Goal: Task Accomplishment & Management: Manage account settings

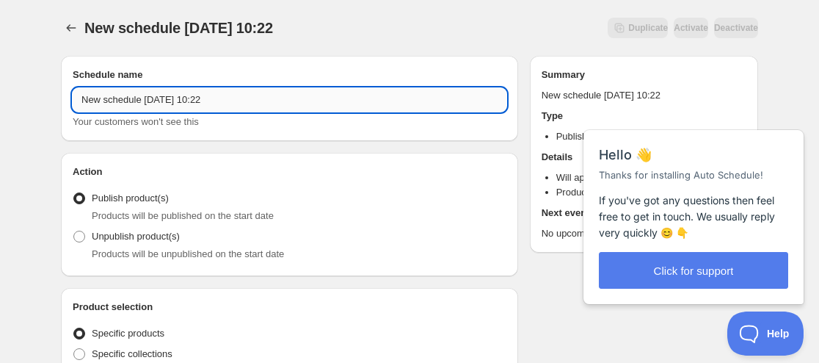
click at [77, 98] on input "New schedule Aug 15 2025 10:22" at bounding box center [290, 99] width 434 height 23
paste input "DOLL ZONE"
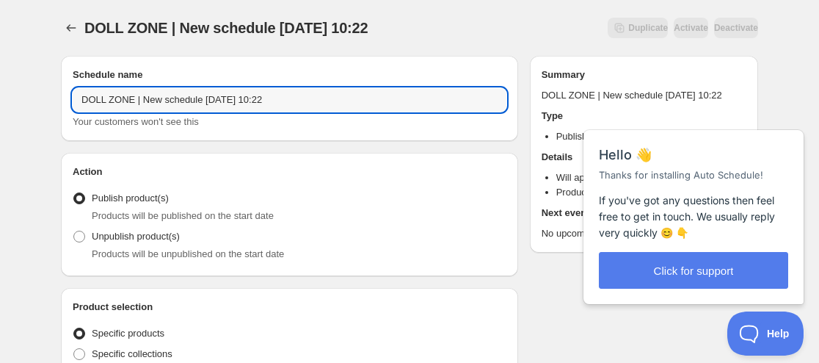
paste input "Papillon"
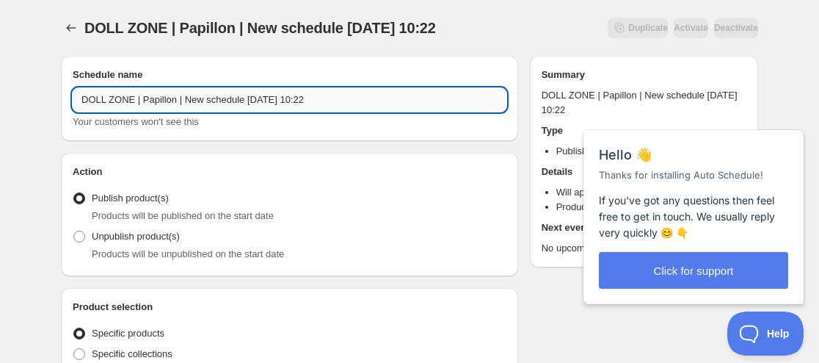
click at [264, 95] on input "DOLL ZONE | Papillon | New schedule Aug 15 2025 10:22" at bounding box center [290, 99] width 434 height 23
drag, startPoint x: 244, startPoint y: 97, endPoint x: 179, endPoint y: 100, distance: 64.7
click at [179, 100] on input "DOLL ZONE | Papillon | New schedule Aug 15 2025 10:22" at bounding box center [290, 99] width 434 height 23
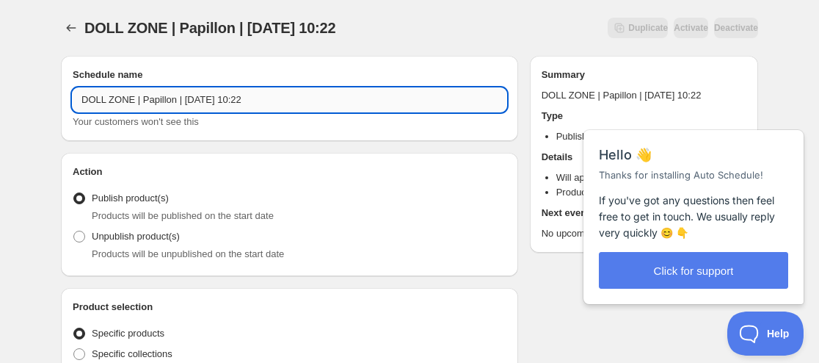
click at [202, 92] on input "DOLL ZONE | Papillon | Aug 15 2025 10:22" at bounding box center [290, 99] width 434 height 23
drag, startPoint x: 239, startPoint y: 98, endPoint x: 302, endPoint y: 98, distance: 63.9
click at [302, 98] on input "DOLL ZONE | Papillon | Aug 28 2025 10:22" at bounding box center [290, 99] width 434 height 23
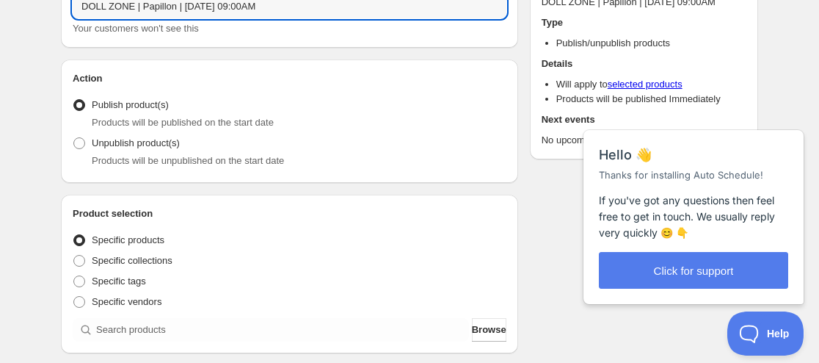
scroll to position [147, 0]
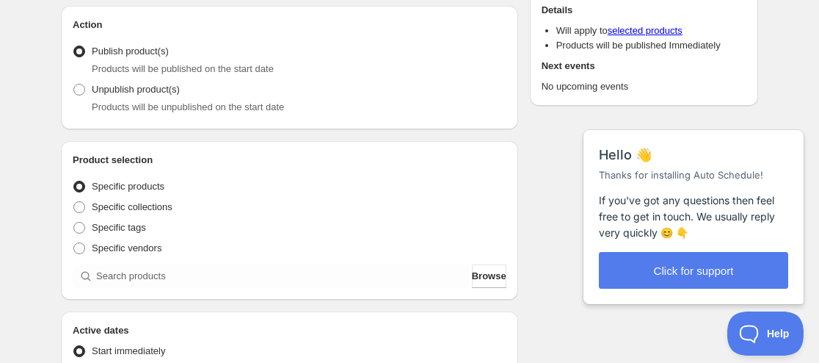
type input "DOLL ZONE | Papillon | Aug 28 2025 09:00AM"
click at [194, 102] on span "Products will be unpublished on the start date" at bounding box center [188, 106] width 192 height 11
click at [83, 87] on span at bounding box center [79, 90] width 12 height 12
click at [74, 84] on input "Unpublish product(s)" at bounding box center [73, 84] width 1 height 1
radio input "true"
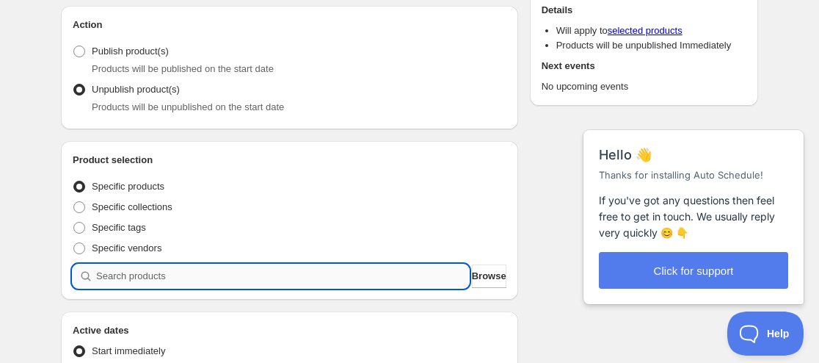
click at [120, 272] on input "search" at bounding box center [282, 275] width 373 height 23
paste input "9186034417907"
type input "9186034417907"
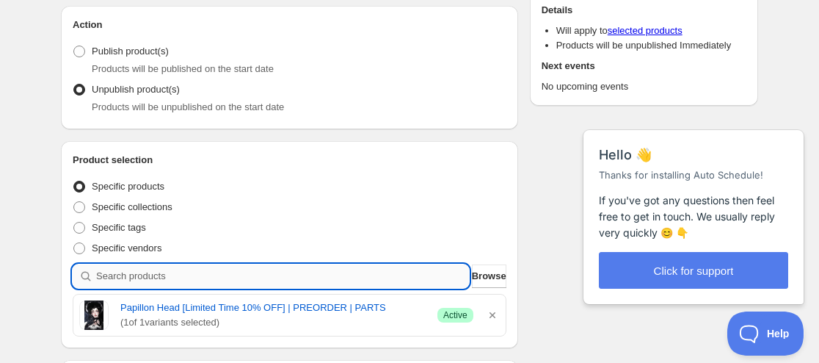
click at [242, 277] on input "search" at bounding box center [282, 275] width 373 height 23
paste input "9186035040499"
type input "9186035040499"
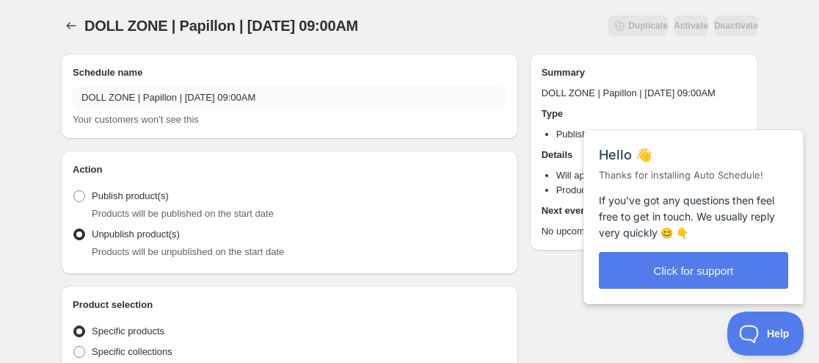
scroll to position [0, 0]
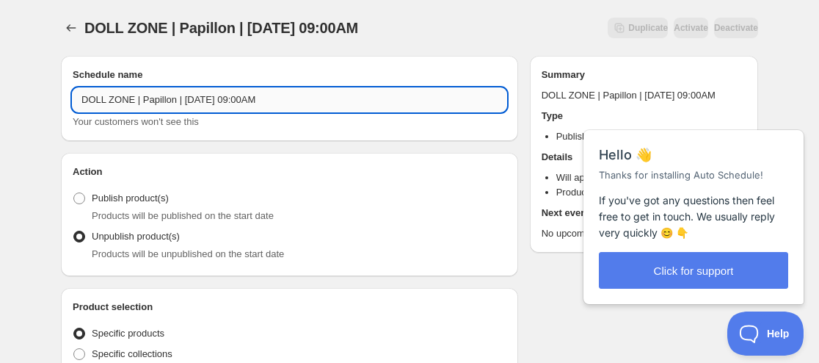
click at [172, 99] on input "DOLL ZONE | Papillon | Aug 28 2025 09:00AM" at bounding box center [290, 99] width 434 height 23
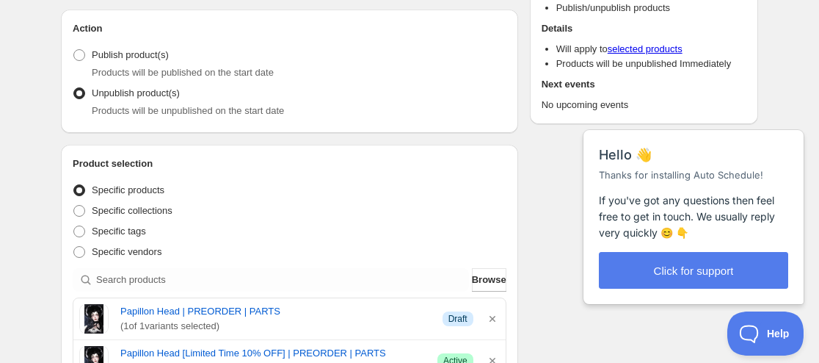
scroll to position [147, 0]
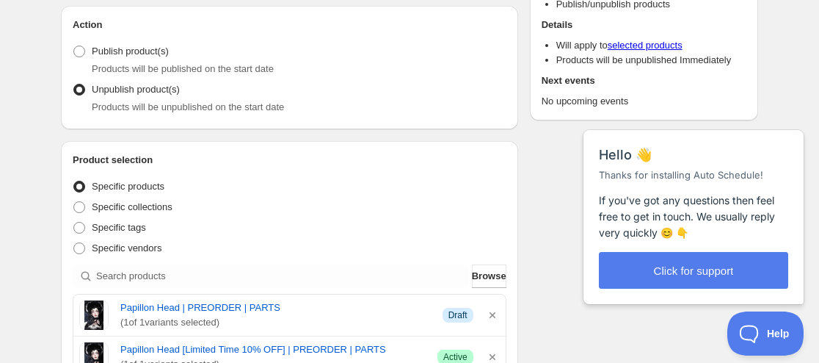
type input "DOLL ZONE | Papillon DOLLS & PARTS | [DATE] 09:00AM"
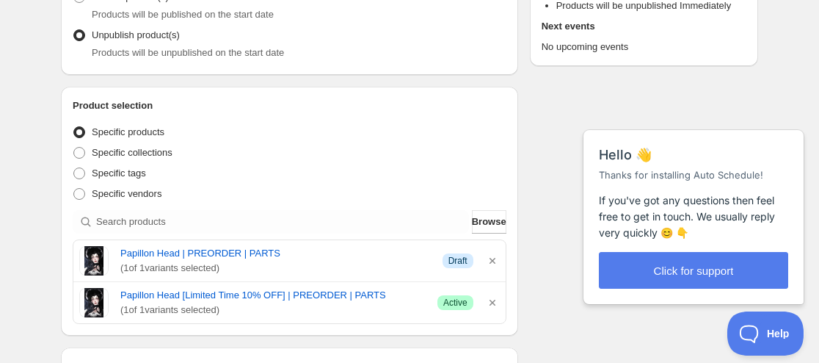
scroll to position [220, 0]
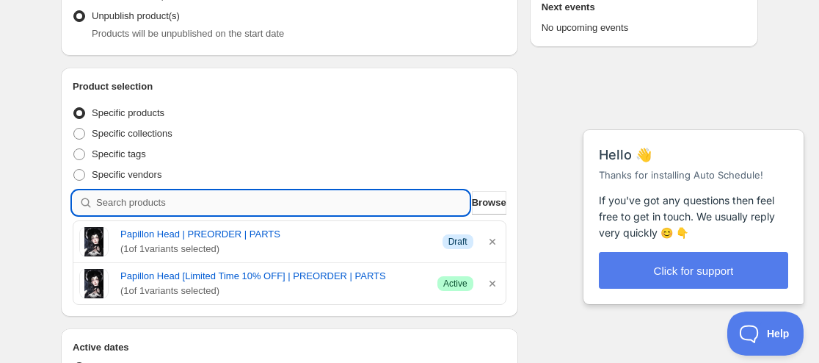
click at [194, 191] on input "search" at bounding box center [282, 202] width 373 height 23
paste input "9186048344307"
type input "9186048344307"
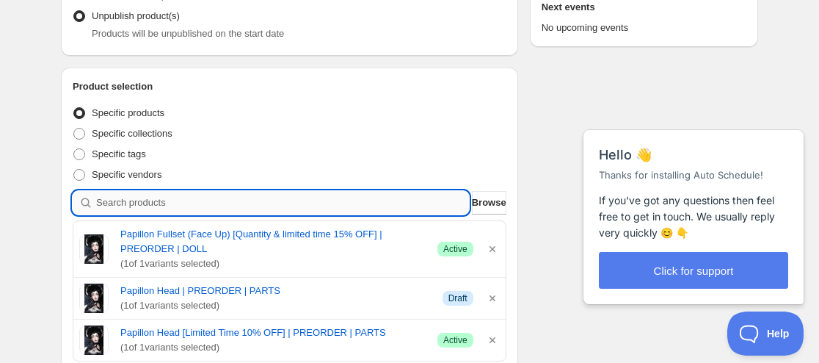
click at [186, 197] on input "search" at bounding box center [282, 202] width 373 height 23
paste input "9186061844723"
type input "9186061844723"
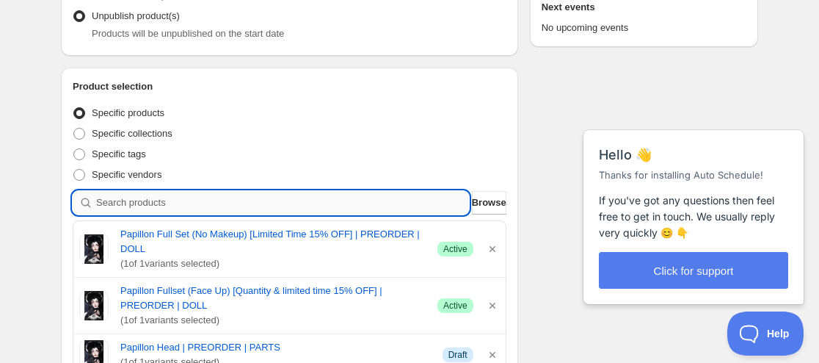
click at [203, 200] on input "search" at bounding box center [282, 202] width 373 height 23
paste input "9186071642355"
type input "9186071642355"
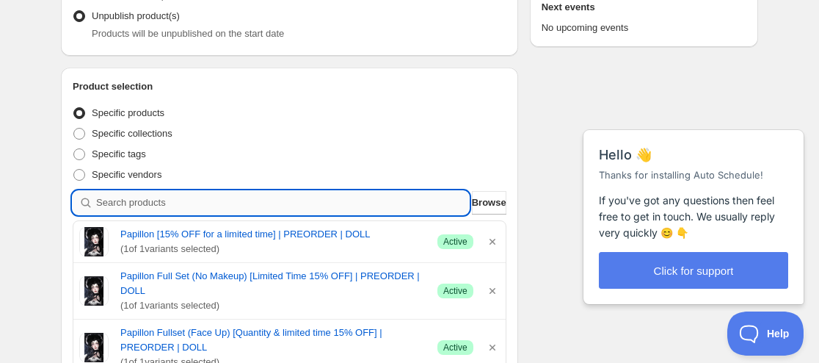
click at [202, 213] on input "search" at bounding box center [282, 202] width 373 height 23
paste input "9186071970035"
type input "9186071970035"
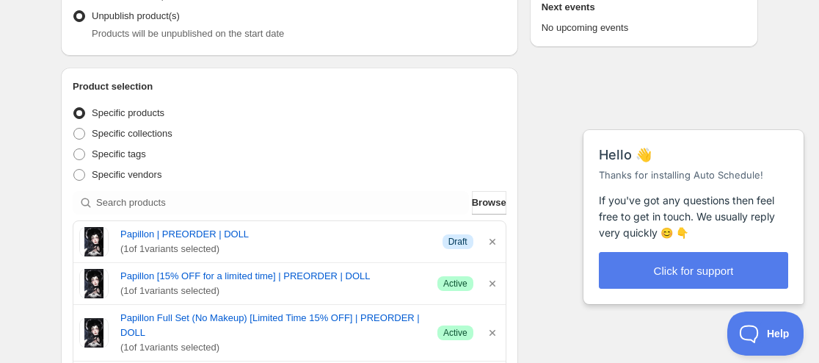
click at [242, 321] on link "Papillon Full Set (No Makeup) [Limited Time 15% OFF] | PREORDER | DOLL" at bounding box center [272, 324] width 305 height 29
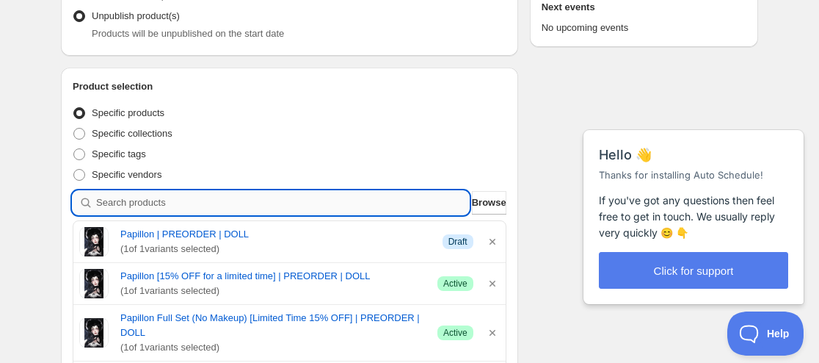
click at [126, 194] on input "search" at bounding box center [282, 202] width 373 height 23
paste input "9186073313523"
type input "9186073313523"
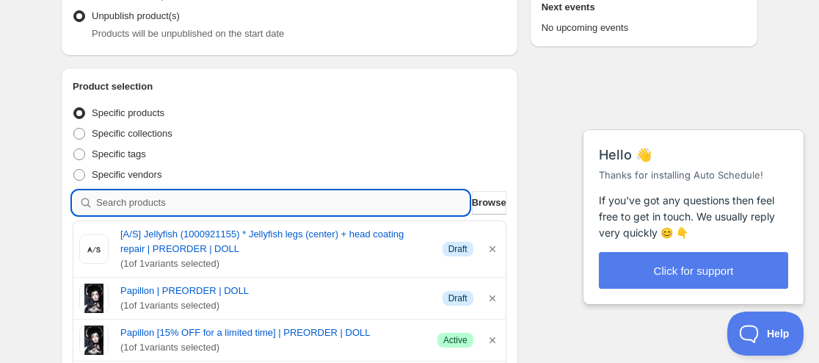
click at [256, 203] on input "search" at bounding box center [282, 202] width 373 height 23
paste input "9186075541747"
type input "9186075541747"
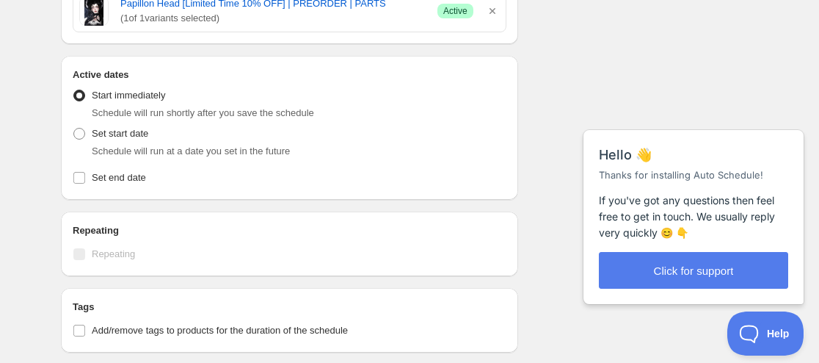
scroll to position [954, 0]
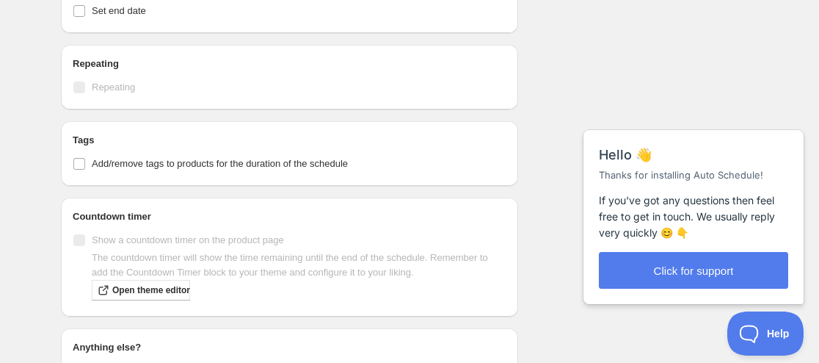
click at [78, 10] on input "Set end date" at bounding box center [79, 11] width 12 height 12
checkbox input "true"
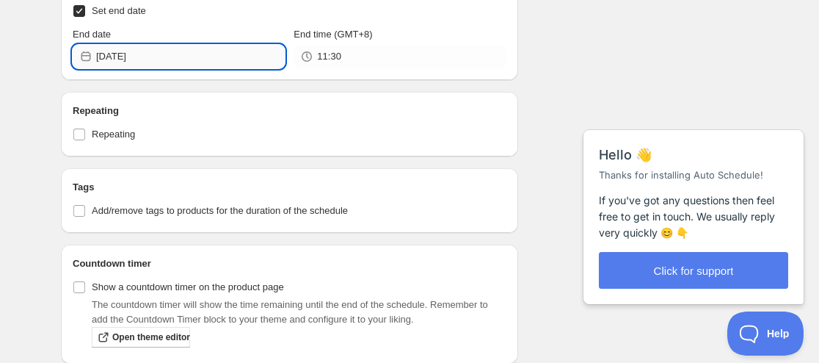
click at [132, 62] on input "2025-08-15" at bounding box center [190, 56] width 189 height 23
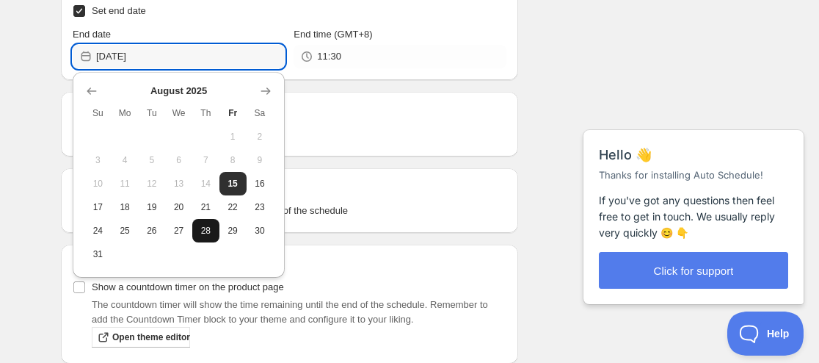
click at [208, 231] on span "28" at bounding box center [205, 231] width 15 height 12
type input "2025-08-28"
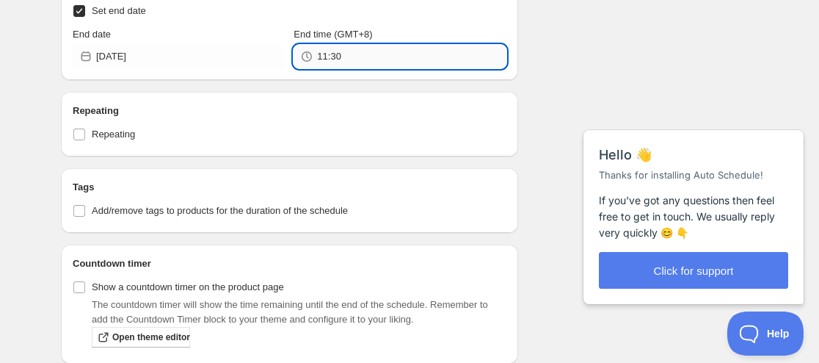
click at [335, 51] on input "11:30" at bounding box center [411, 56] width 189 height 23
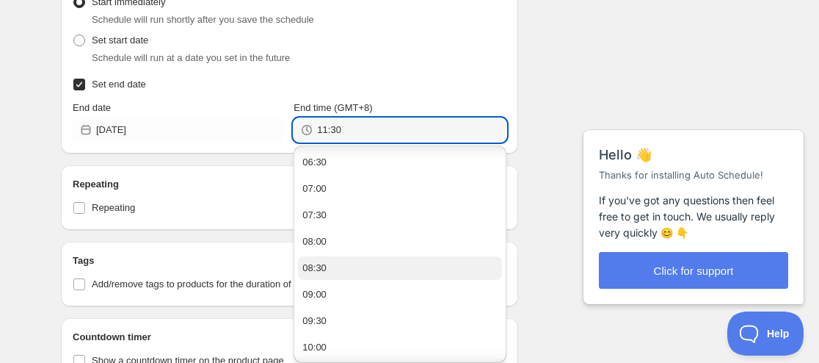
scroll to position [367, 0]
click at [341, 271] on button "09:00" at bounding box center [399, 269] width 203 height 23
type input "09:00"
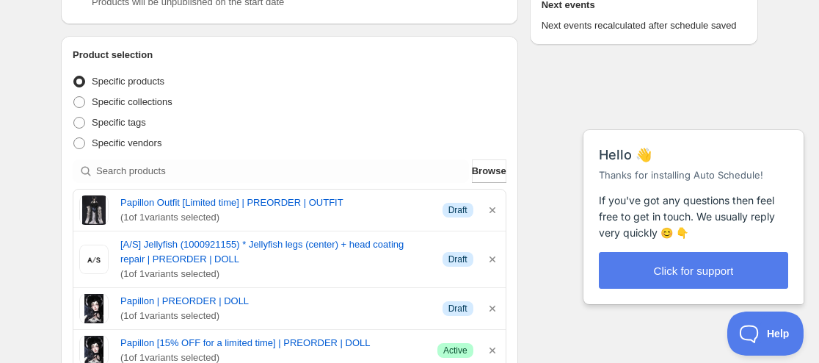
scroll to position [0, 0]
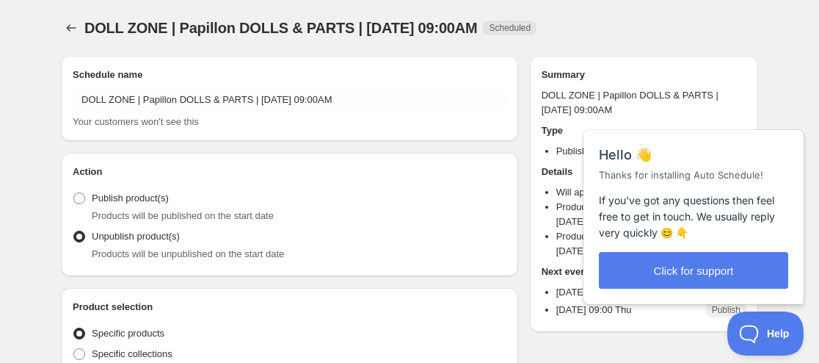
radio input "true"
checkbox input "true"
type input "New schedule Aug 15 2025 10:22"
type input "10:22"
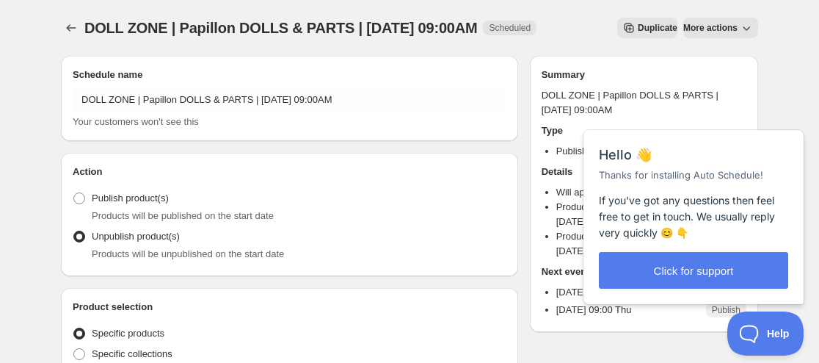
type input "2025-08-15"
type input "11:30"
radio input "true"
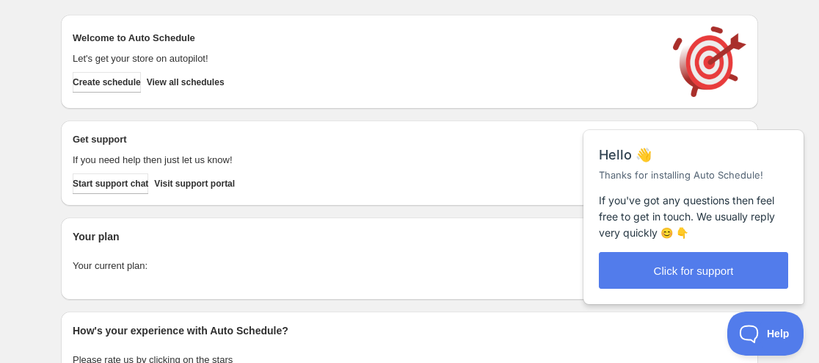
click at [93, 84] on span "Create schedule" at bounding box center [107, 82] width 68 height 12
click at [92, 84] on span "Create schedule" at bounding box center [107, 82] width 68 height 12
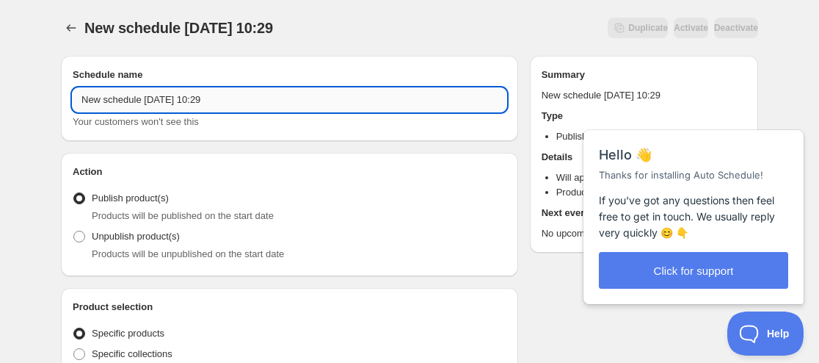
click at [81, 97] on input "New schedule Aug 15 2025 10:29" at bounding box center [290, 99] width 434 height 23
paste input "Doppel Maiden"
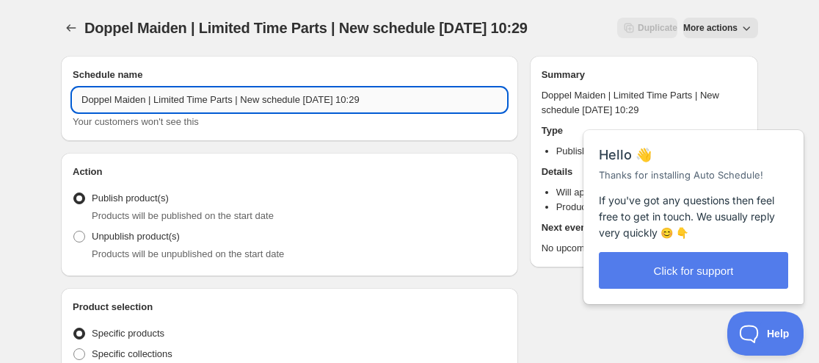
drag, startPoint x: 322, startPoint y: 97, endPoint x: 330, endPoint y: 94, distance: 7.9
click at [330, 94] on input "Doppel Maiden | Limited Time Parts | New schedule Aug 15 2025 10:29" at bounding box center [290, 99] width 434 height 23
drag, startPoint x: 358, startPoint y: 98, endPoint x: 423, endPoint y: 91, distance: 64.9
click at [424, 94] on input "Doppel Maiden | Limited Time Parts | New schedule Aug 24 2025 10:29" at bounding box center [290, 99] width 434 height 23
drag, startPoint x: 301, startPoint y: 101, endPoint x: 240, endPoint y: 106, distance: 61.1
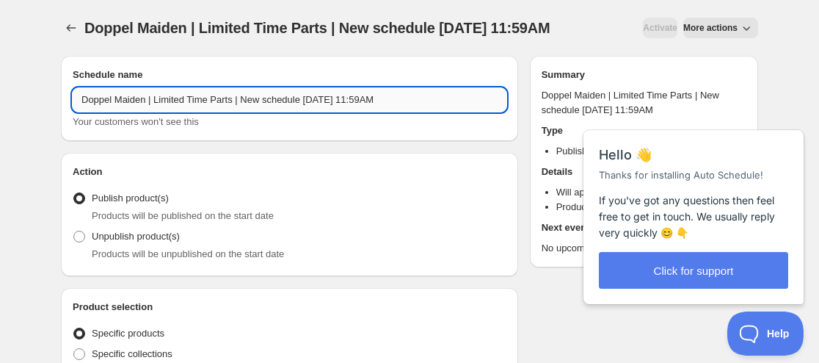
click at [240, 106] on input "Doppel Maiden | Limited Time Parts | New schedule Aug 24 2025 11:59AM" at bounding box center [290, 99] width 434 height 23
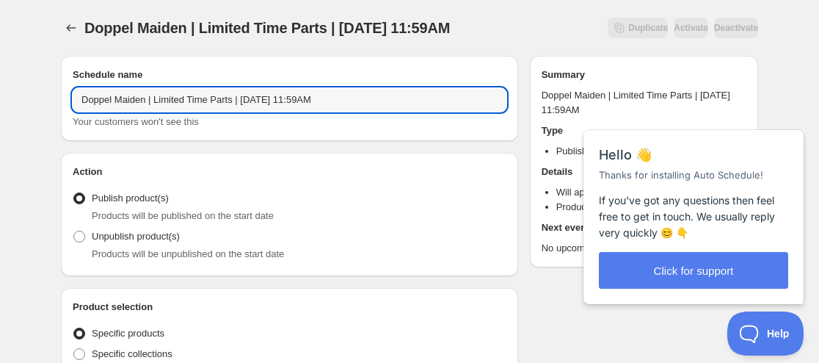
type input "Doppel Maiden | Limited Time Parts | [DATE] 11:59AM"
click at [124, 231] on span "Unpublish product(s)" at bounding box center [136, 235] width 88 height 11
click at [74, 231] on input "Unpublish product(s)" at bounding box center [73, 230] width 1 height 1
radio input "true"
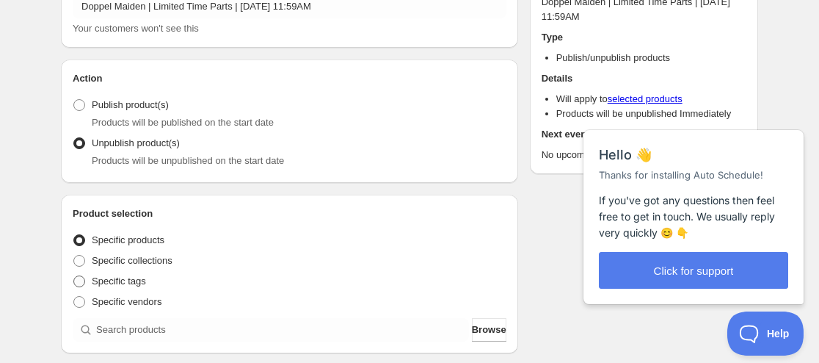
scroll to position [147, 0]
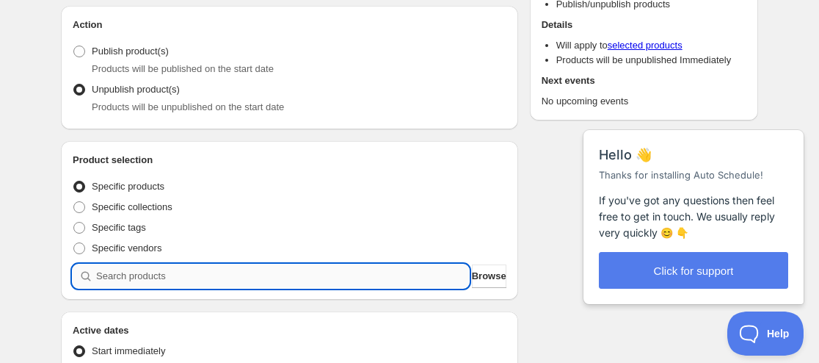
click at [141, 271] on input "search" at bounding box center [282, 275] width 373 height 23
paste input "search"
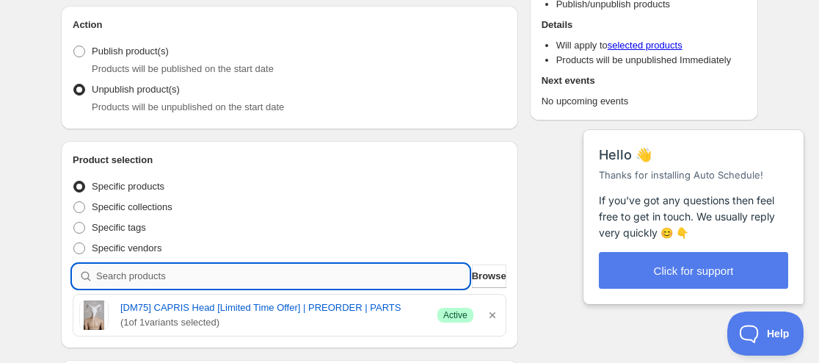
click at [187, 281] on input "search" at bounding box center [282, 275] width 373 height 23
paste input "search"
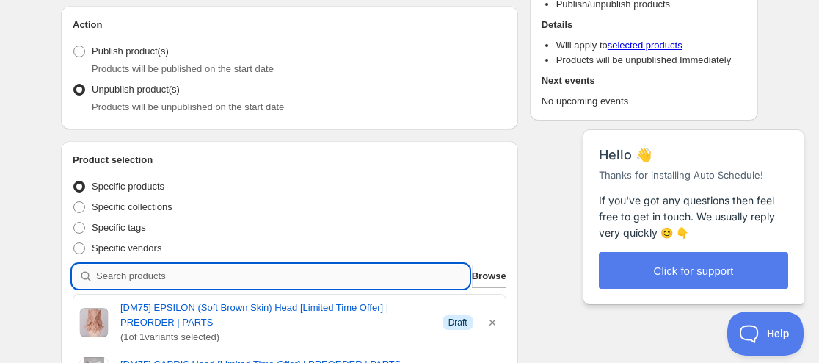
click at [125, 267] on input "search" at bounding box center [282, 275] width 373 height 23
paste input "search"
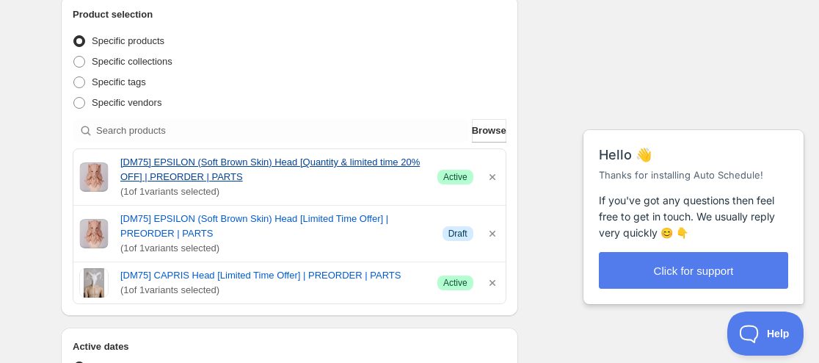
scroll to position [294, 0]
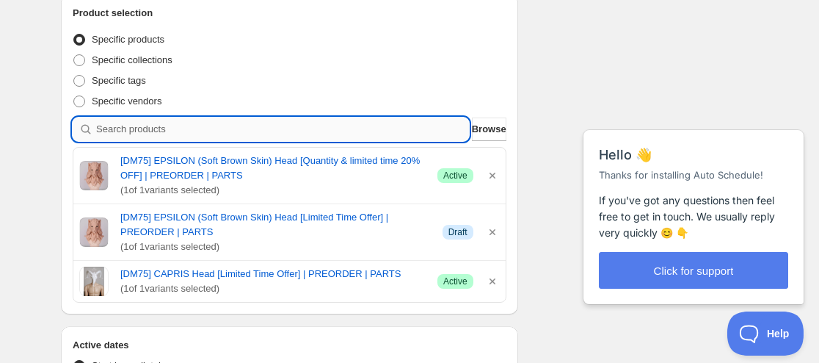
click at [216, 138] on input "search" at bounding box center [282, 128] width 373 height 23
paste input "search"
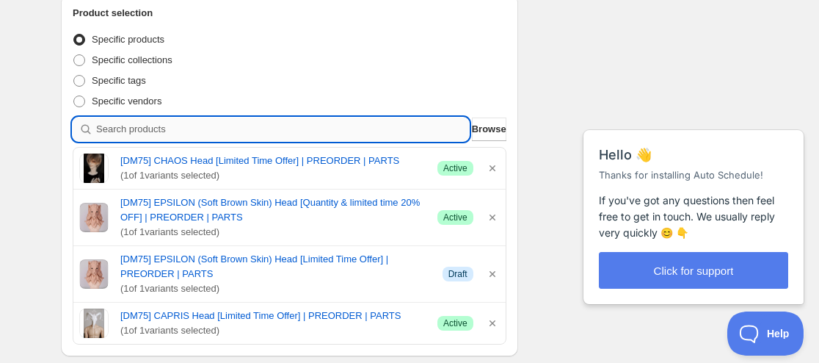
click at [196, 130] on input "search" at bounding box center [282, 128] width 373 height 23
paste input "search"
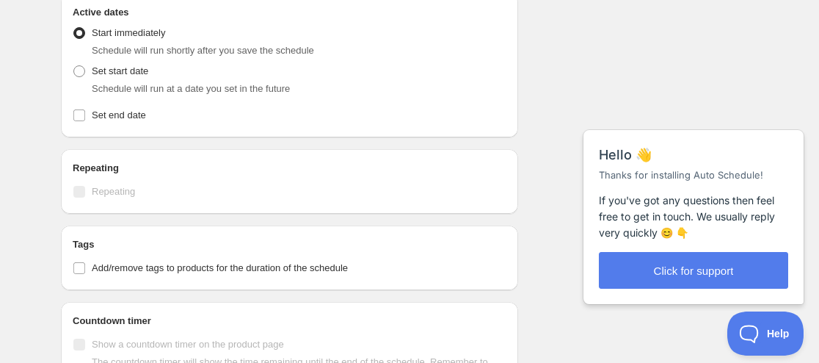
scroll to position [661, 0]
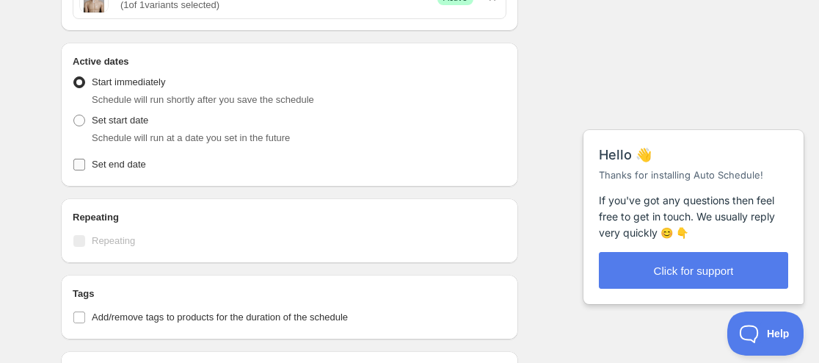
click at [89, 173] on label "Set end date" at bounding box center [290, 164] width 434 height 21
click at [85, 170] on input "Set end date" at bounding box center [79, 165] width 12 height 12
checkbox input "true"
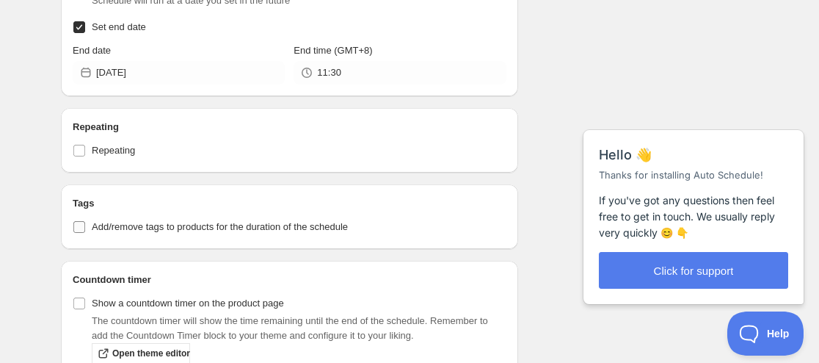
scroll to position [807, 0]
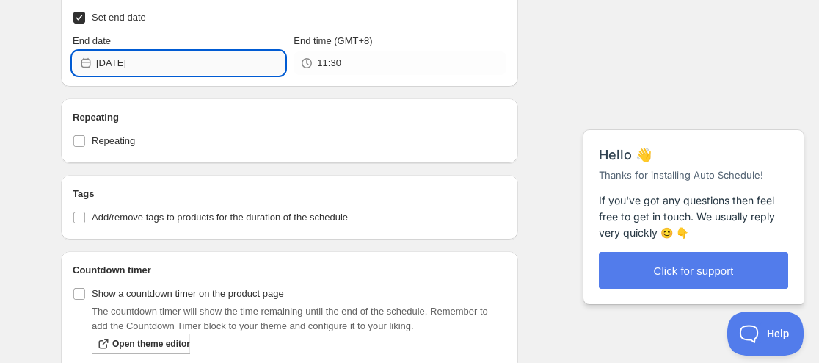
click at [142, 57] on input "2025-08-15" at bounding box center [190, 62] width 189 height 23
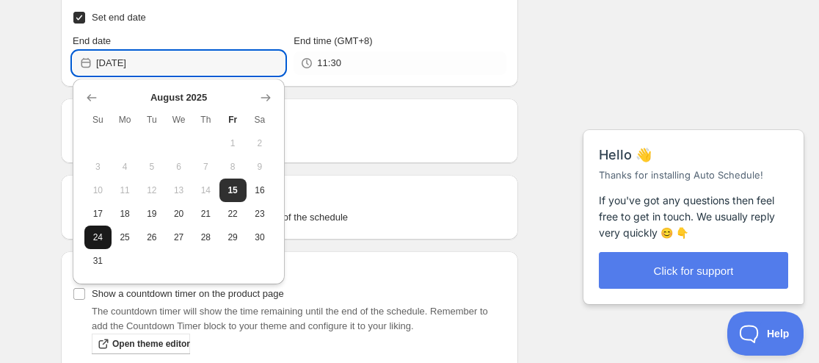
click at [93, 241] on span "24" at bounding box center [97, 237] width 15 height 12
type input "2025-08-24"
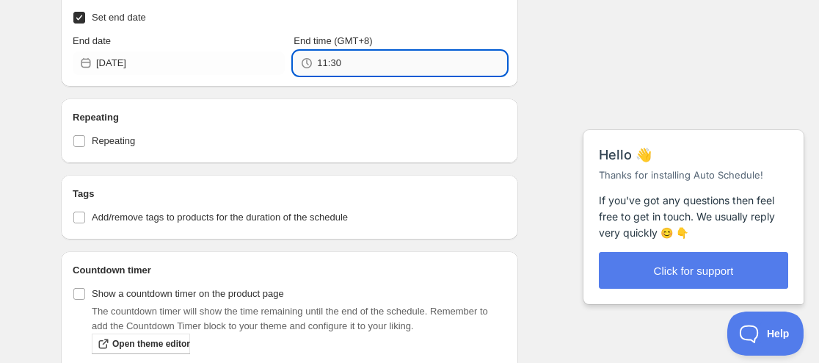
click at [341, 59] on input "11:30" at bounding box center [411, 62] width 189 height 23
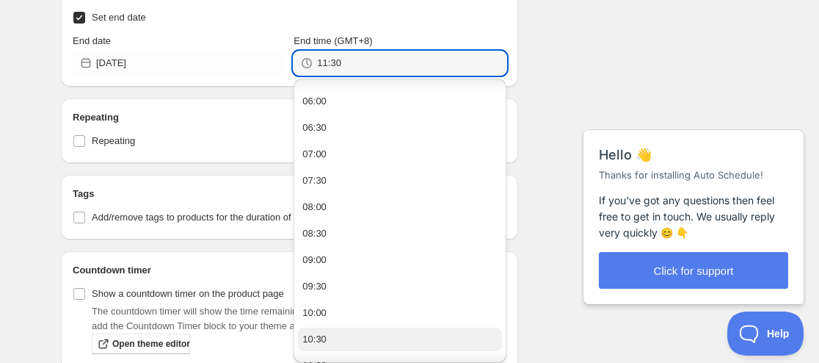
scroll to position [367, 0]
click at [321, 337] on div "11:30" at bounding box center [314, 335] width 24 height 15
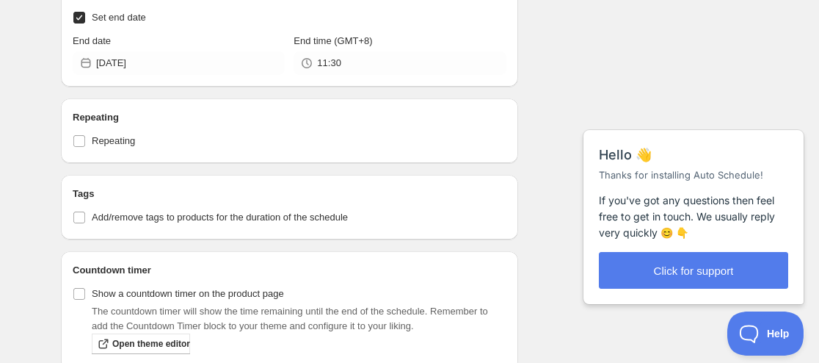
scroll to position [15, 0]
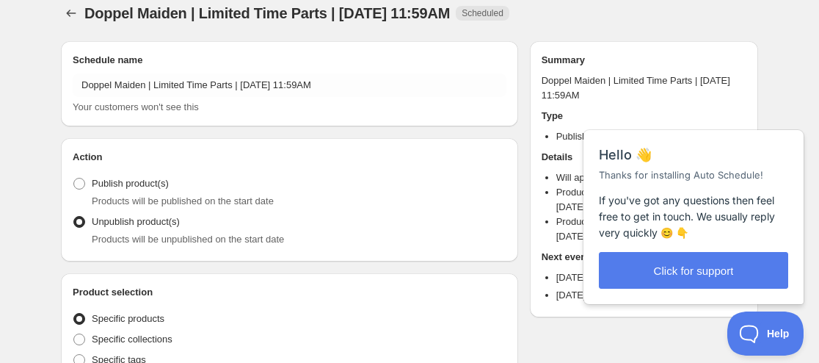
radio input "true"
checkbox input "true"
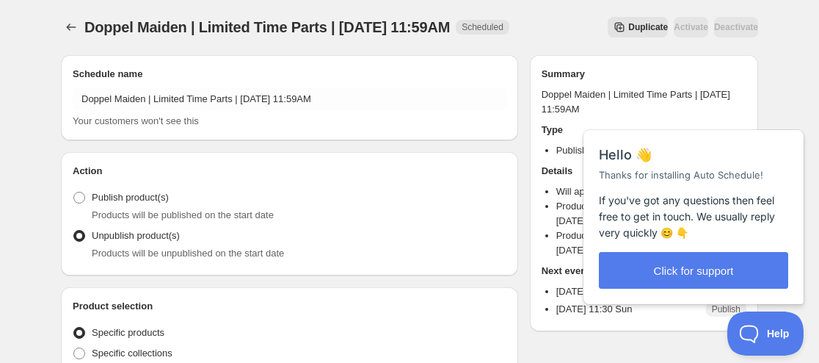
scroll to position [0, 0]
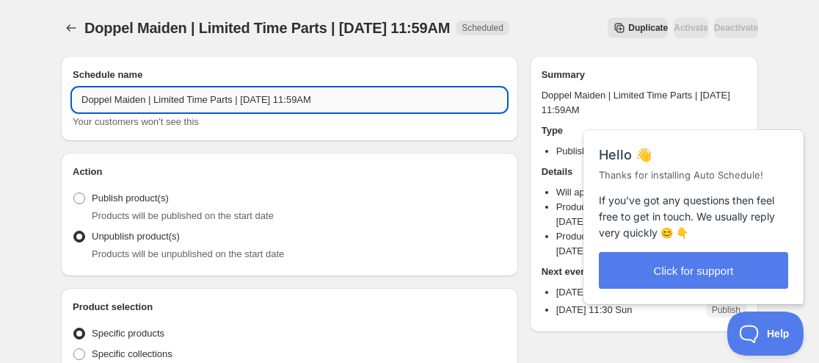
click at [144, 95] on input "Doppel Maiden | Limited Time Parts | [DATE] 11:59AM" at bounding box center [290, 99] width 434 height 23
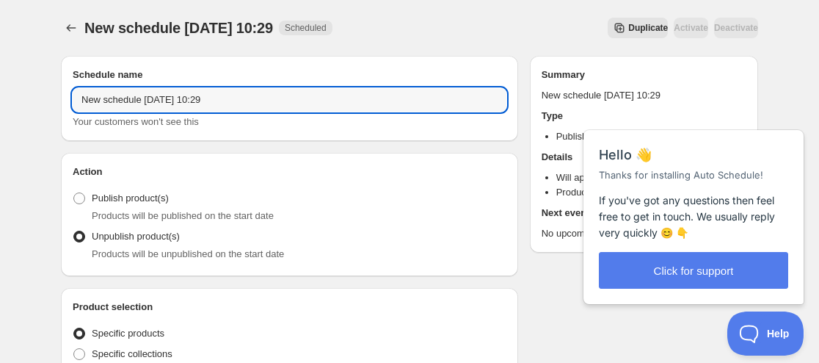
type input "New schedule Aug 15 2025 10:29"
type input "10:29"
type input "2025-08-15"
radio input "true"
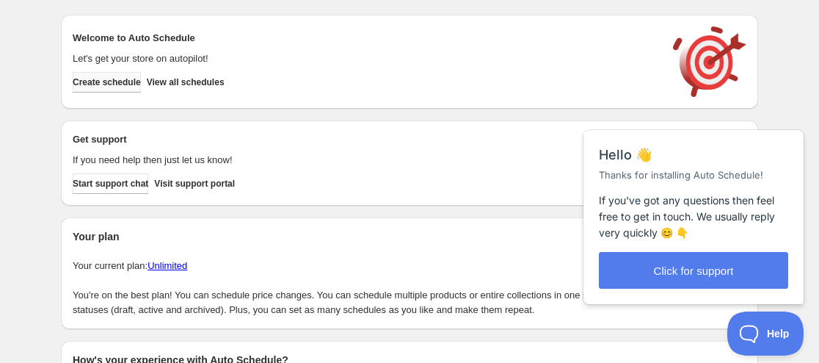
click at [104, 84] on span "Create schedule" at bounding box center [107, 82] width 68 height 12
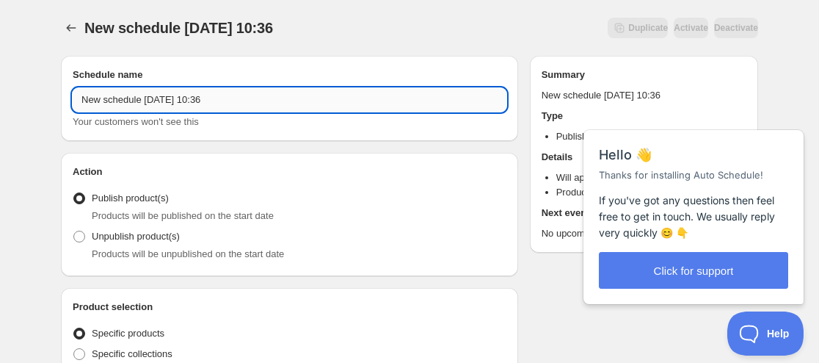
click at [85, 96] on input "New schedule Aug 15 2025 10:36" at bounding box center [290, 99] width 434 height 23
click at [79, 100] on input "New schedule Aug 15 2025 10:36" at bounding box center [290, 99] width 434 height 23
paste input "Coral Reef Doll"
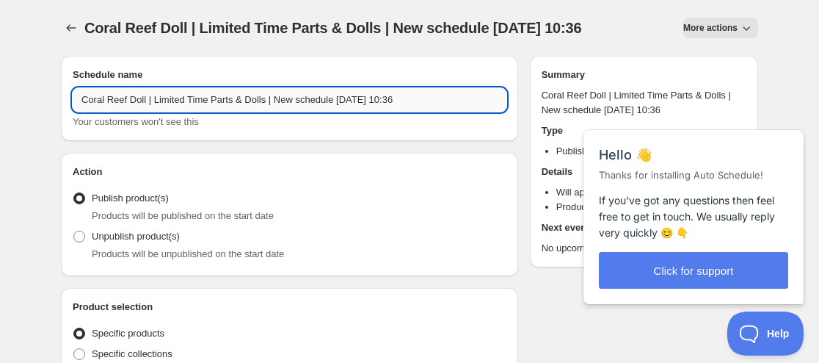
drag, startPoint x: 360, startPoint y: 94, endPoint x: 272, endPoint y: 101, distance: 87.6
click at [272, 101] on input "Coral Reef Doll | Limited Time Parts & Dolls | New schedule Aug 15 2025 10:36" at bounding box center [290, 99] width 434 height 23
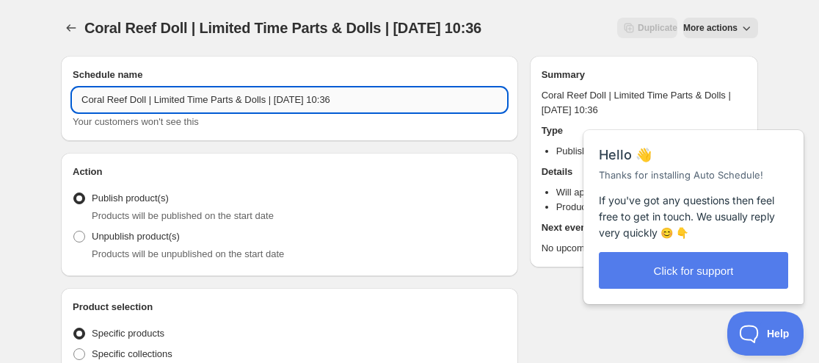
click at [360, 105] on input "Coral Reef Doll | Limited Time Parts & Dolls | September 29 2025 10:36" at bounding box center [290, 99] width 434 height 23
click at [360, 92] on input "Coral Reef Doll | Limited Time Parts & Dolls | September 29 2025 10:36" at bounding box center [290, 99] width 434 height 23
click at [357, 105] on input "Coral Reef Doll | Limited Time Parts & Dolls | September 29 2025 10:36" at bounding box center [290, 99] width 434 height 23
drag, startPoint x: 356, startPoint y: 97, endPoint x: 432, endPoint y: 97, distance: 76.3
click at [432, 97] on input "Coral Reef Doll | Limited Time Parts & Dolls | September 29 2025 10:36" at bounding box center [290, 99] width 434 height 23
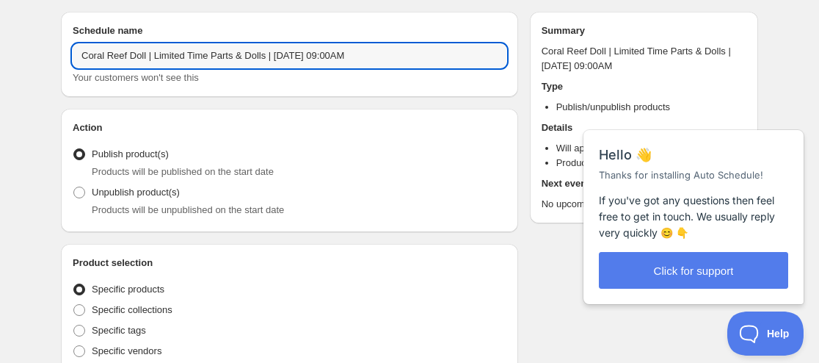
scroll to position [73, 0]
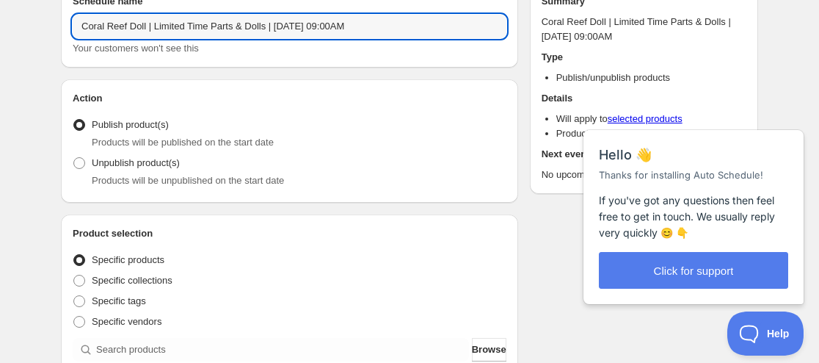
type input "Coral Reef Doll | Limited Time Parts & Dolls | [DATE] 09:00AM"
click at [251, 184] on span "Products will be unpublished on the start date" at bounding box center [188, 180] width 192 height 11
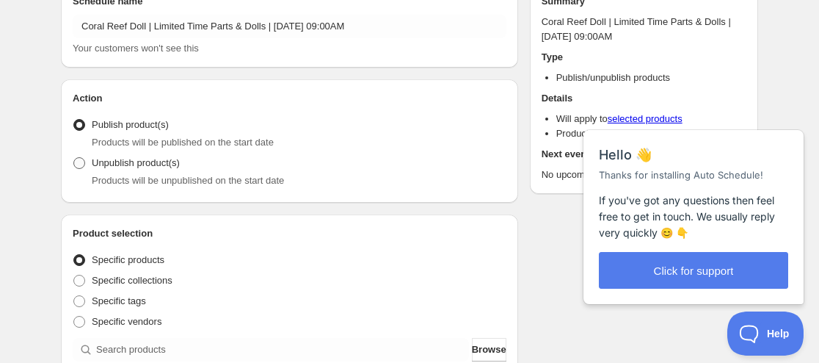
click at [151, 172] on label "Unpublish product(s)" at bounding box center [126, 163] width 107 height 21
click at [74, 158] on input "Unpublish product(s)" at bounding box center [73, 157] width 1 height 1
radio input "true"
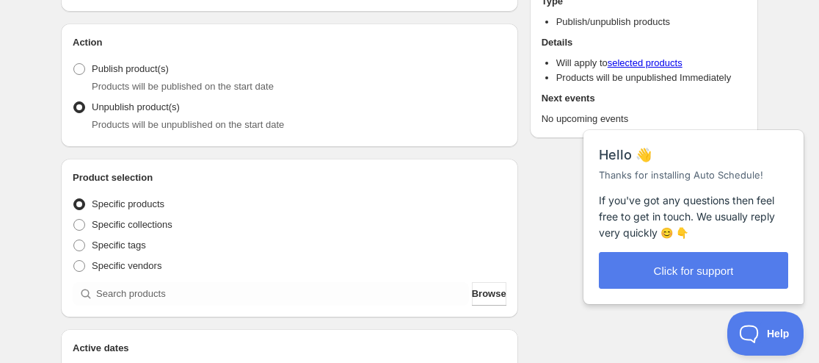
scroll to position [220, 0]
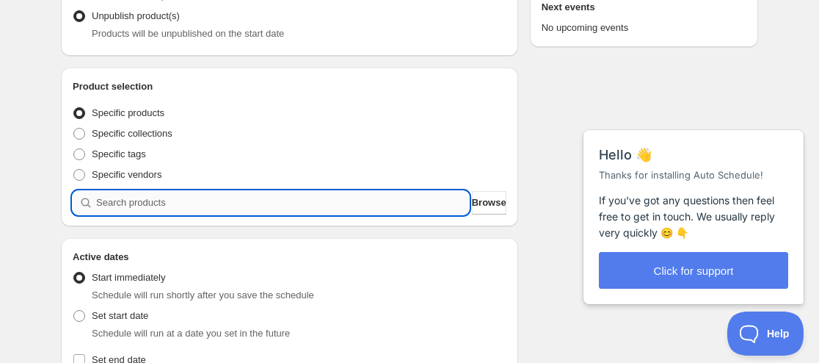
click at [198, 203] on input "search" at bounding box center [282, 202] width 373 height 23
paste input "9186108080371"
type input "9186108080371"
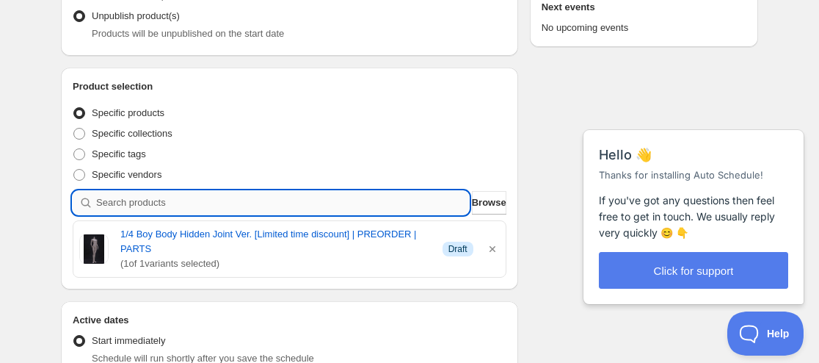
click at [159, 204] on input "search" at bounding box center [282, 202] width 373 height 23
paste input "9186124759283"
type input "9186124759283"
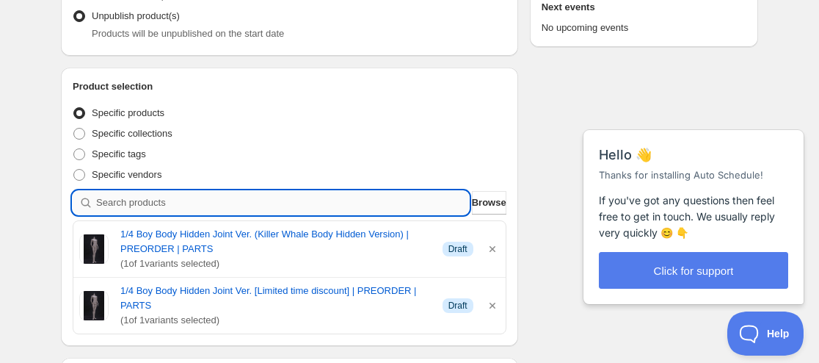
click at [198, 194] on input "search" at bounding box center [282, 202] width 373 height 23
paste input "9186145861875"
type input "9186145861875"
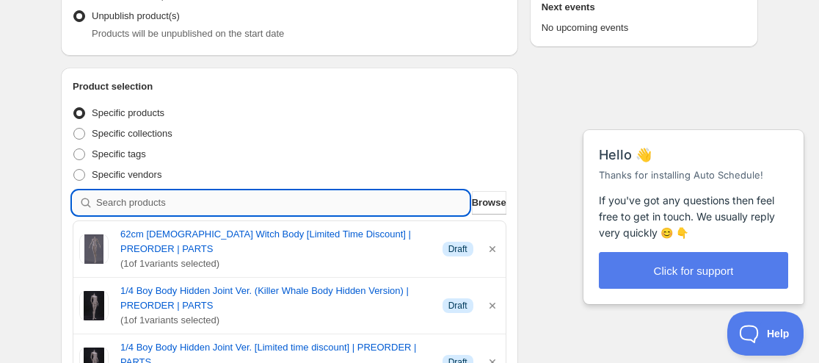
click at [228, 201] on input "search" at bounding box center [282, 202] width 373 height 23
paste input "9186162475251"
type input "9186162475251"
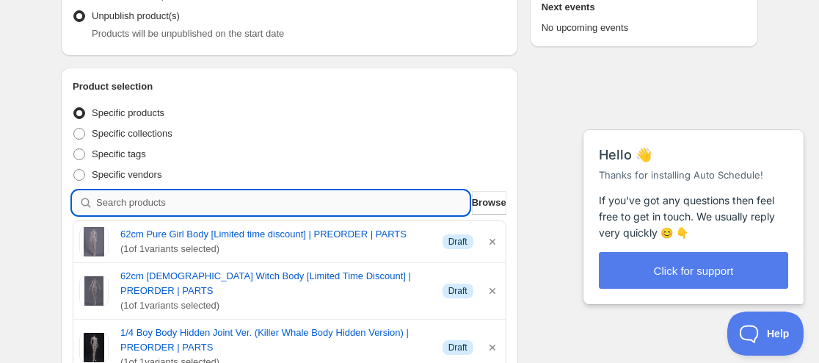
click at [209, 200] on input "search" at bounding box center [282, 202] width 373 height 23
paste input "9186176991475"
type input "9186176991475"
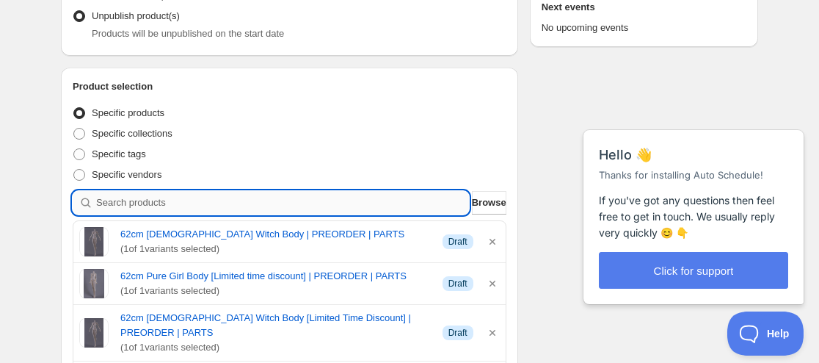
click at [189, 198] on input "search" at bounding box center [282, 202] width 373 height 23
paste input "9186185871603"
type input "9186185871603"
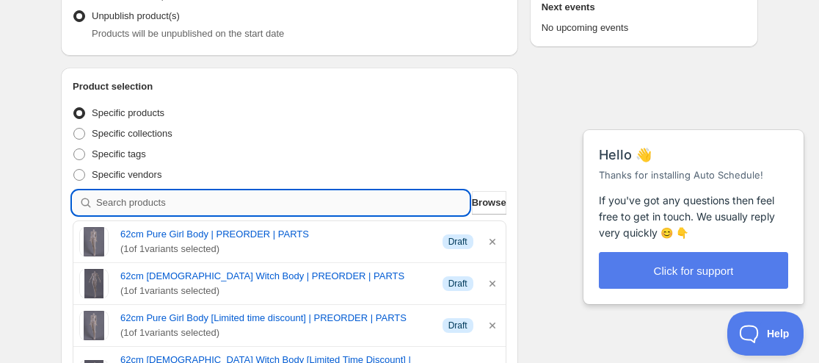
click at [299, 198] on input "search" at bounding box center [282, 202] width 373 height 23
paste input "9186188787955"
type input "9186188787955"
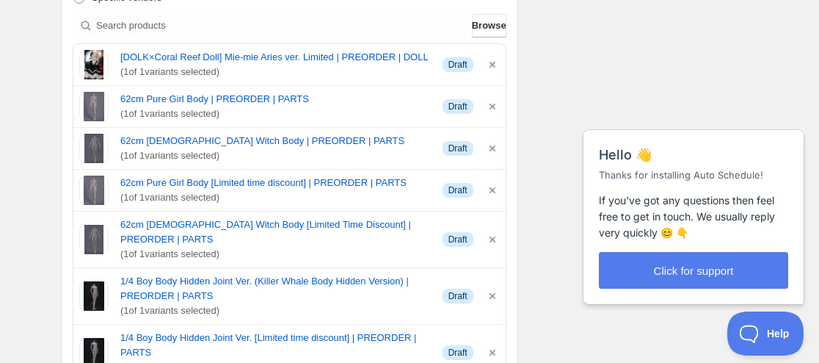
scroll to position [661, 0]
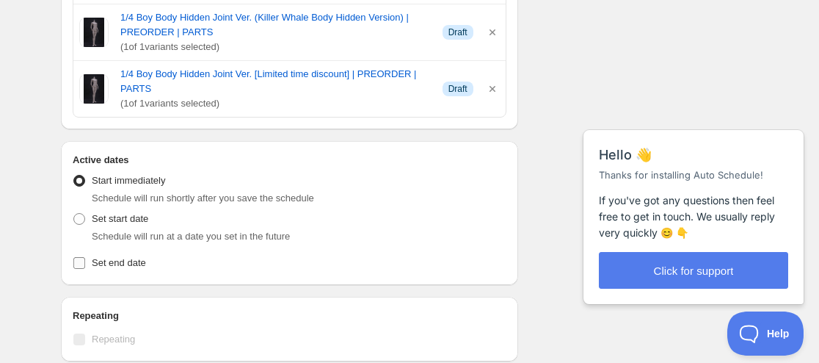
click at [134, 257] on span "Set end date" at bounding box center [119, 262] width 54 height 11
click at [85, 257] on input "Set end date" at bounding box center [79, 263] width 12 height 12
checkbox input "true"
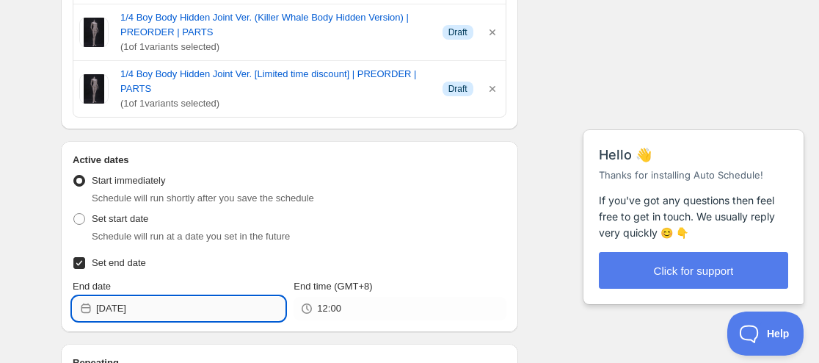
click at [142, 305] on input "2025-08-15" at bounding box center [190, 308] width 189 height 23
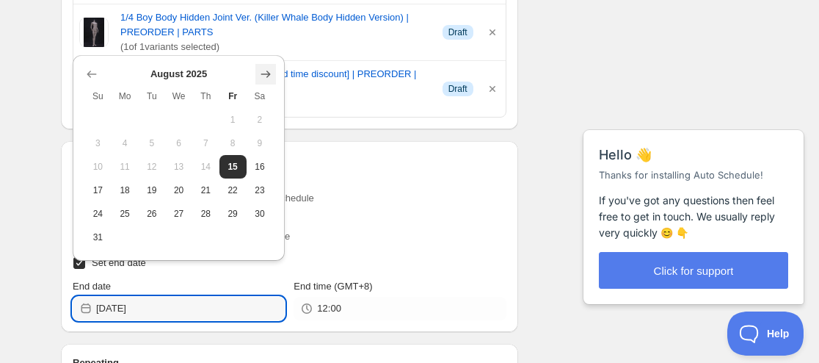
click at [266, 73] on icon "Show next month, September 2025" at bounding box center [265, 74] width 15 height 15
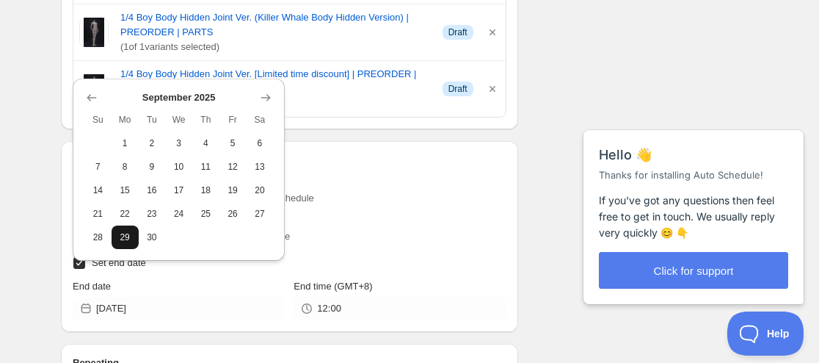
click at [129, 241] on span "29" at bounding box center [124, 237] width 15 height 12
type input "2025-09-29"
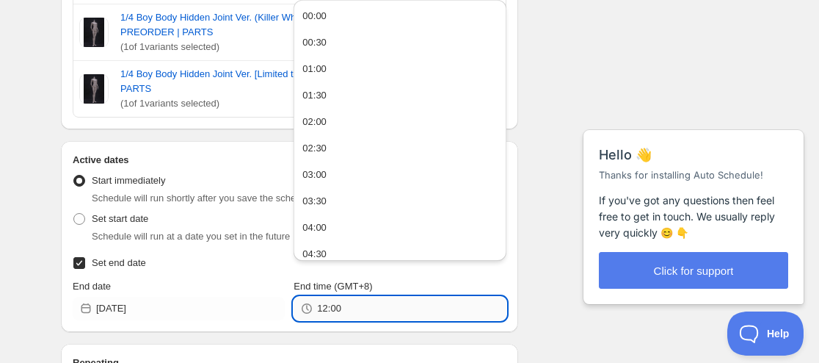
click at [338, 302] on input "12:00" at bounding box center [411, 308] width 189 height 23
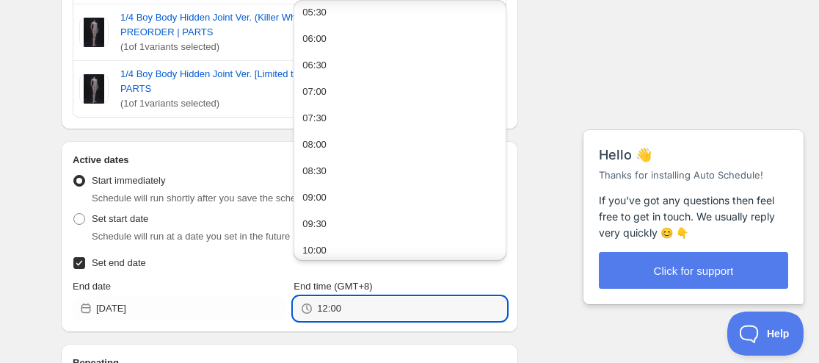
scroll to position [294, 0]
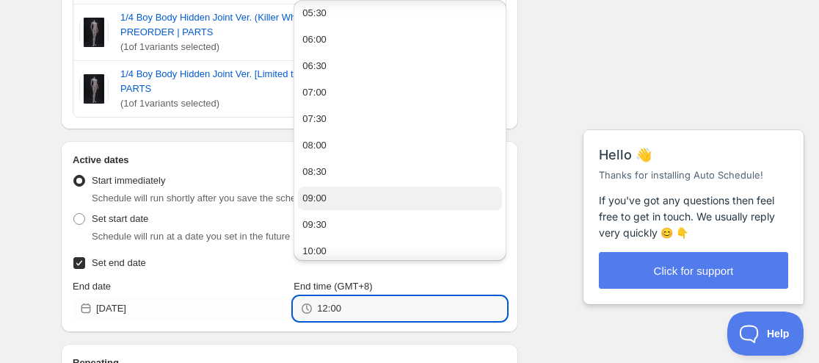
click at [332, 200] on button "09:00" at bounding box center [399, 197] width 203 height 23
type input "09:00"
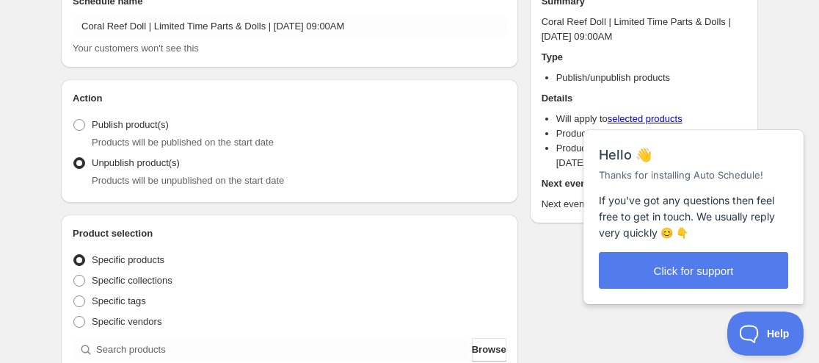
scroll to position [0, 0]
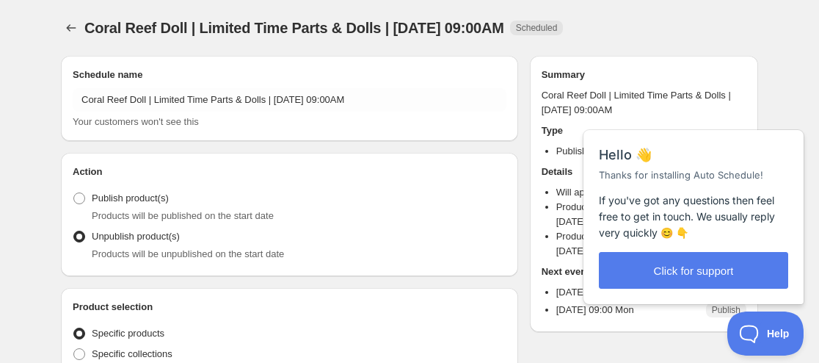
radio input "true"
checkbox input "true"
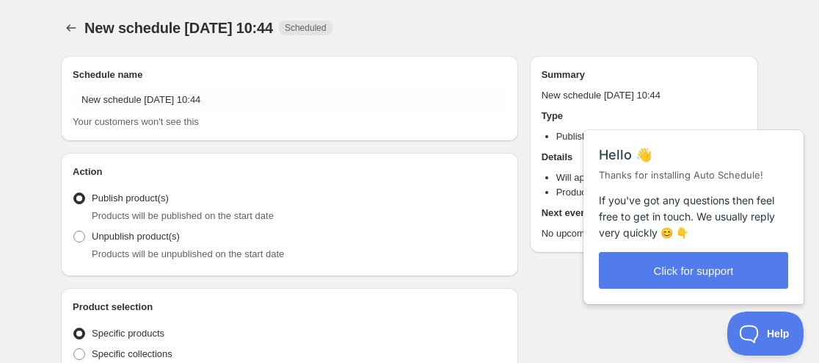
radio input "true"
click at [490, 5] on div "New schedule Aug 15 2025 10:44. This page is ready New schedule Aug 15 2025 10:…" at bounding box center [409, 28] width 697 height 56
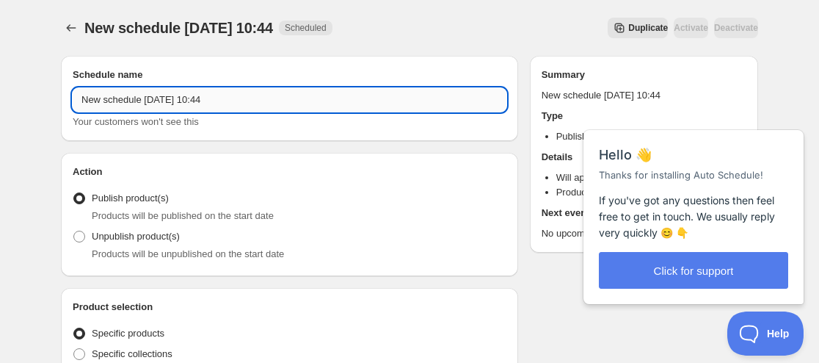
click at [80, 99] on input "New schedule Aug 15 2025 10:44" at bounding box center [290, 99] width 434 height 23
paste input "Huajing Doll"
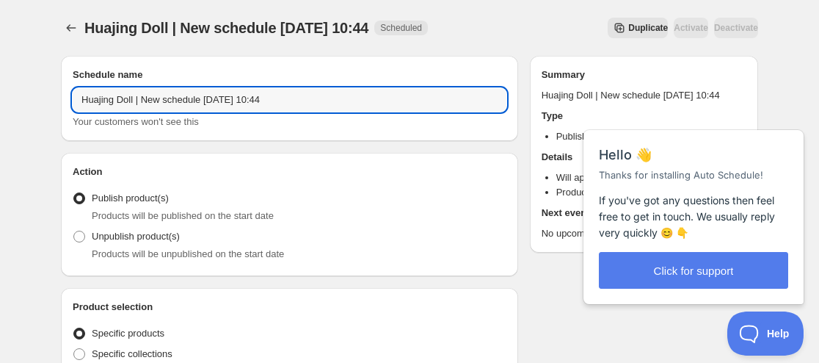
paste input "Ai Xiao [15% OFF for a limited time]"
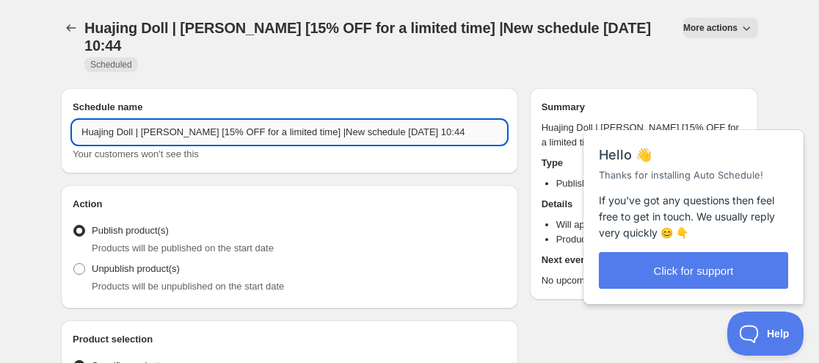
click at [362, 120] on input "Huajing Doll | Ai Xiao [15% OFF for a limited time] |New schedule Aug 15 2025 1…" at bounding box center [290, 131] width 434 height 23
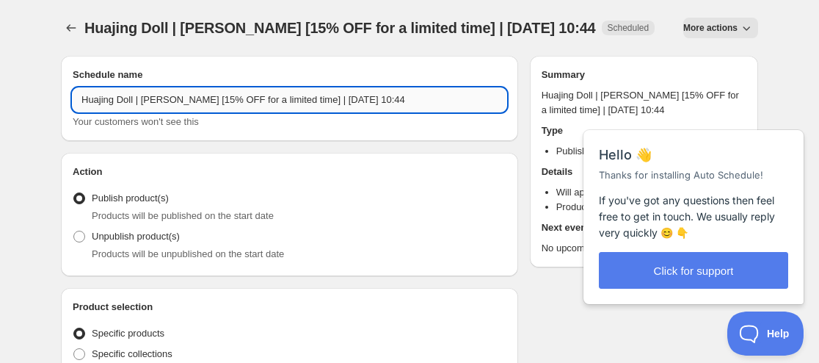
drag, startPoint x: 321, startPoint y: 101, endPoint x: 330, endPoint y: 101, distance: 8.1
click at [330, 101] on input "Huajing Doll | Ai Xiao [15% OFF for a limited time] | Aug 15 2025 10:44" at bounding box center [290, 99] width 434 height 23
type input "Huajing Doll | Ai Xiao [15% OFF for a limited time] | Aug 31 2025 10:44"
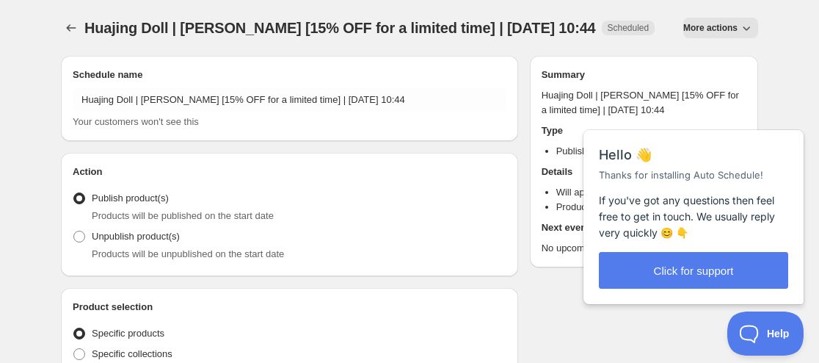
click at [181, 255] on span "Products will be unpublished on the start date" at bounding box center [188, 253] width 192 height 11
click at [179, 250] on span "Products will be unpublished on the start date" at bounding box center [188, 253] width 192 height 11
click at [95, 244] on label "Unpublish product(s)" at bounding box center [126, 236] width 107 height 21
click at [74, 231] on input "Unpublish product(s)" at bounding box center [73, 230] width 1 height 1
radio input "true"
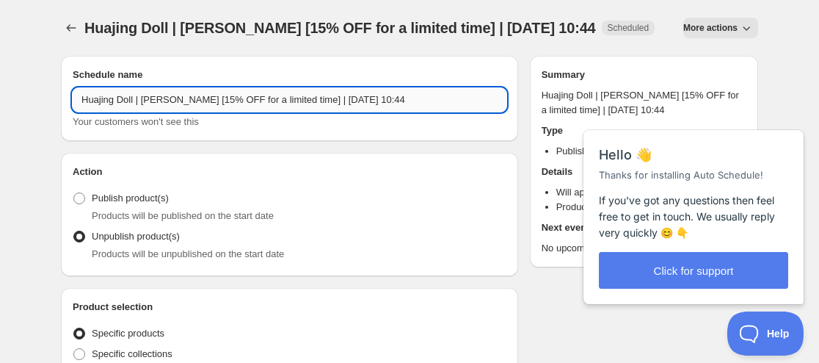
drag, startPoint x: 355, startPoint y: 97, endPoint x: 412, endPoint y: 96, distance: 57.3
click at [412, 96] on input "Huajing Doll | Ai Xiao [15% OFF for a limited time] | Aug 31 2025 10:44" at bounding box center [290, 99] width 434 height 23
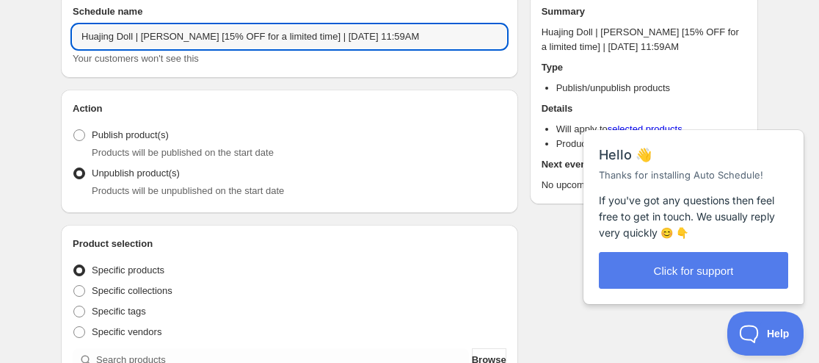
scroll to position [220, 0]
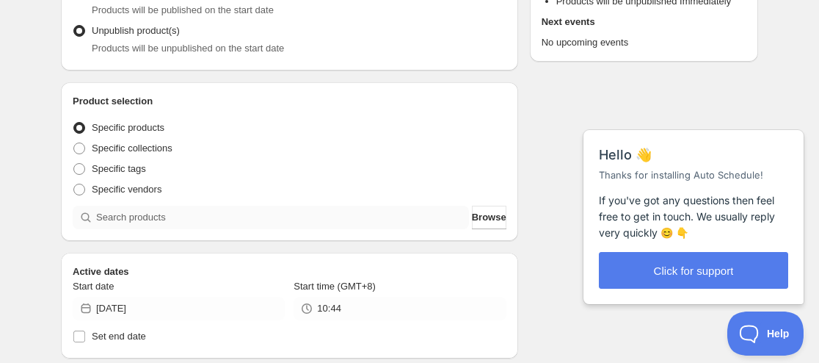
type input "Huajing Doll | [PERSON_NAME] [15% OFF for a limited time] | [DATE] 11:59AM"
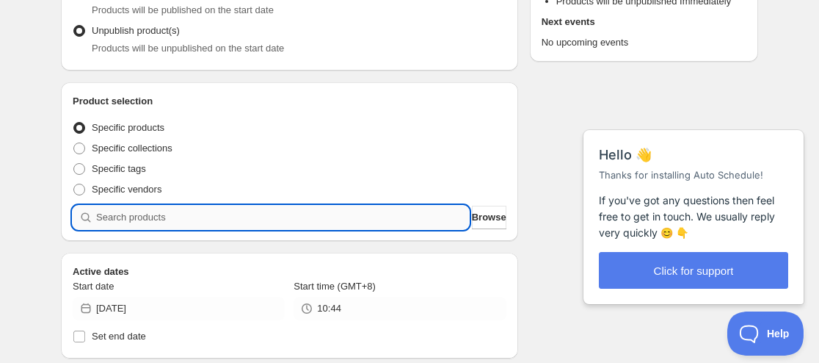
click at [200, 206] on input "search" at bounding box center [282, 217] width 373 height 23
paste input "9186222309619"
type input "9186222309619"
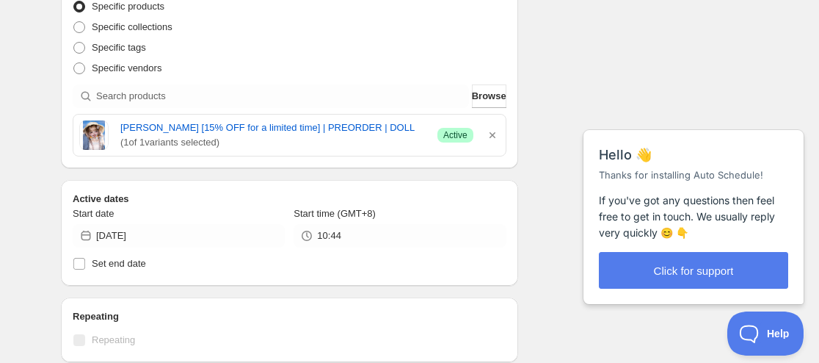
scroll to position [367, 0]
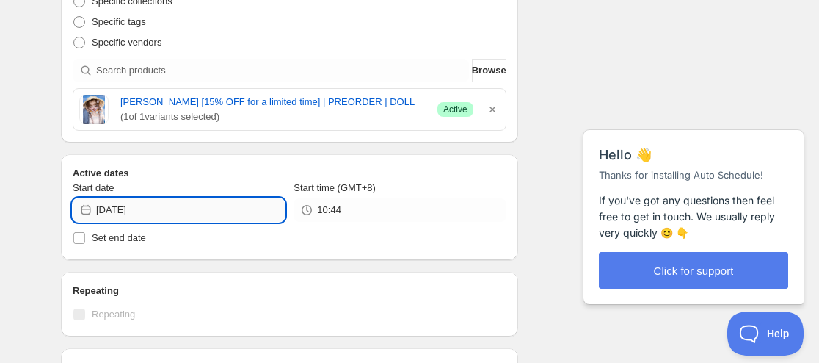
click at [131, 198] on input "2025-08-15" at bounding box center [190, 209] width 189 height 23
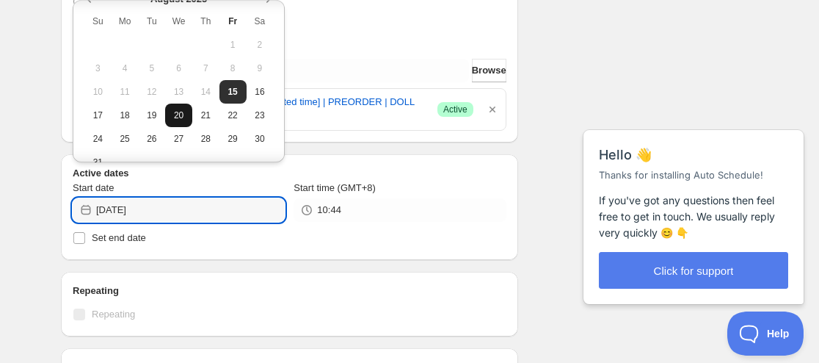
scroll to position [43, 0]
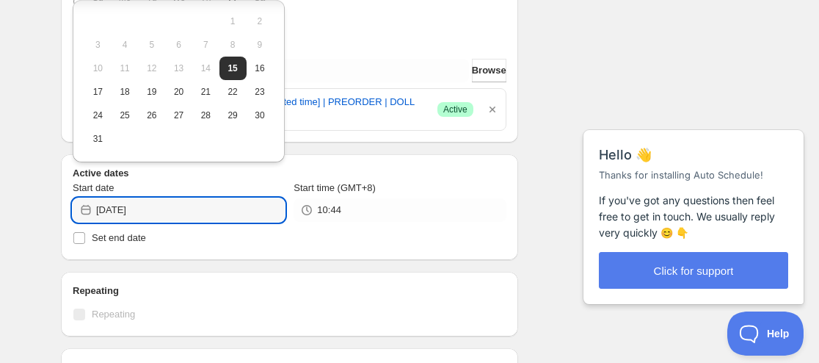
click at [100, 134] on span "31" at bounding box center [97, 139] width 15 height 12
type input "2025-08-31"
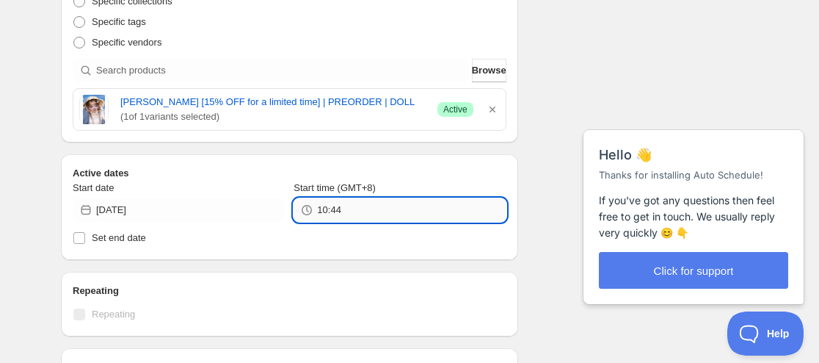
click at [327, 198] on input "10:44" at bounding box center [411, 209] width 189 height 23
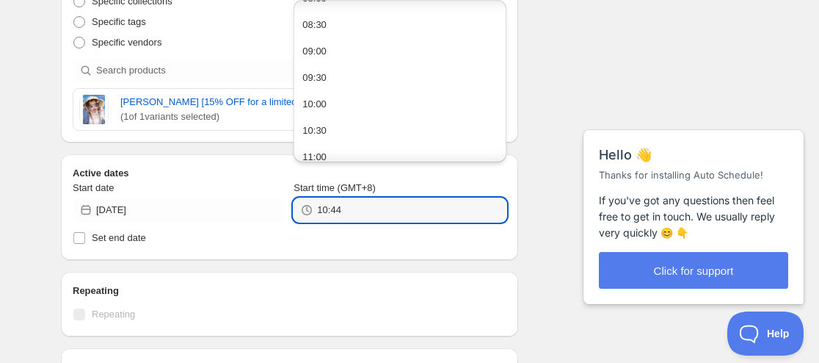
scroll to position [514, 0]
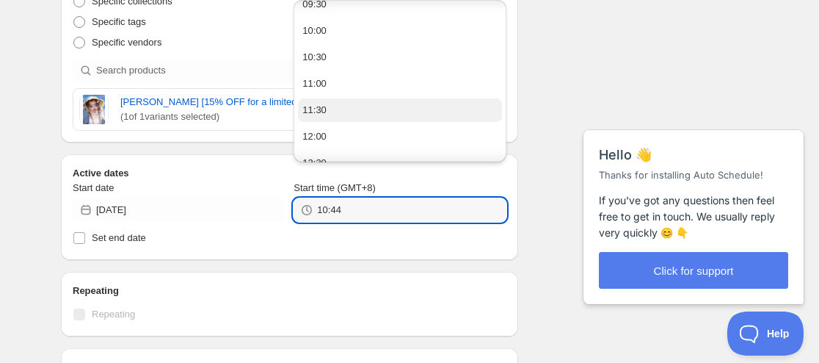
click at [340, 109] on button "11:30" at bounding box center [399, 109] width 203 height 23
type input "11:30"
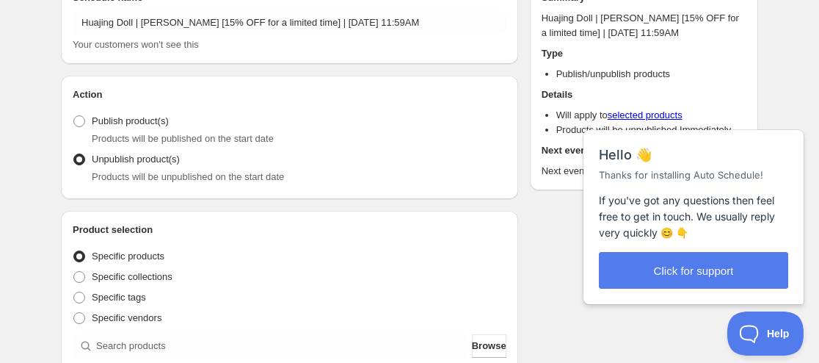
scroll to position [0, 0]
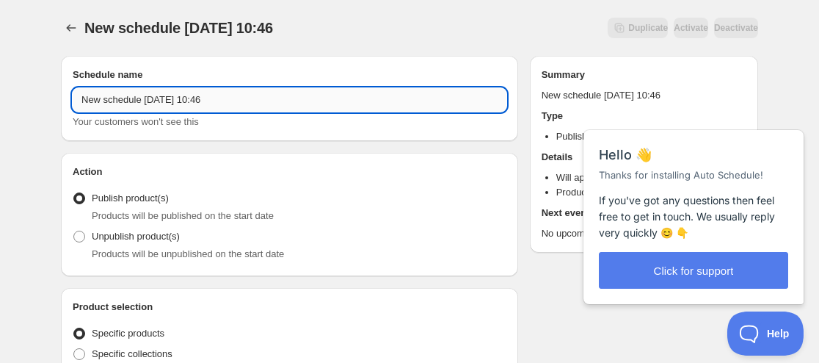
click at [84, 103] on input "New schedule Aug 15 2025 10:46" at bounding box center [290, 99] width 434 height 23
paste input "Huajing Doll"
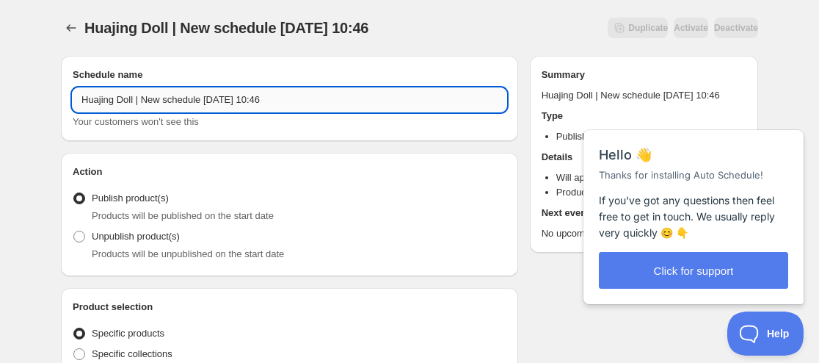
paste input "Ai Xiao [15% OFF for a limited time]"
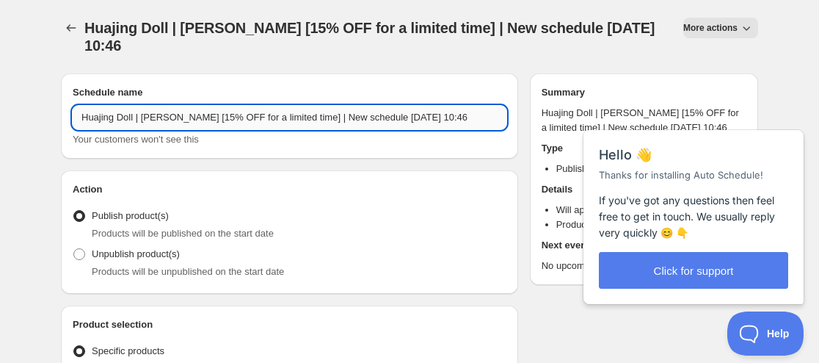
drag, startPoint x: 363, startPoint y: 117, endPoint x: 300, endPoint y: 123, distance: 62.7
click at [300, 123] on input "Huajing Doll | Ai Xiao [15% OFF for a limited time] | New schedule Aug 15 2025 …" at bounding box center [290, 117] width 434 height 23
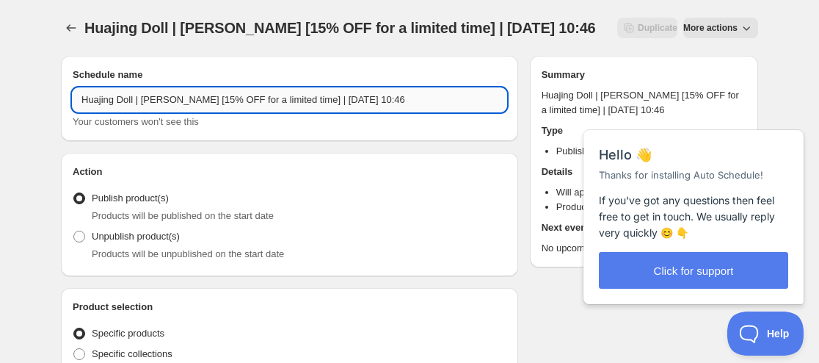
drag, startPoint x: 321, startPoint y: 102, endPoint x: 330, endPoint y: 100, distance: 9.8
click at [330, 100] on input "Huajing Doll | Ai Xiao [15% OFF for a limited time] | Aug 15 2025 10:46" at bounding box center [290, 99] width 434 height 23
drag, startPoint x: 357, startPoint y: 102, endPoint x: 430, endPoint y: 101, distance: 73.4
click at [429, 101] on input "Huajing Doll | Ai Xiao [15% OFF for a limited time] | Aug 31 2025 10:46" at bounding box center [290, 99] width 434 height 23
type input "Huajing Doll | [PERSON_NAME] [15% OFF for a limited time] | [DATE] 11:59AM"
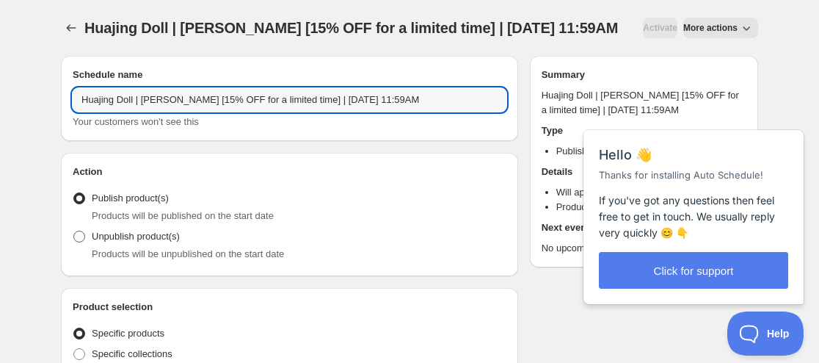
click at [147, 245] on label "Unpublish product(s)" at bounding box center [126, 236] width 107 height 21
click at [74, 231] on input "Unpublish product(s)" at bounding box center [73, 230] width 1 height 1
radio input "true"
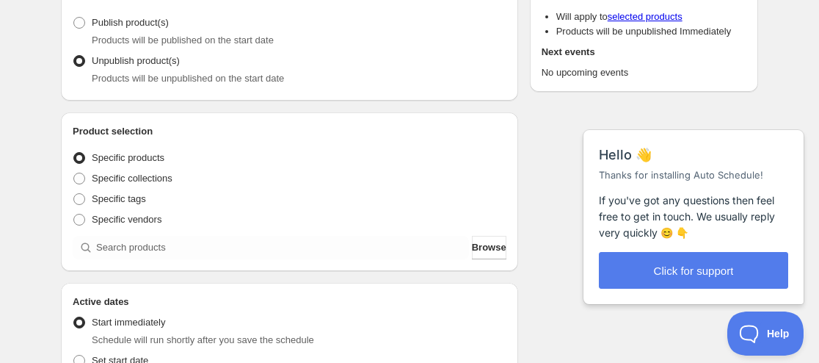
scroll to position [220, 0]
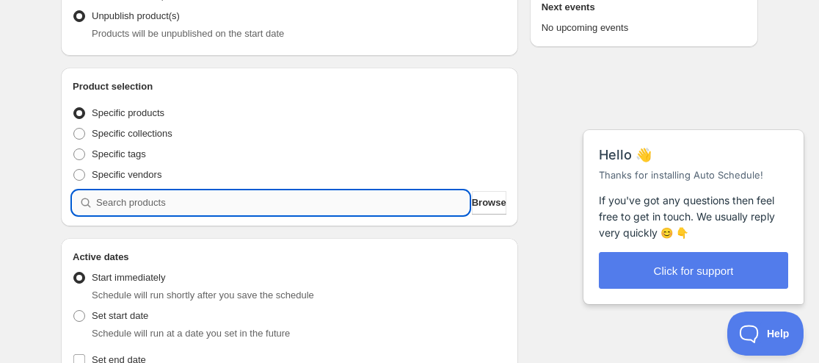
click at [180, 206] on input "search" at bounding box center [282, 202] width 373 height 23
paste input "9186222309619"
type input "9186222309619"
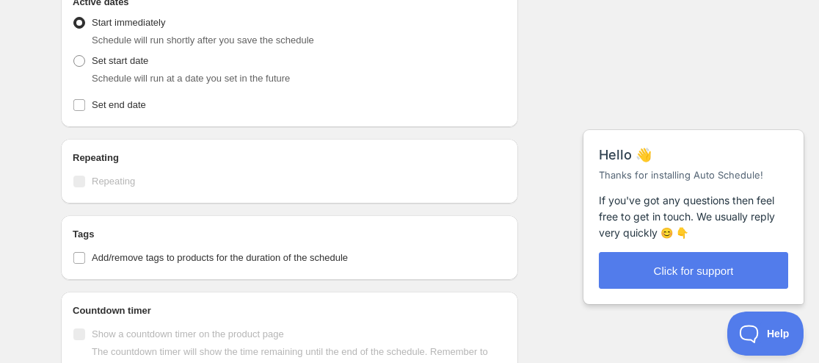
scroll to position [587, 0]
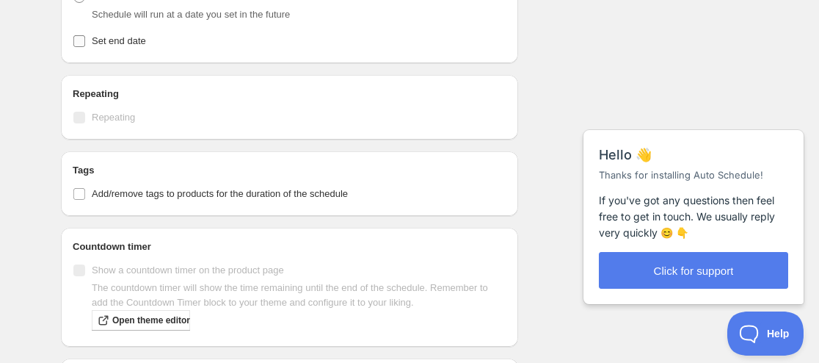
click at [116, 39] on span "Set end date" at bounding box center [119, 40] width 54 height 11
click at [85, 39] on input "Set end date" at bounding box center [79, 41] width 12 height 12
checkbox input "true"
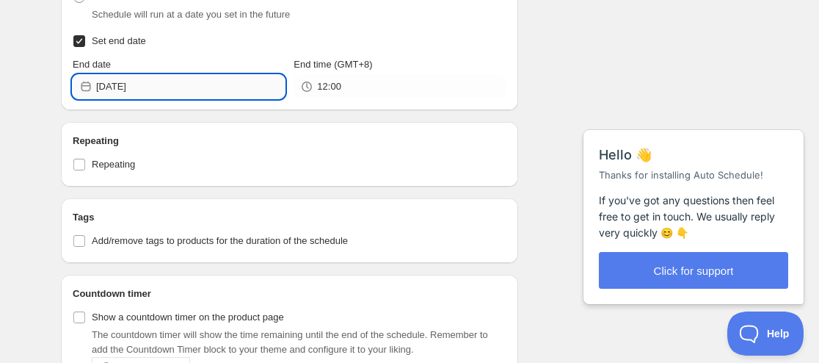
click at [153, 87] on input "2025-08-15" at bounding box center [190, 86] width 189 height 23
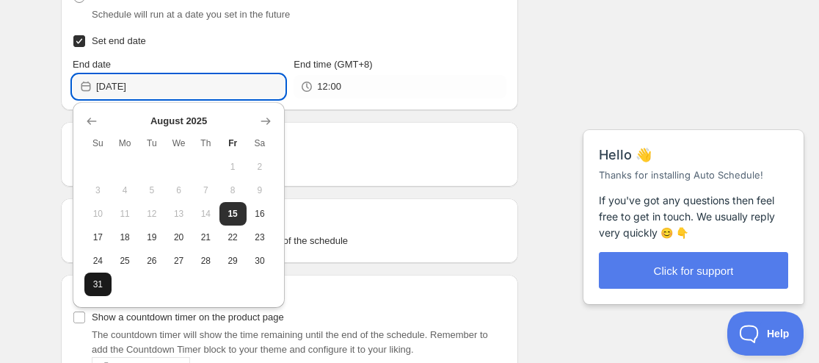
click at [105, 284] on span "31" at bounding box center [97, 284] width 15 height 12
type input "2025-08-31"
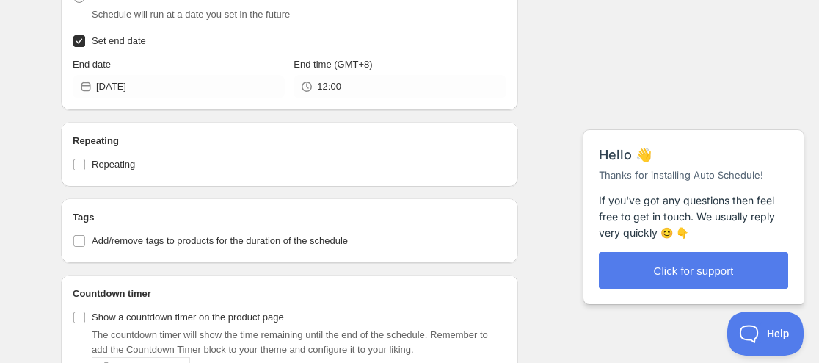
click at [329, 71] on div "End time (GMT+8) 12:00" at bounding box center [400, 77] width 212 height 41
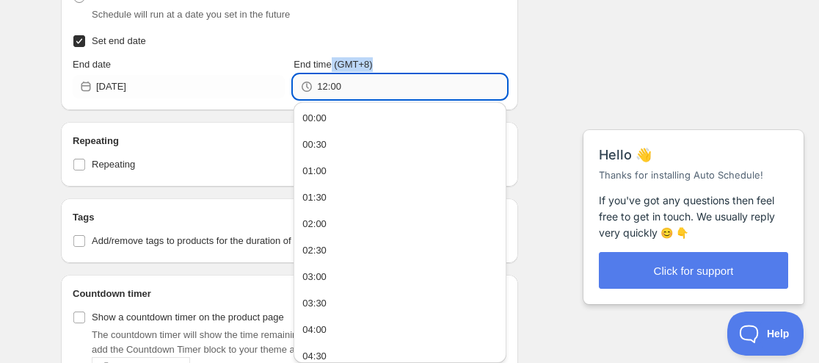
click at [327, 86] on input "12:00" at bounding box center [411, 86] width 189 height 23
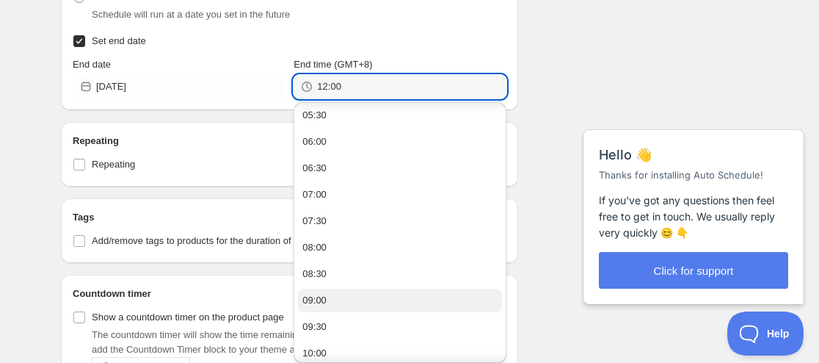
scroll to position [514, 0]
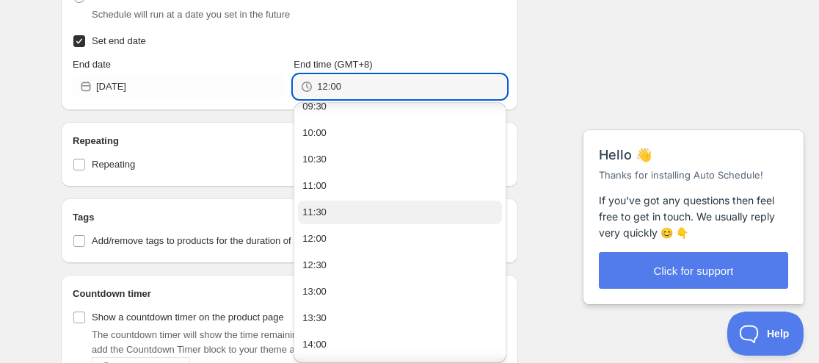
click at [336, 211] on button "11:30" at bounding box center [399, 211] width 203 height 23
type input "11:30"
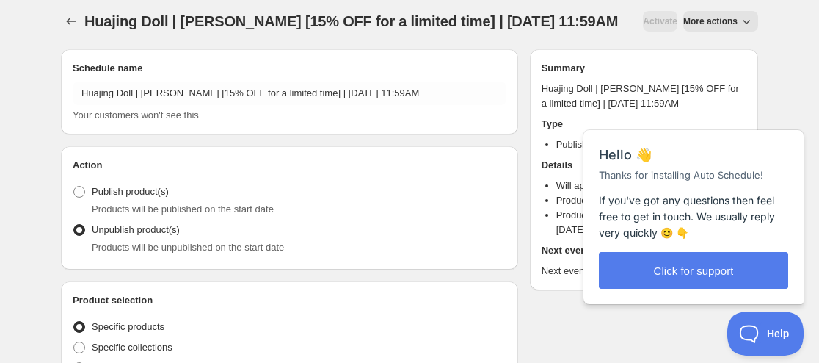
scroll to position [0, 0]
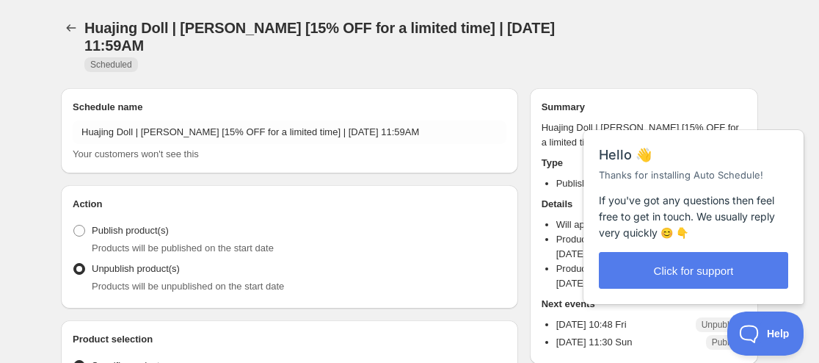
radio input "true"
checkbox input "true"
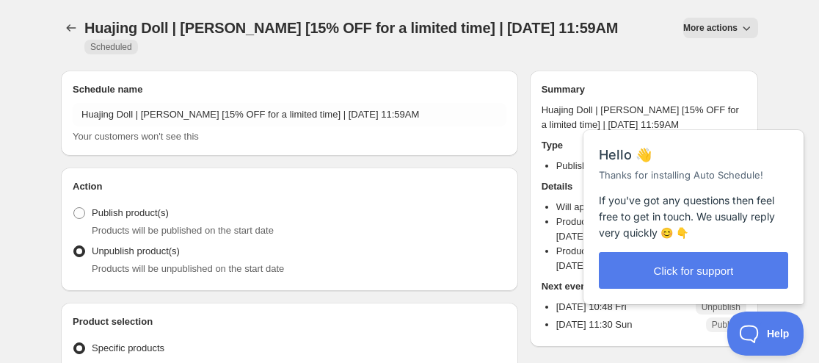
type input "New schedule Aug 15 2025 10:46"
type input "10:46"
type input "2025-08-15"
type input "12:00"
radio input "true"
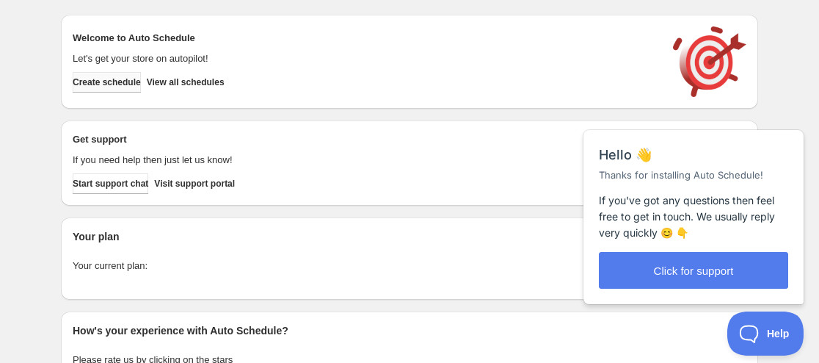
click at [117, 79] on span "Create schedule" at bounding box center [107, 82] width 68 height 12
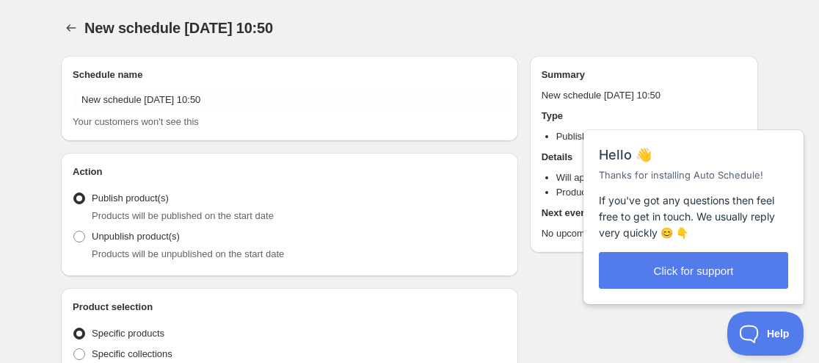
radio input "true"
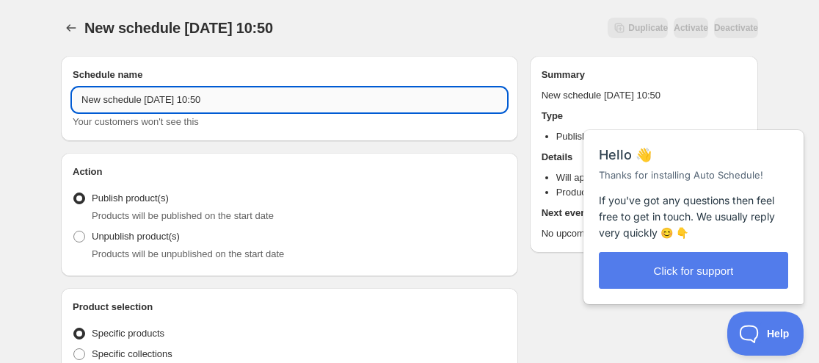
click at [81, 101] on input "New schedule Aug 15 2025 10:50" at bounding box center [290, 99] width 434 height 23
paste input "iMda Doll"
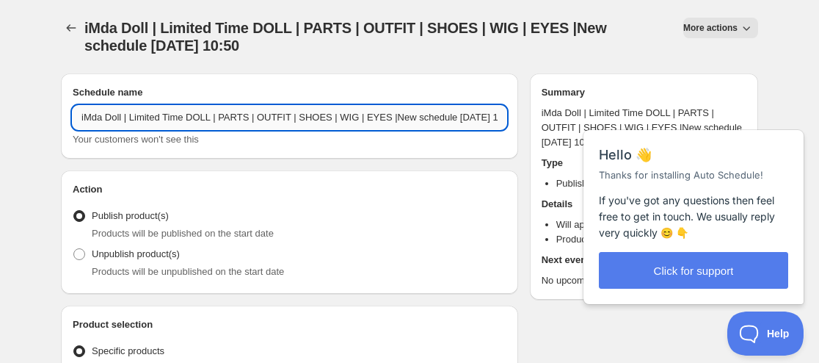
drag, startPoint x: 440, startPoint y: 116, endPoint x: 382, endPoint y: 121, distance: 58.9
click at [382, 121] on input "iMda Doll | Limited Time DOLL | PARTS | OUTFIT | SHOES | WIG | EYES |New schedu…" at bounding box center [290, 117] width 434 height 23
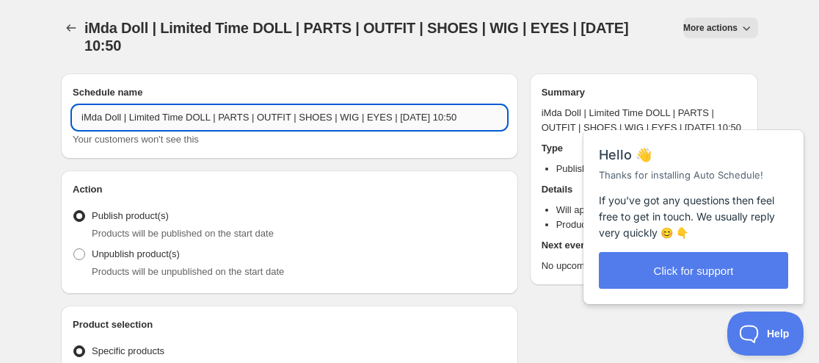
click at [407, 116] on input "iMda Doll | Limited Time DOLL | PARTS | OUTFIT | SHOES | WIG | EYES | Aug 15 20…" at bounding box center [290, 117] width 434 height 23
drag, startPoint x: 436, startPoint y: 122, endPoint x: 479, endPoint y: 121, distance: 42.6
click at [479, 121] on input "iMda Doll | Limited Time DOLL | PARTS | OUTFIT | SHOES | WIG | EYES | Aug 27 20…" at bounding box center [290, 117] width 434 height 23
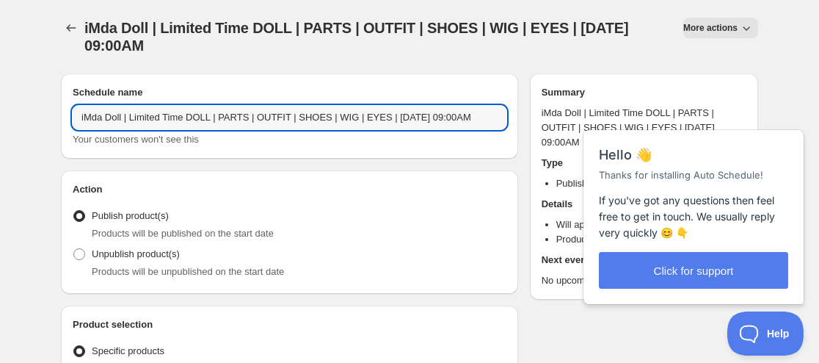
type input "iMda Doll | Limited Time DOLL | PARTS | OUTFIT | SHOES | WIG | EYES | [DATE] 09…"
click at [432, 175] on div "Action Action Publish product(s) Products will be published on the start date U…" at bounding box center [289, 231] width 457 height 123
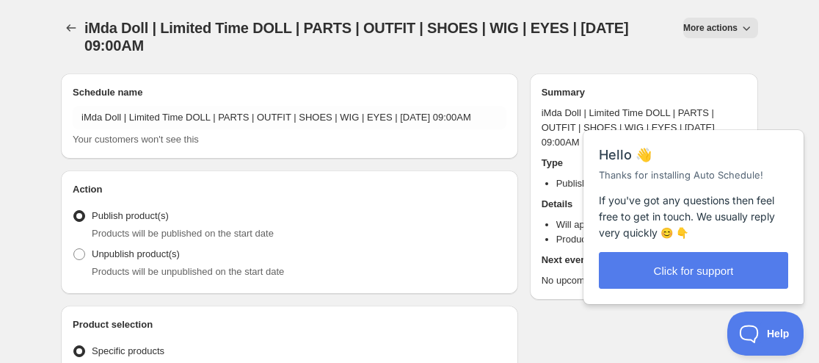
click at [210, 258] on div "Unpublish product(s) Products will be unpublished on the start date" at bounding box center [290, 261] width 434 height 35
click at [139, 266] on span "Products will be unpublished on the start date" at bounding box center [188, 271] width 192 height 11
click at [94, 254] on span "Unpublish product(s)" at bounding box center [136, 253] width 88 height 11
click at [74, 249] on input "Unpublish product(s)" at bounding box center [73, 248] width 1 height 1
radio input "true"
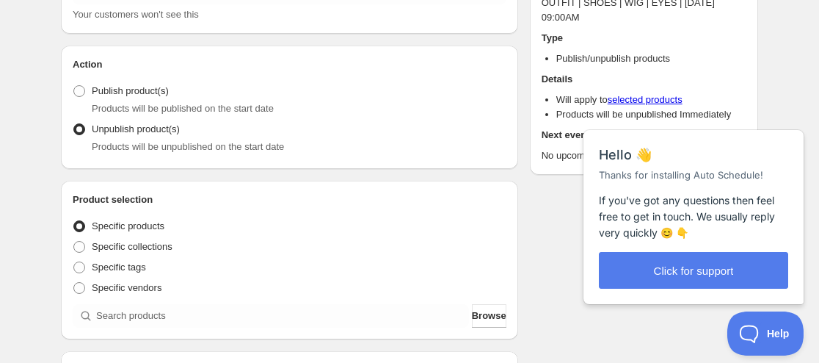
scroll to position [147, 0]
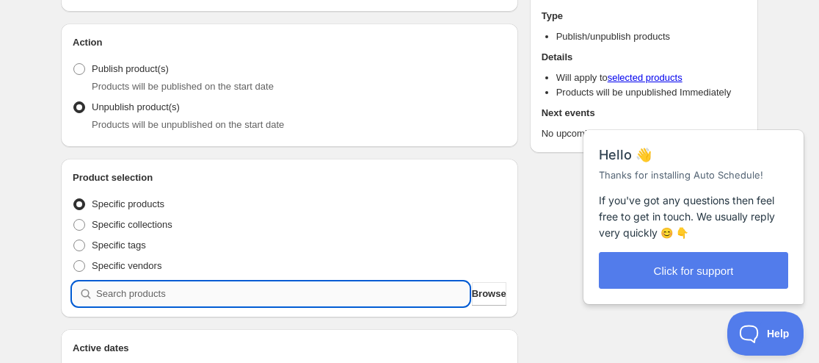
click at [153, 285] on input "search" at bounding box center [282, 293] width 373 height 23
paste input "search"
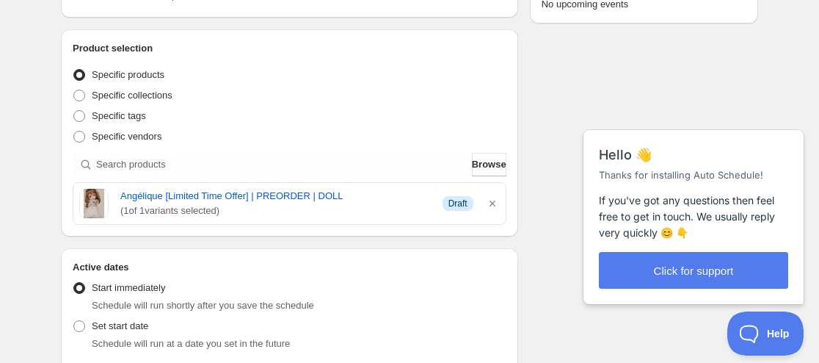
scroll to position [294, 0]
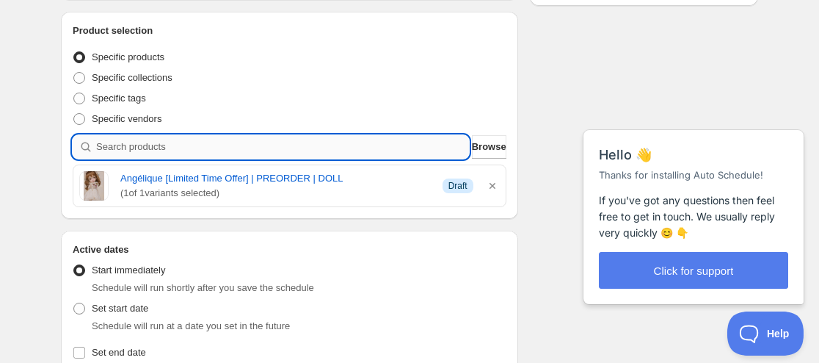
click at [298, 146] on input "search" at bounding box center [282, 146] width 373 height 23
paste input "search"
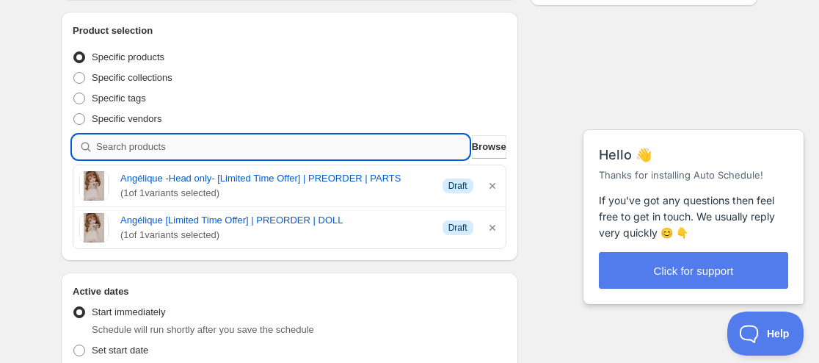
click at [278, 149] on input "search" at bounding box center [282, 146] width 373 height 23
click at [541, 282] on div "Schedule name iMda Doll | Limited Time DOLL | PARTS | OUTFIT | SHOES | WIG | EY…" at bounding box center [403, 334] width 709 height 1132
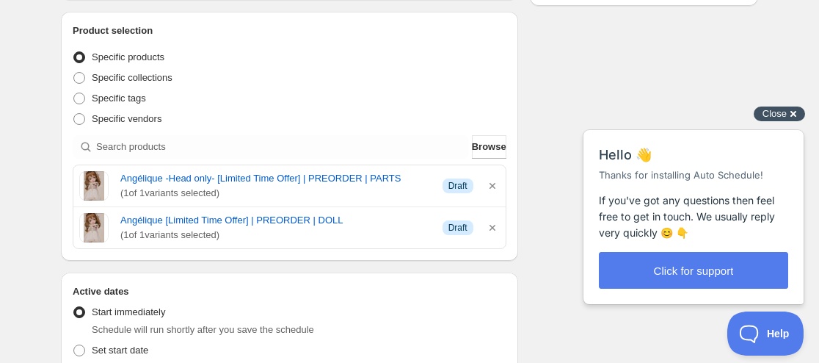
click at [795, 117] on div "Close cross-small" at bounding box center [779, 113] width 51 height 15
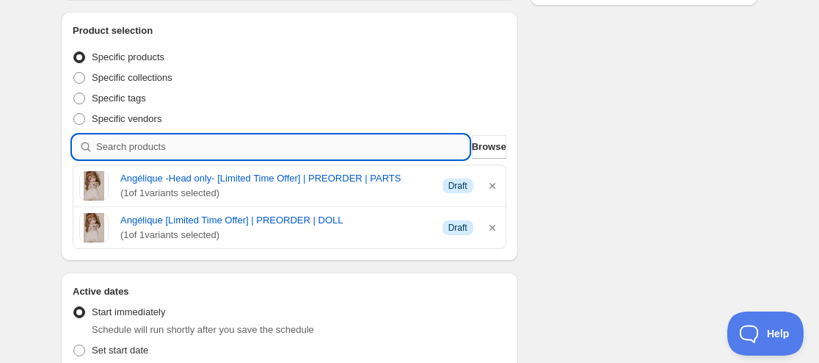
click at [241, 145] on input "search" at bounding box center [282, 146] width 373 height 23
paste input "search"
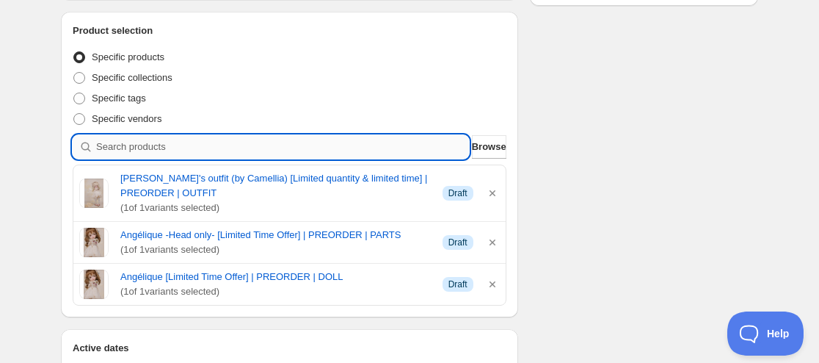
click at [170, 150] on input "search" at bounding box center [282, 146] width 373 height 23
paste input "search"
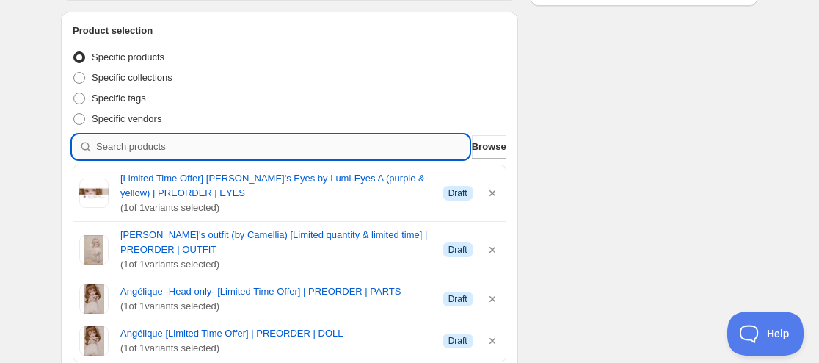
click at [215, 148] on input "search" at bounding box center [282, 146] width 373 height 23
paste input "search"
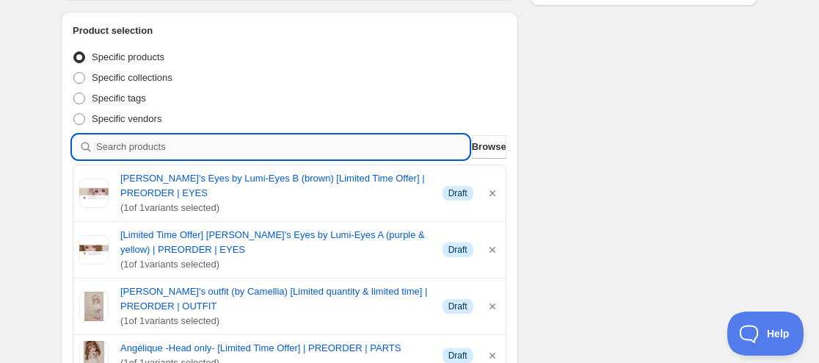
click at [241, 154] on input "search" at bounding box center [282, 146] width 373 height 23
paste input "search"
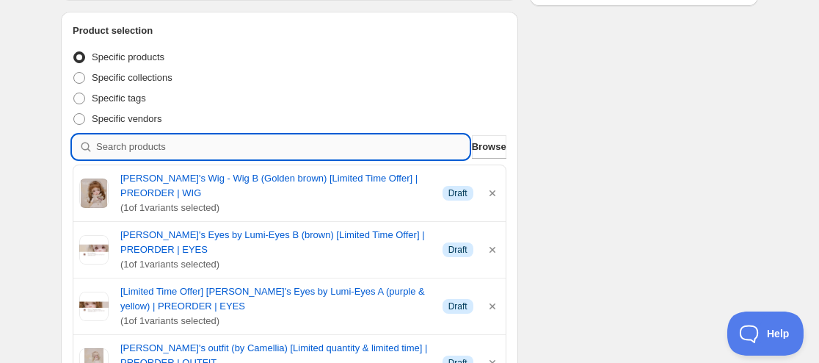
click at [297, 143] on input "search" at bounding box center [282, 146] width 373 height 23
paste input "search"
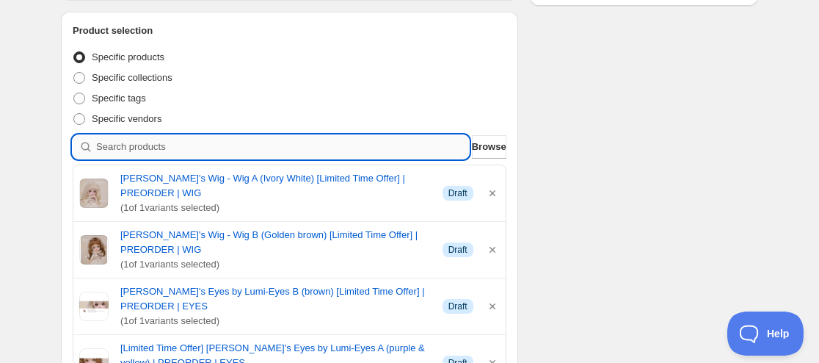
click at [205, 144] on input "search" at bounding box center [282, 146] width 373 height 23
paste input "search"
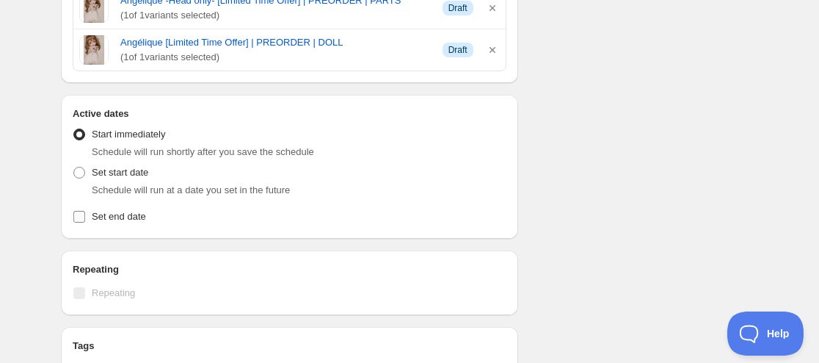
scroll to position [807, 0]
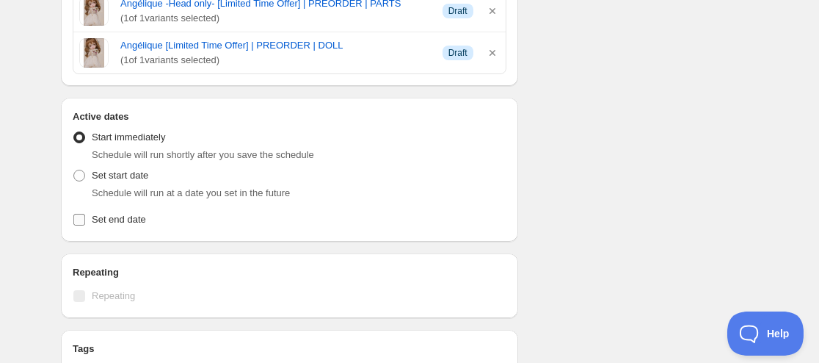
click at [107, 219] on span "Set end date" at bounding box center [119, 219] width 54 height 11
click at [85, 219] on input "Set end date" at bounding box center [79, 220] width 12 height 12
checkbox input "true"
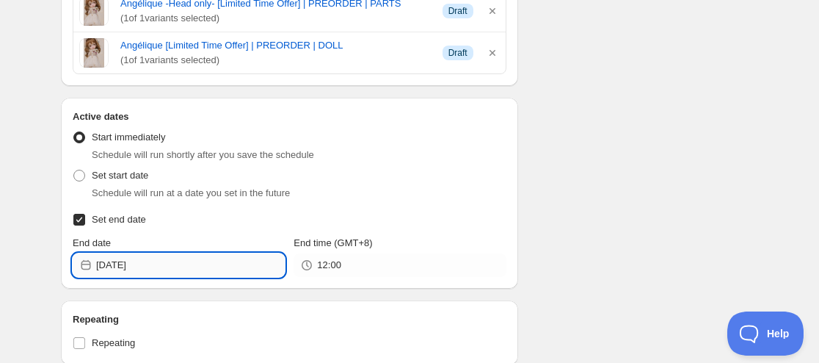
click at [128, 259] on input "2025-08-15" at bounding box center [190, 264] width 189 height 23
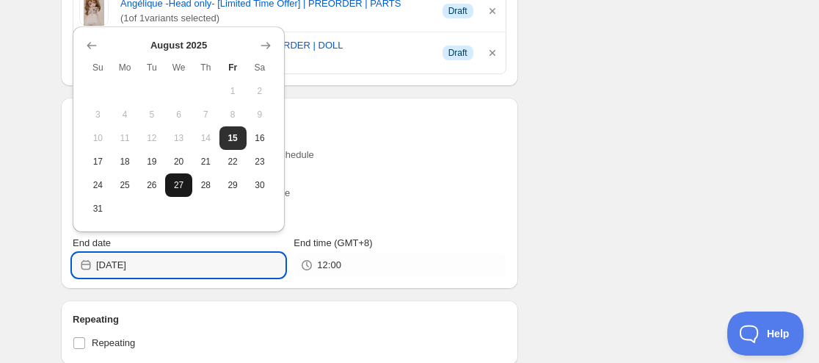
click at [183, 185] on span "27" at bounding box center [178, 185] width 15 height 12
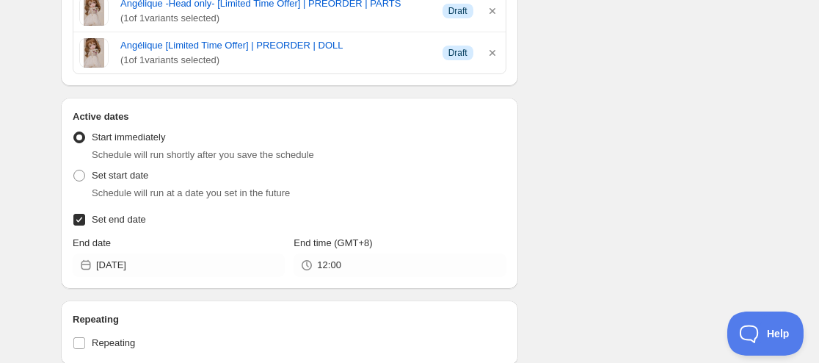
type input "2025-08-27"
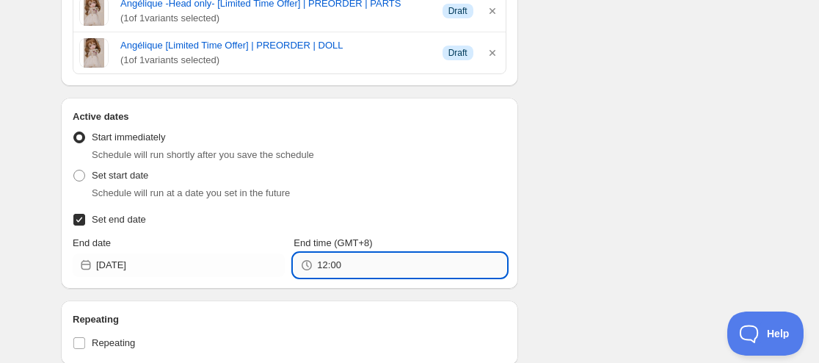
click at [353, 261] on input "12:00" at bounding box center [411, 264] width 189 height 23
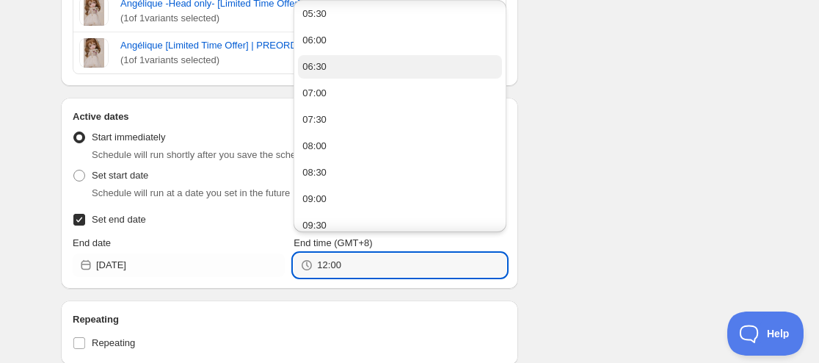
scroll to position [294, 0]
click at [338, 194] on button "09:00" at bounding box center [399, 197] width 203 height 23
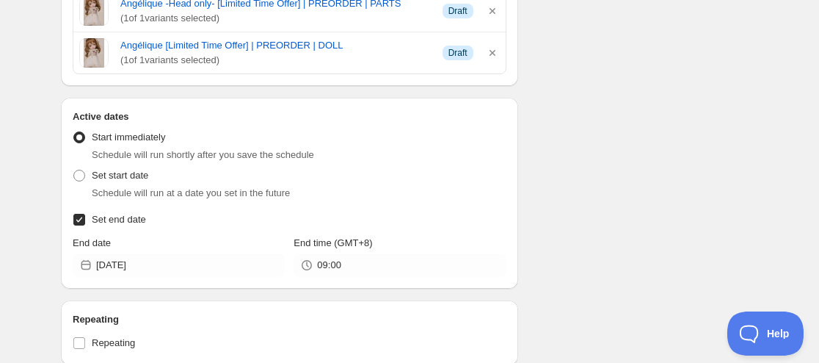
type input "09:00"
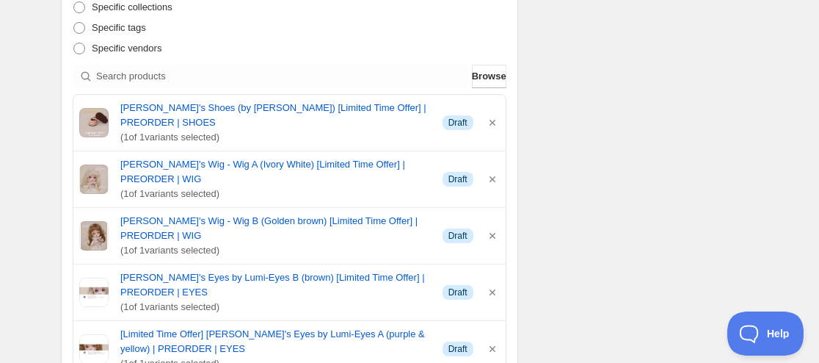
scroll to position [0, 0]
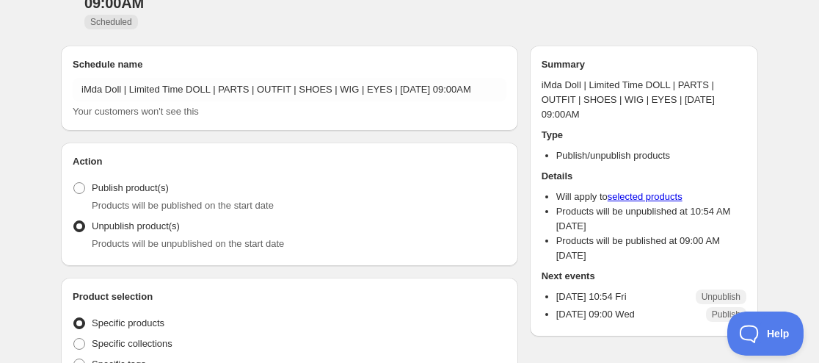
scroll to position [147, 0]
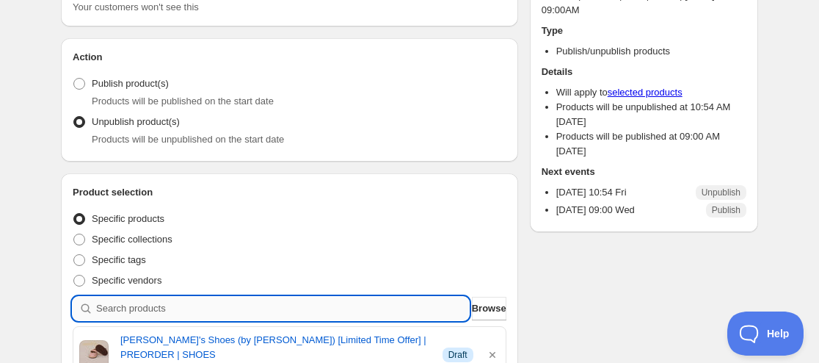
click at [127, 308] on input "search" at bounding box center [282, 308] width 373 height 23
click at [157, 312] on input "search" at bounding box center [282, 308] width 373 height 23
paste input "9186244165875"
type input "9186244165875"
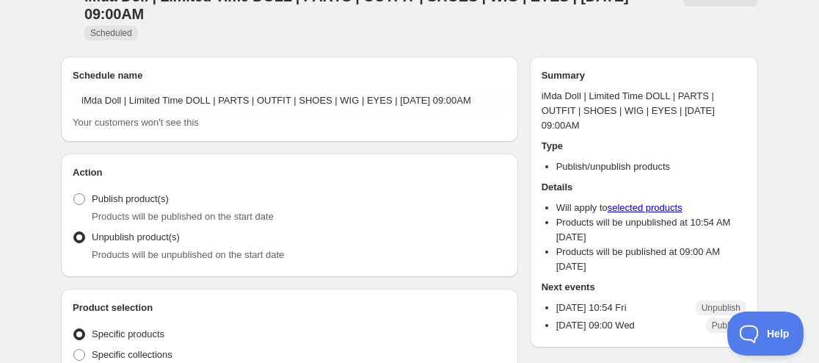
scroll to position [0, 0]
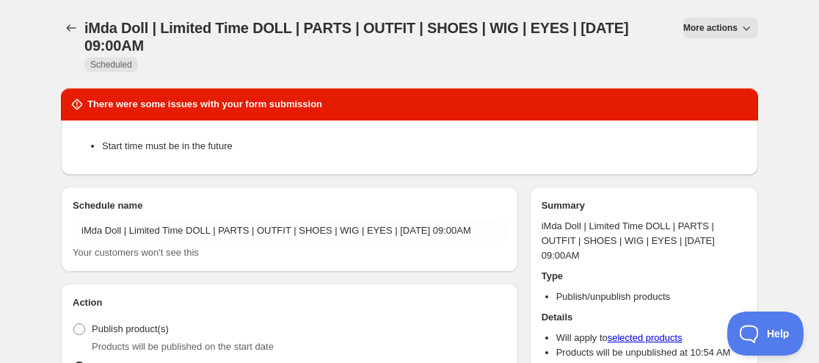
click at [426, 53] on h1 "iMda Doll | Limited Time DOLL | PARTS | OUTFIT | SHOES | WIG | EYES | [DATE] 09…" at bounding box center [374, 36] width 581 height 35
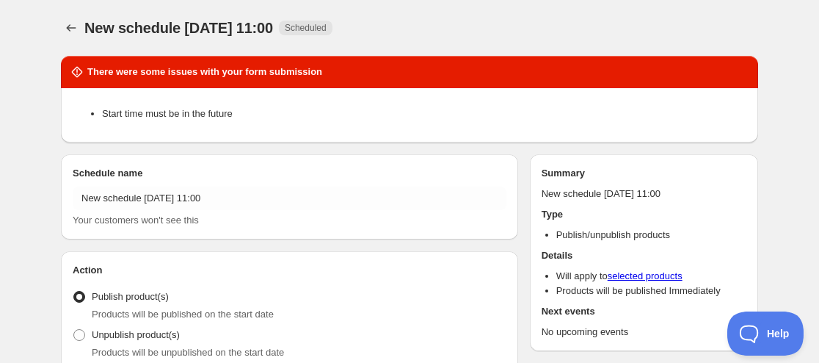
radio input "true"
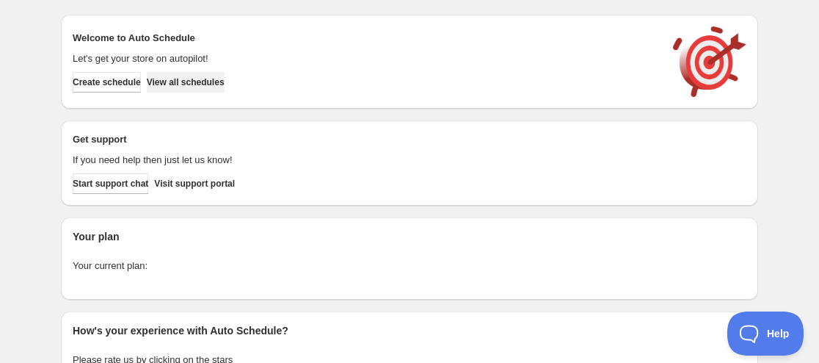
click at [202, 83] on span "View all schedules" at bounding box center [186, 82] width 78 height 12
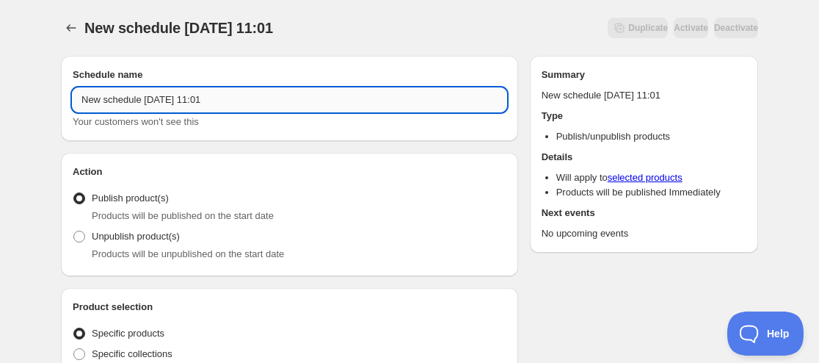
click at [83, 99] on input "New schedule Aug 15 2025 11:01" at bounding box center [290, 99] width 434 height 23
paste input "Dream Valley"
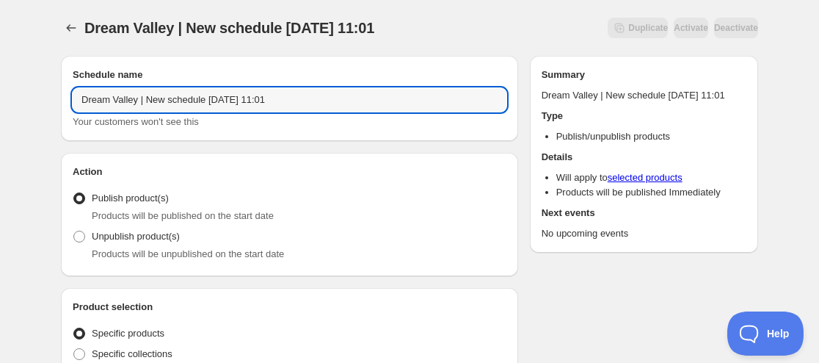
type input "Dream Valley | New schedule Aug 15 2025 11:01"
click at [142, 253] on span "Products will be unpublished on the start date" at bounding box center [188, 253] width 192 height 11
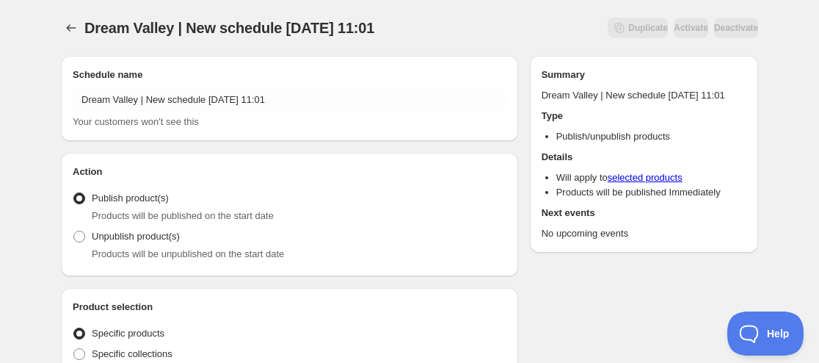
click at [142, 251] on span "Products will be unpublished on the start date" at bounding box center [188, 253] width 192 height 11
click at [158, 234] on span "Unpublish product(s)" at bounding box center [136, 235] width 88 height 11
click at [74, 231] on input "Unpublish product(s)" at bounding box center [73, 230] width 1 height 1
radio input "true"
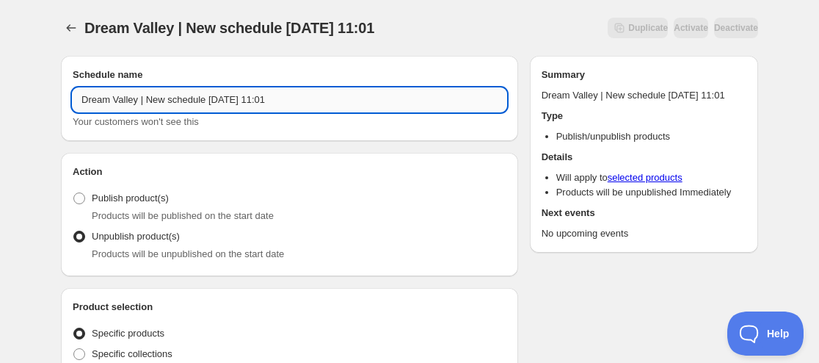
click at [146, 93] on input "Dream Valley | New schedule Aug 15 2025 11:01" at bounding box center [290, 99] width 434 height 23
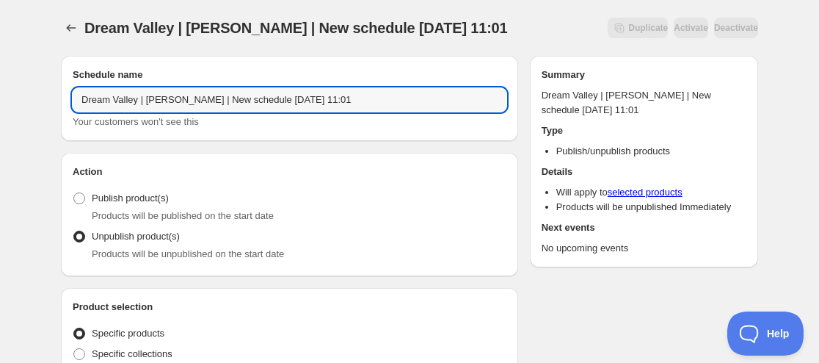
paste input "1000955412"
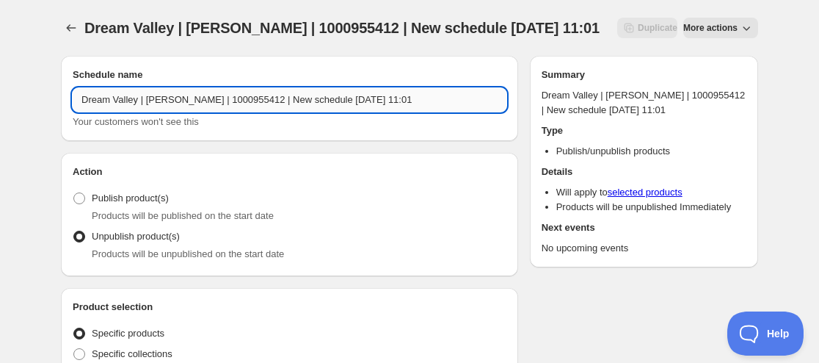
drag, startPoint x: 297, startPoint y: 97, endPoint x: 238, endPoint y: 101, distance: 59.6
click at [238, 101] on input "Dream Valley | Robin | 1000955412 | New schedule Aug 15 2025 11:01" at bounding box center [290, 99] width 434 height 23
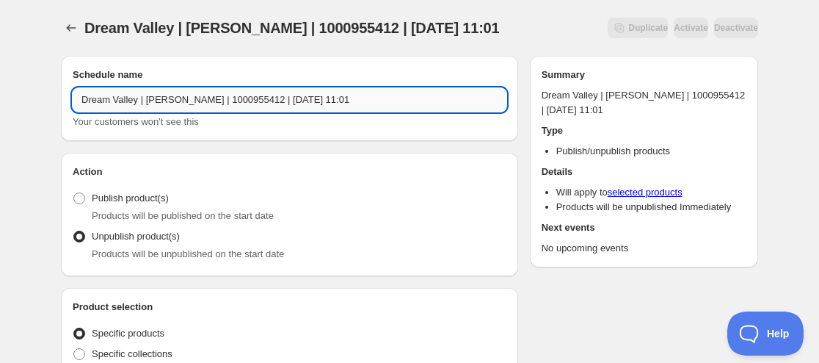
click at [258, 98] on input "Dream Valley | Robin | 1000955412 | Aug 15 2025 11:01" at bounding box center [290, 99] width 434 height 23
drag, startPoint x: 255, startPoint y: 98, endPoint x: 268, endPoint y: 94, distance: 13.9
click at [268, 94] on input "Dream Valley | Robin | 1000955412 | Aug 15 2025 11:01" at bounding box center [290, 99] width 434 height 23
click at [252, 91] on input "Dream Valley | Robin | 1000955412 | Aug 04 2025 11:01" at bounding box center [290, 99] width 434 height 23
click at [326, 98] on input "Dream Valley | Robin | 1000955412 | September 04 2025 11:01" at bounding box center [290, 99] width 434 height 23
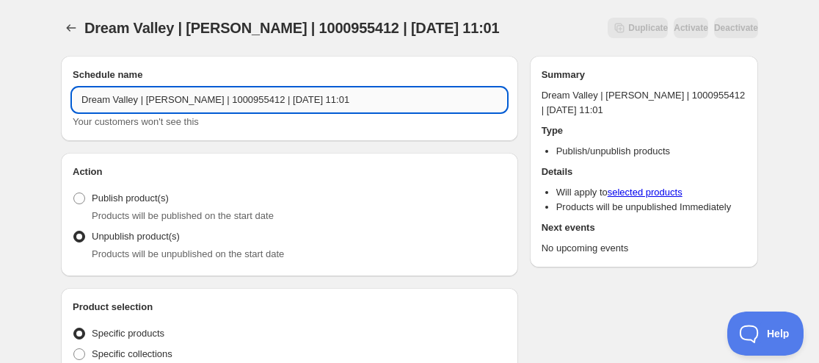
drag, startPoint x: 321, startPoint y: 101, endPoint x: 406, endPoint y: 95, distance: 85.3
click at [412, 101] on input "Dream Valley | Robin | 1000955412 | September 04 2025 11:01" at bounding box center [290, 99] width 434 height 23
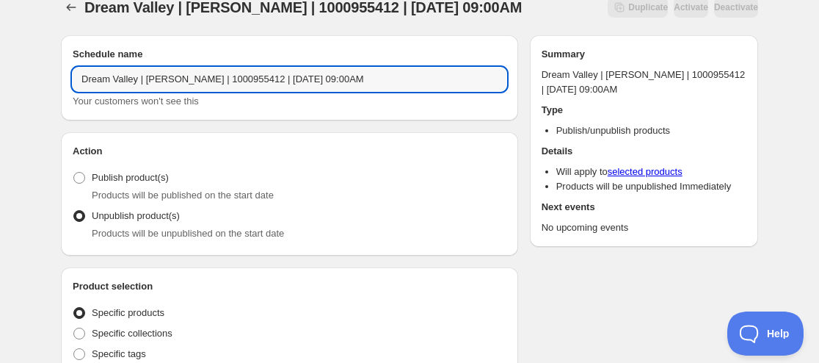
scroll to position [147, 0]
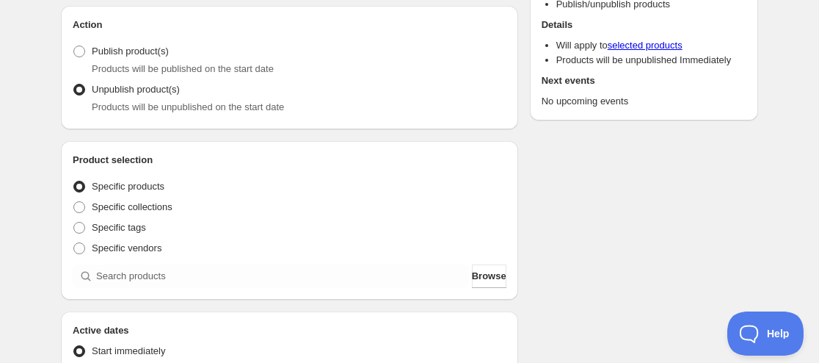
type input "Dream Valley | [PERSON_NAME] | 1000955412 | [DATE] 09:00AM"
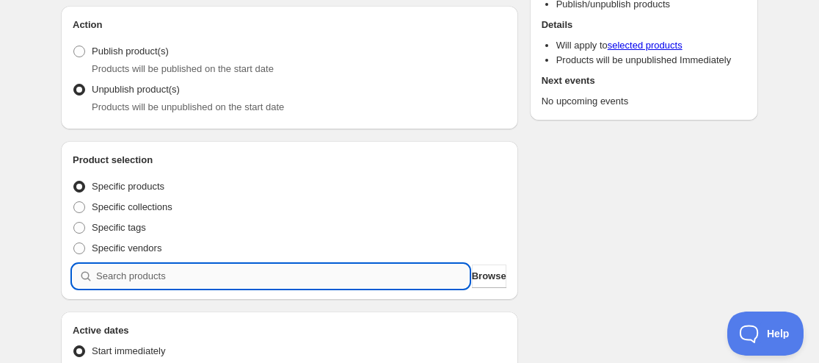
click at [208, 276] on input "search" at bounding box center [282, 275] width 373 height 23
paste input "9186245345523"
type input "9186245345523"
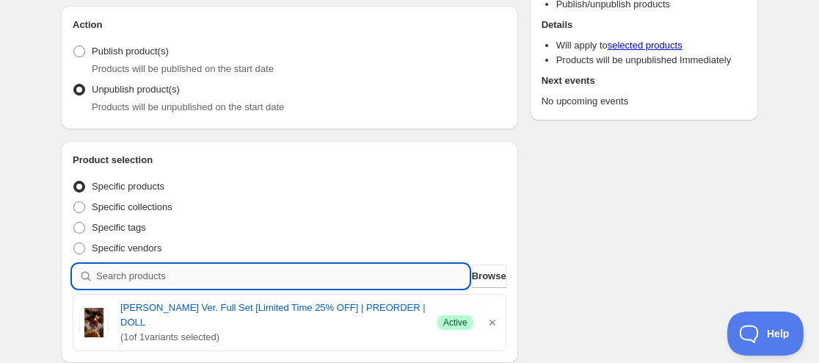
click at [117, 278] on input "search" at bounding box center [282, 275] width 373 height 23
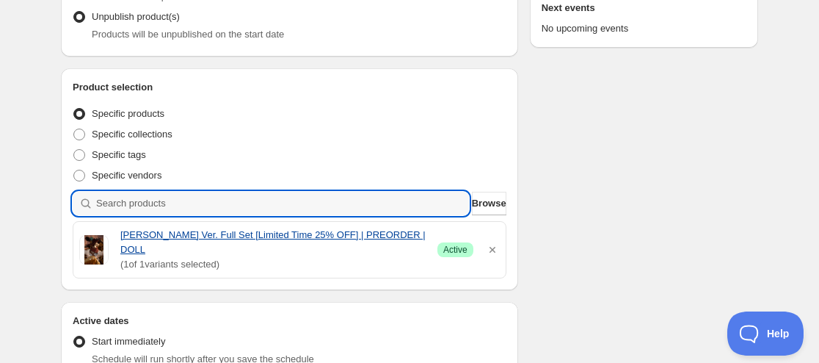
paste input "9186251473139"
type input "9186251473139"
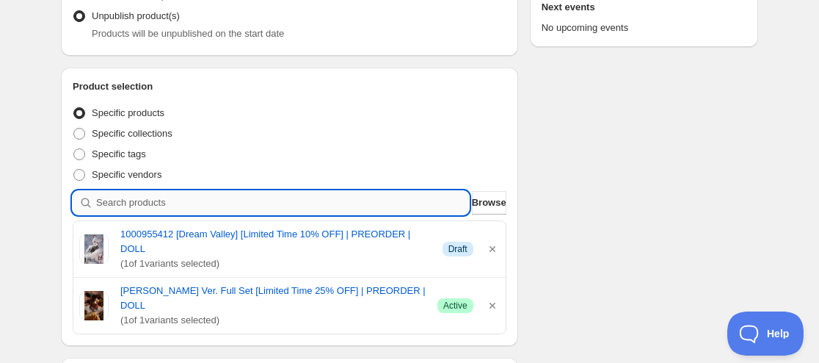
click at [151, 207] on input "search" at bounding box center [282, 202] width 373 height 23
paste input "9186250096883"
type input "9186250096883"
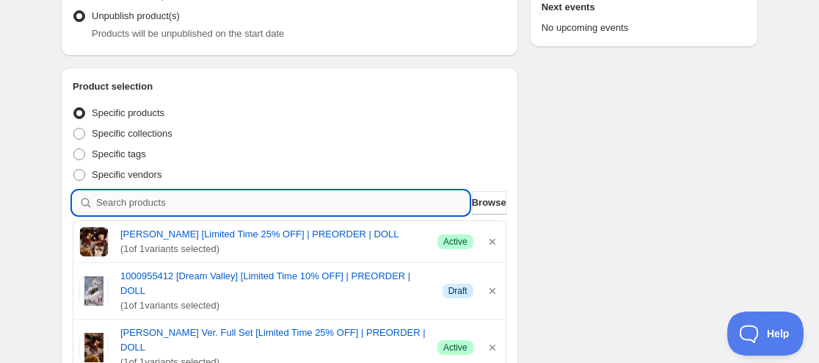
click at [183, 211] on input "search" at bounding box center [282, 202] width 373 height 23
paste input "9186248458483"
type input "9186248458483"
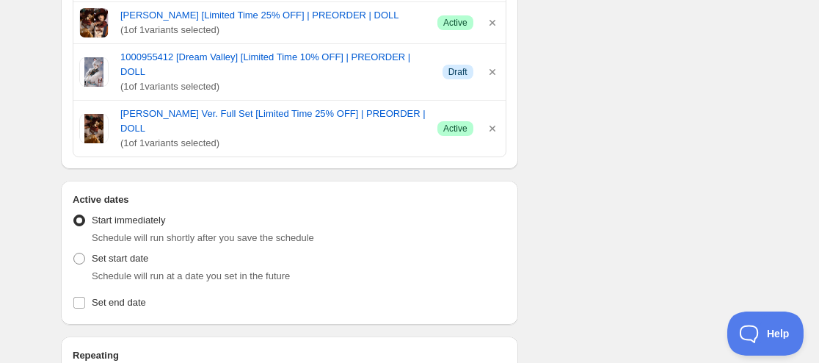
scroll to position [587, 0]
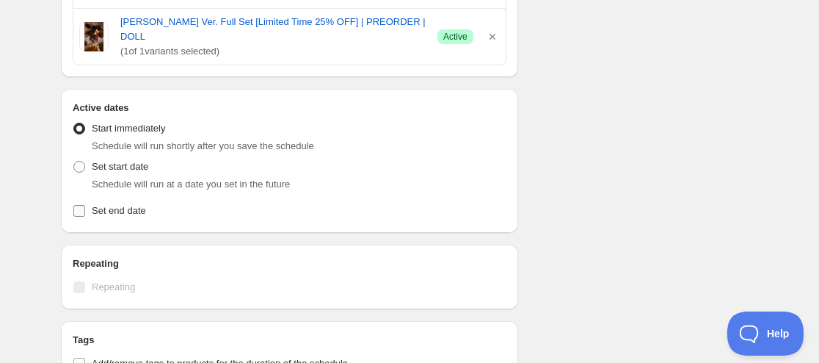
click at [121, 205] on span "Set end date" at bounding box center [119, 210] width 54 height 11
click at [85, 205] on input "Set end date" at bounding box center [79, 211] width 12 height 12
checkbox input "true"
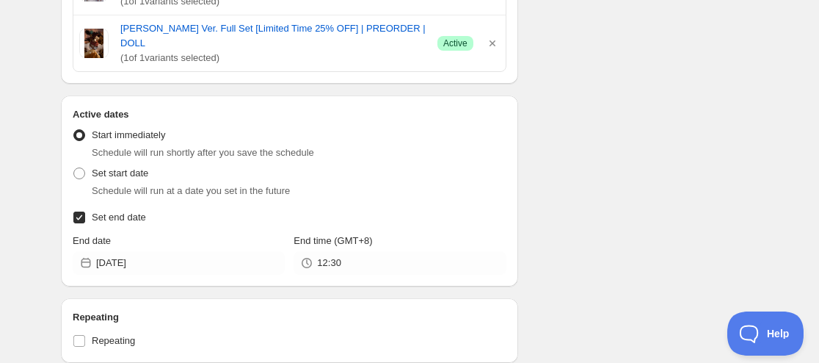
scroll to position [532, 0]
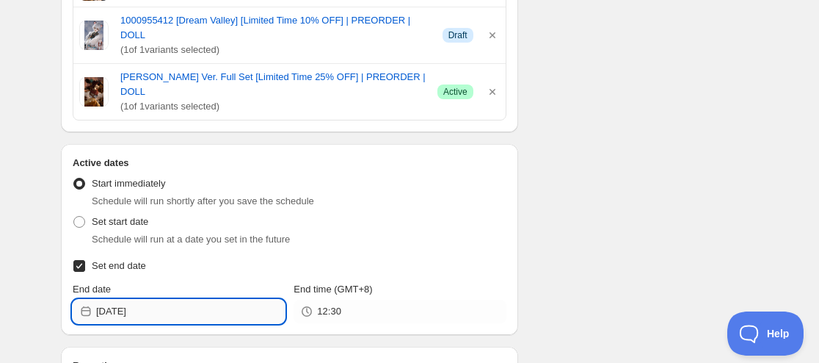
click at [139, 299] on input "2025-08-15" at bounding box center [190, 310] width 189 height 23
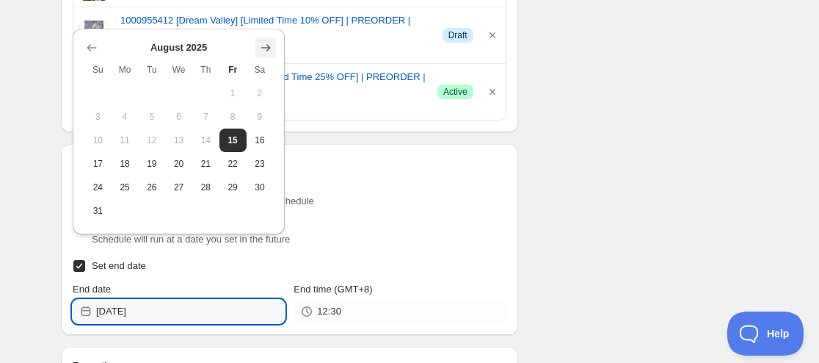
click at [267, 50] on icon "Show next month, September 2025" at bounding box center [265, 47] width 15 height 15
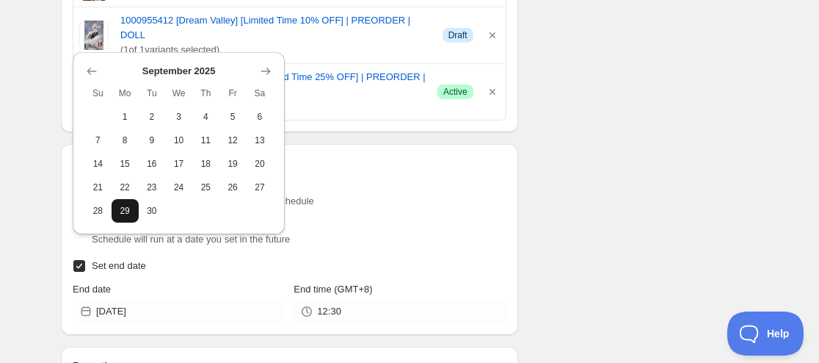
click at [120, 202] on button "29" at bounding box center [125, 210] width 27 height 23
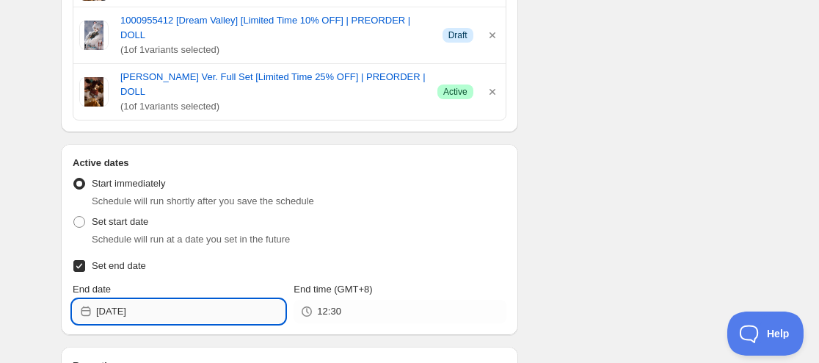
click at [134, 299] on input "2025-09-29" at bounding box center [190, 310] width 189 height 23
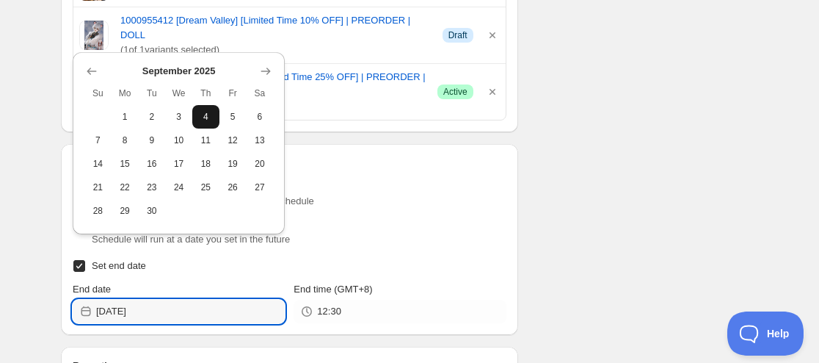
click at [209, 117] on span "4" at bounding box center [205, 117] width 15 height 12
type input "2025-09-04"
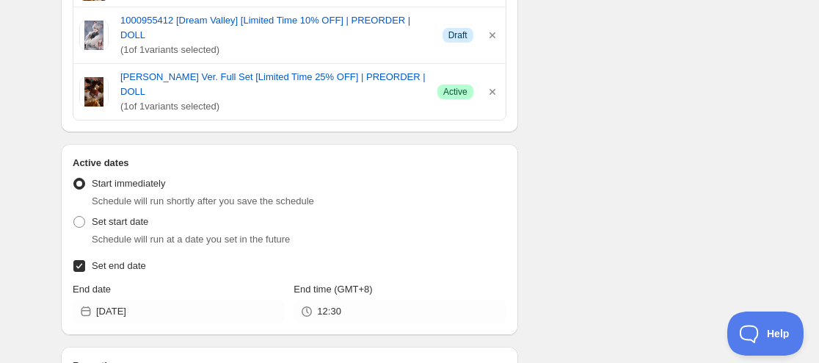
click at [327, 279] on div "Active dates Active Date Type Start immediately Schedule will run shortly after…" at bounding box center [289, 239] width 457 height 191
click at [327, 299] on input "12:30" at bounding box center [411, 310] width 189 height 23
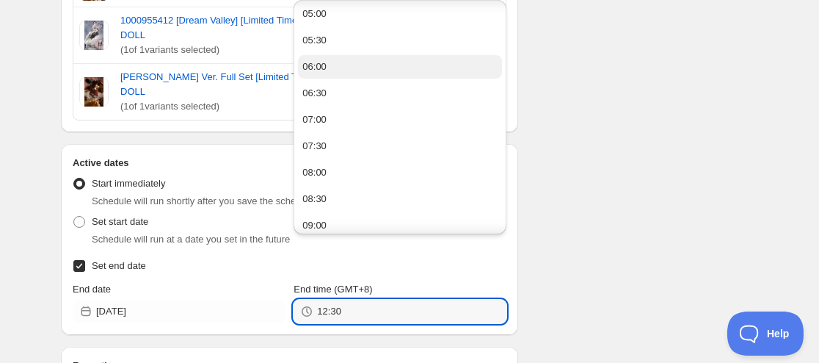
scroll to position [294, 0]
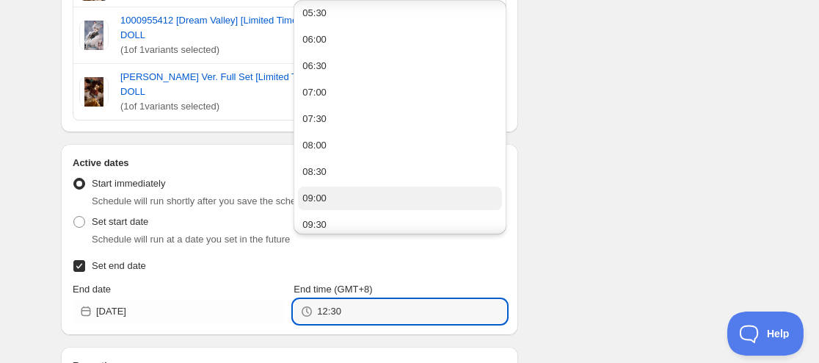
click at [338, 192] on button "09:00" at bounding box center [399, 197] width 203 height 23
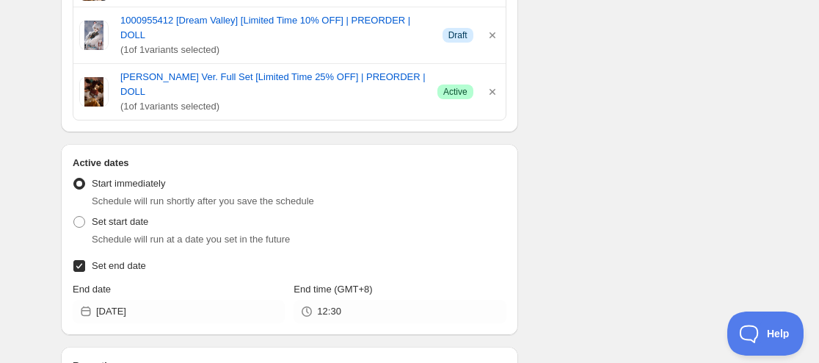
type input "09:00"
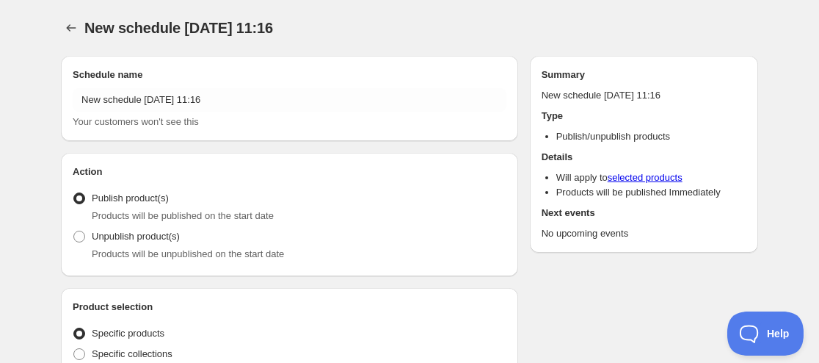
radio input "true"
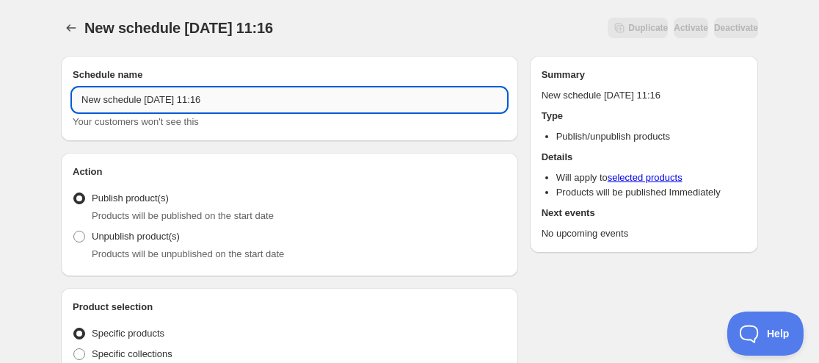
click at [83, 95] on input "New schedule Aug 15 2025 11:16" at bounding box center [290, 99] width 434 height 23
paste input "[JIHWAN] Special face-up head ver.DK"
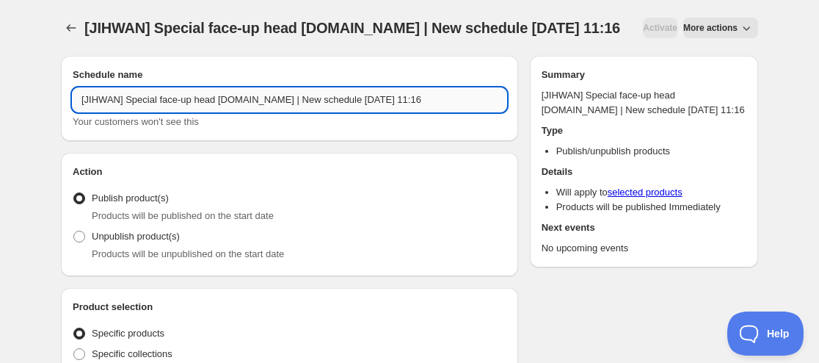
click at [80, 99] on input "[JIHWAN] Special face-up head ver.DK | New schedule Aug 15 2025 11:16" at bounding box center [290, 99] width 434 height 23
paste input "DRAMATIC BJD"
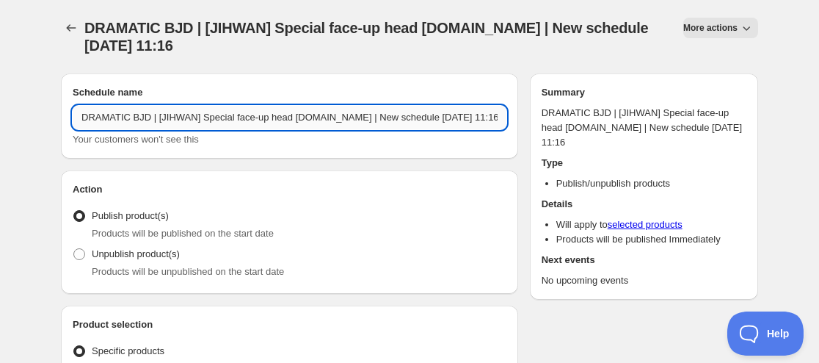
drag, startPoint x: 384, startPoint y: 116, endPoint x: 324, endPoint y: 120, distance: 59.6
click at [324, 120] on input "DRAMATIC BJD | [JIHWAN] Special face-up head ver.DK | New schedule Aug 15 2025 …" at bounding box center [290, 117] width 434 height 23
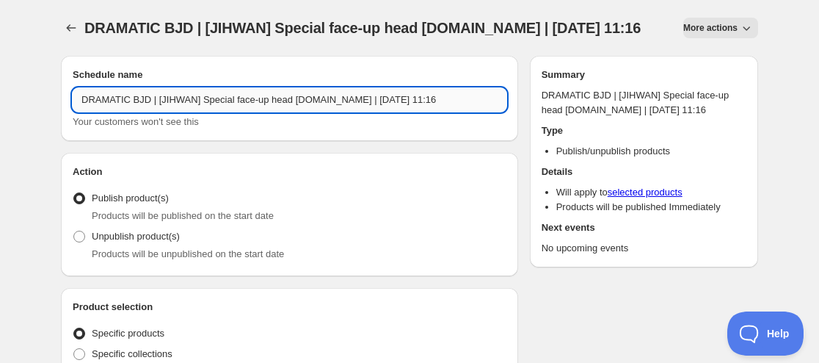
click at [349, 97] on input "DRAMATIC BJD | [JIHWAN] Special face-up head ver.DK | Aug 15 2025 11:16" at bounding box center [290, 99] width 434 height 23
drag, startPoint x: 377, startPoint y: 94, endPoint x: 451, endPoint y: 93, distance: 73.4
click at [450, 94] on input "DRAMATIC BJD | [JIHWAN] Special face-up head ver.DK | Aug 28 2025 11:16" at bounding box center [290, 99] width 434 height 23
type input "DRAMATIC BJD | [JIHWAN] Special face-up head [DOMAIN_NAME] | [DATE] 09:00AM"
click at [131, 255] on span "Products will be unpublished on the start date" at bounding box center [188, 253] width 192 height 11
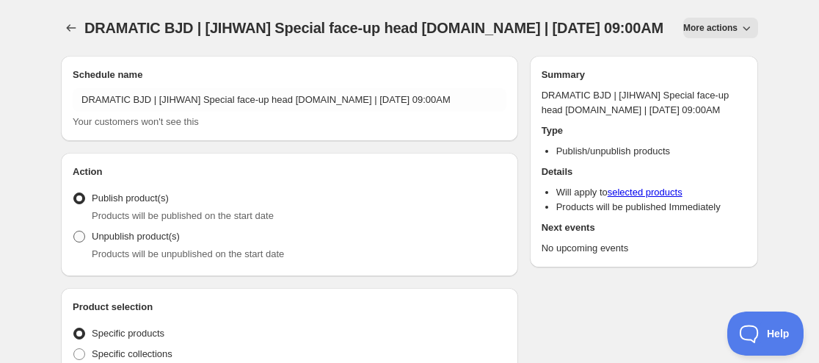
click at [141, 240] on span "Unpublish product(s)" at bounding box center [136, 235] width 88 height 11
click at [74, 231] on input "Unpublish product(s)" at bounding box center [73, 230] width 1 height 1
radio input "true"
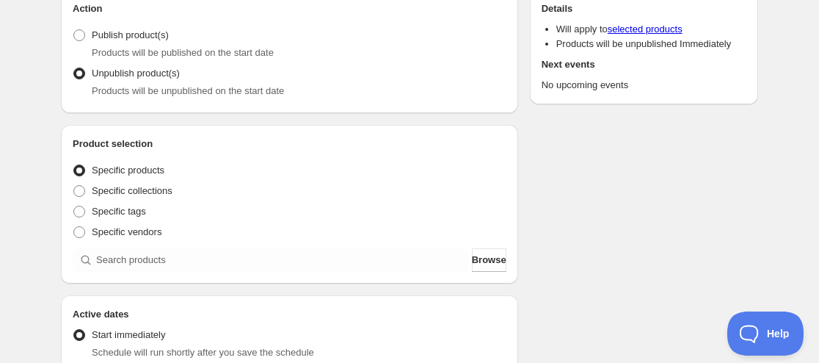
scroll to position [220, 0]
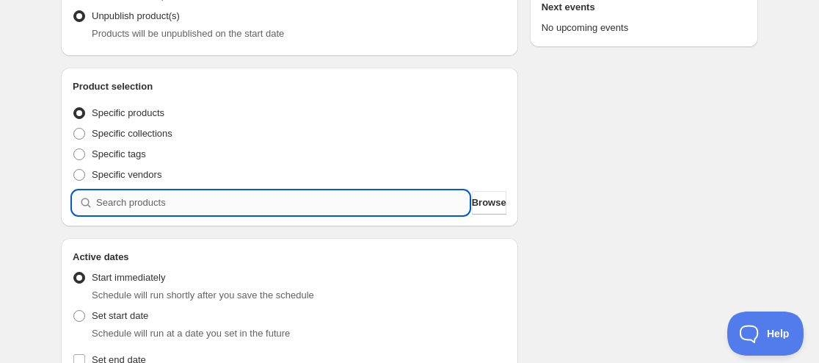
click at [233, 201] on input "search" at bounding box center [282, 202] width 373 height 23
paste input "9186252259571"
type input "9186252259571"
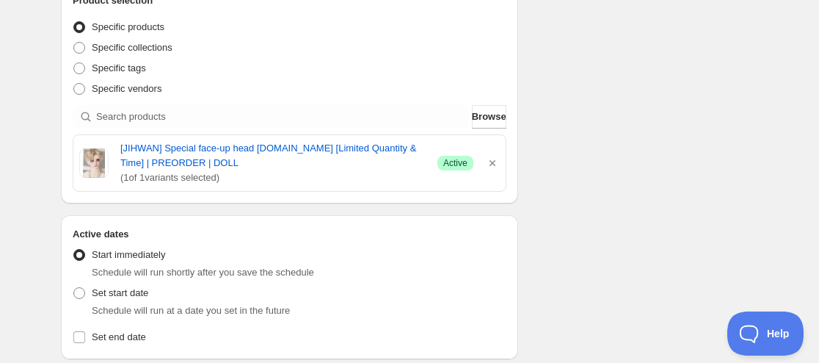
scroll to position [440, 0]
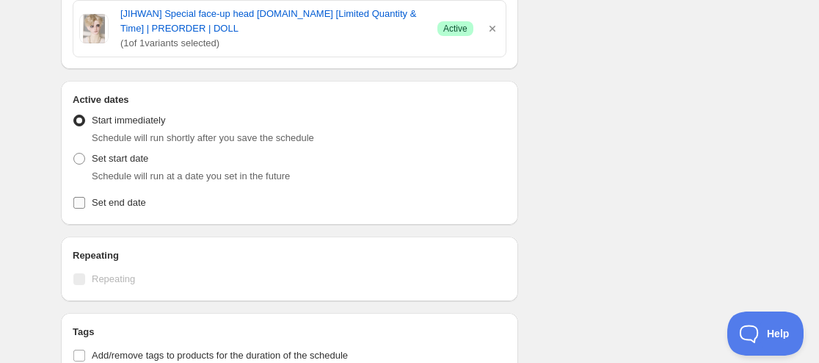
click at [128, 200] on span "Set end date" at bounding box center [119, 202] width 54 height 11
click at [85, 200] on input "Set end date" at bounding box center [79, 203] width 12 height 12
checkbox input "true"
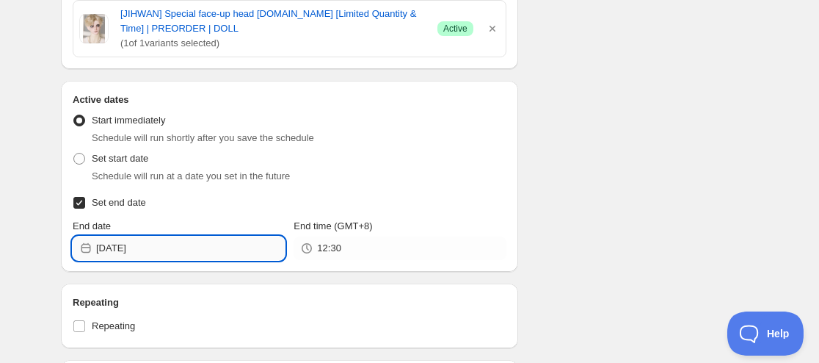
click at [128, 254] on input "2025-08-15" at bounding box center [190, 247] width 189 height 23
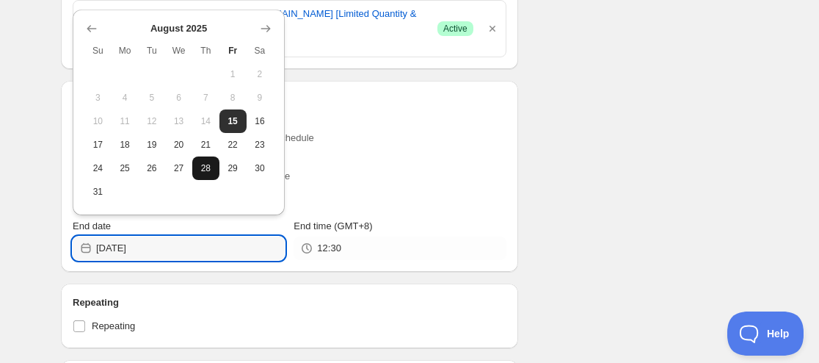
click at [206, 168] on span "28" at bounding box center [205, 168] width 15 height 12
type input "2025-08-28"
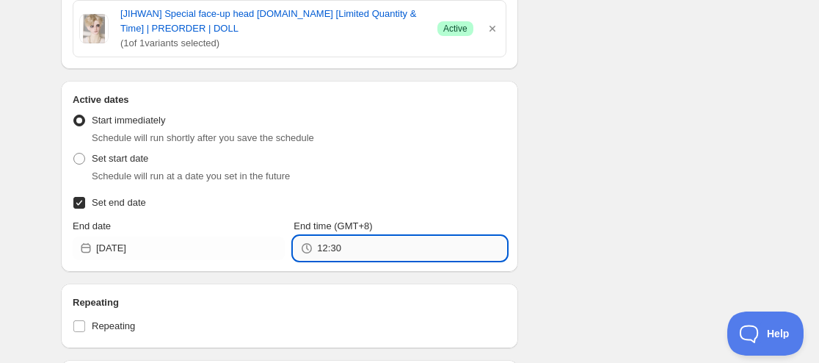
click at [332, 246] on input "12:30" at bounding box center [411, 247] width 189 height 23
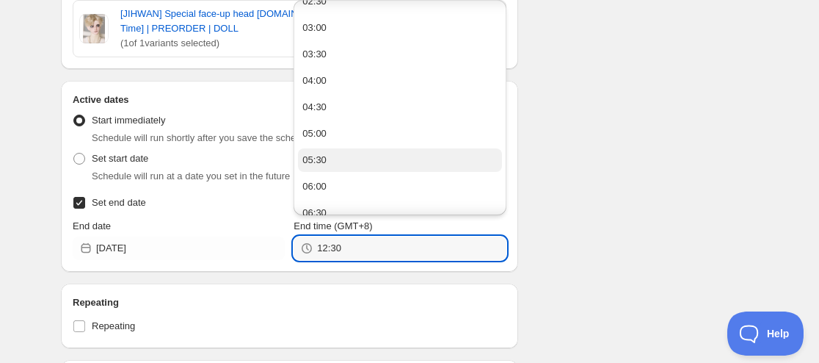
scroll to position [294, 0]
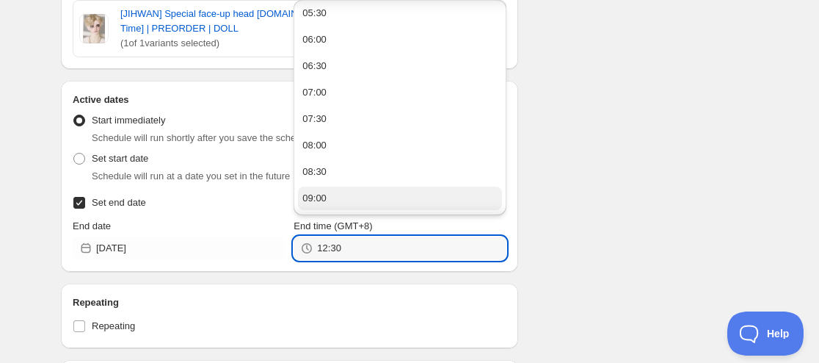
click at [339, 190] on button "09:00" at bounding box center [399, 197] width 203 height 23
type input "09:00"
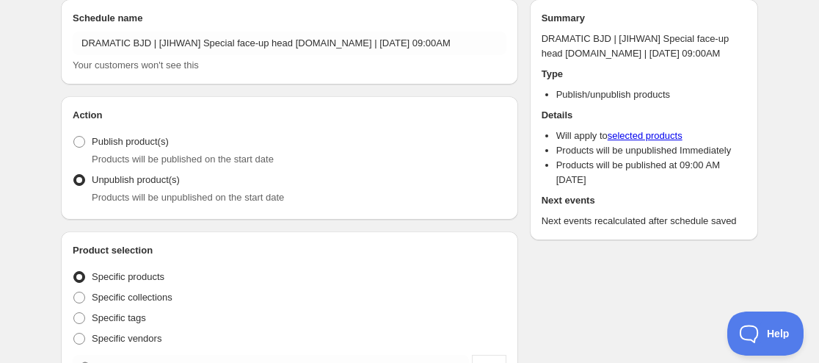
scroll to position [0, 0]
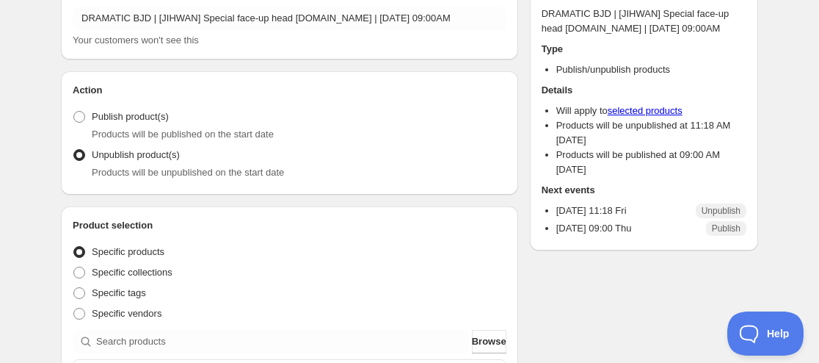
scroll to position [220, 0]
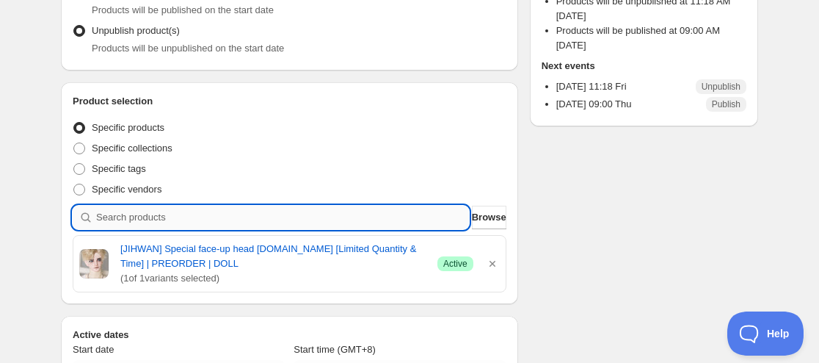
click at [182, 226] on input "search" at bounding box center [282, 217] width 373 height 23
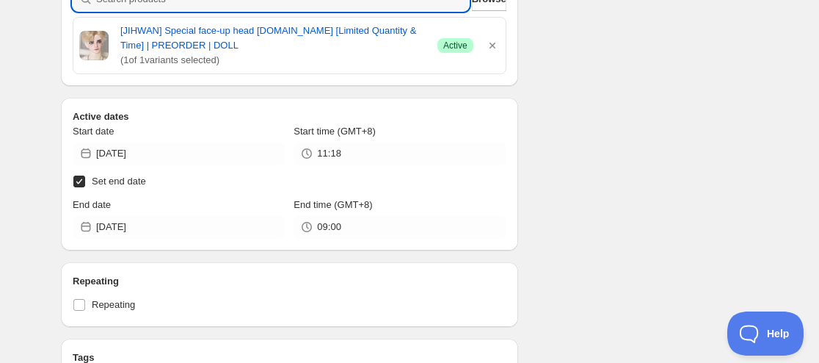
scroll to position [514, 0]
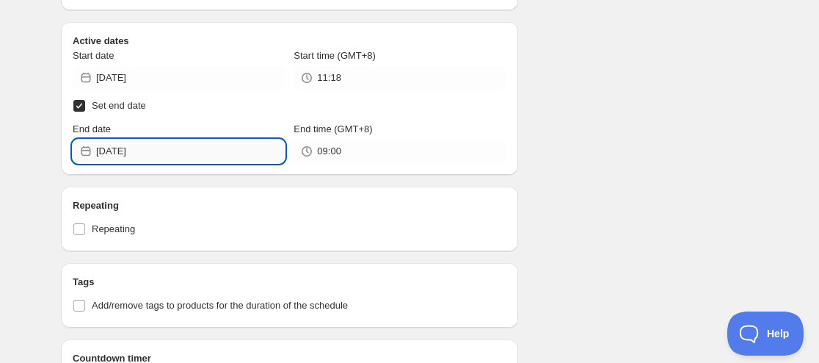
click at [142, 150] on input "2025-08-28" at bounding box center [190, 150] width 189 height 23
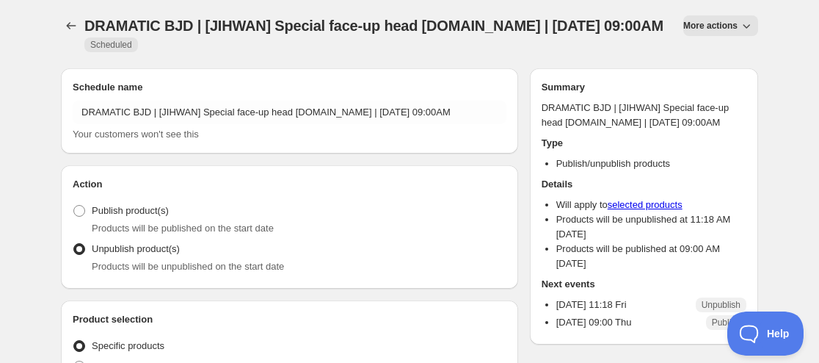
scroll to position [0, 0]
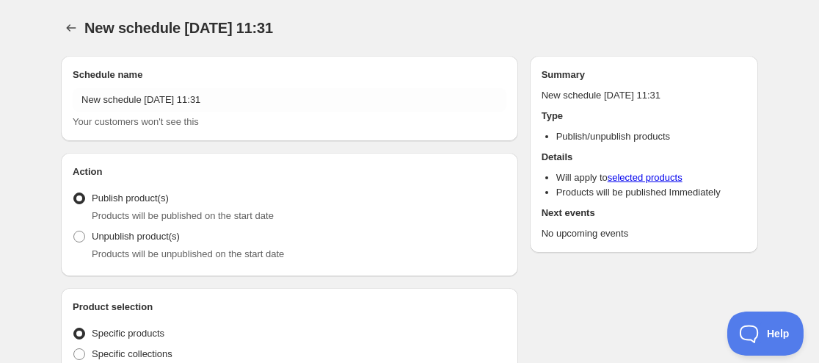
radio input "true"
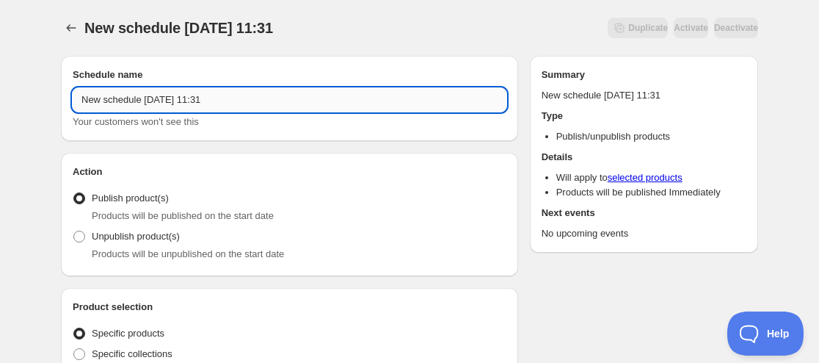
click at [79, 94] on input "New schedule Aug 15 2025 11:31" at bounding box center [290, 99] width 434 height 23
paste input "SWITCH"
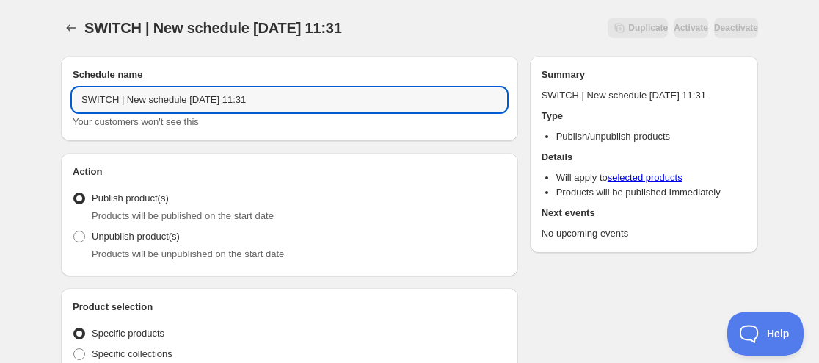
paste input "GYOHA"
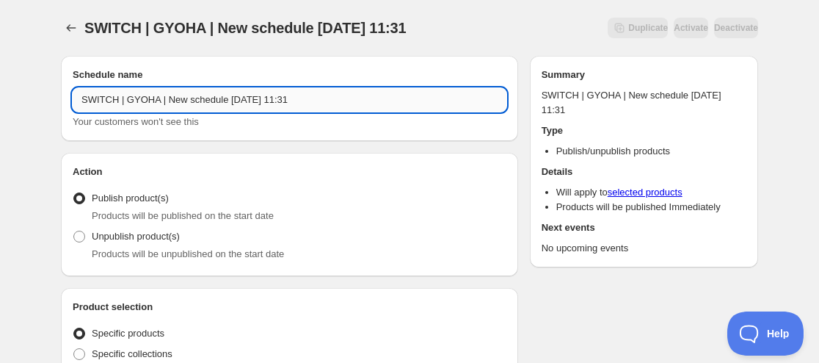
paste input "WUJIN"
click at [164, 94] on input "SWITCH | GYOHA | WUJIN New schedule Aug 15 2025 11:31" at bounding box center [290, 99] width 434 height 23
click at [189, 96] on input "SWITCH | GYOHA | WUJIN New schedule Aug 15 2025 11:31" at bounding box center [290, 99] width 434 height 23
click at [194, 95] on input "SWITCH | GYOHA | WUJIN New schedule Aug 15 2025 11:31" at bounding box center [290, 99] width 434 height 23
drag, startPoint x: 275, startPoint y: 98, endPoint x: 199, endPoint y: 98, distance: 76.3
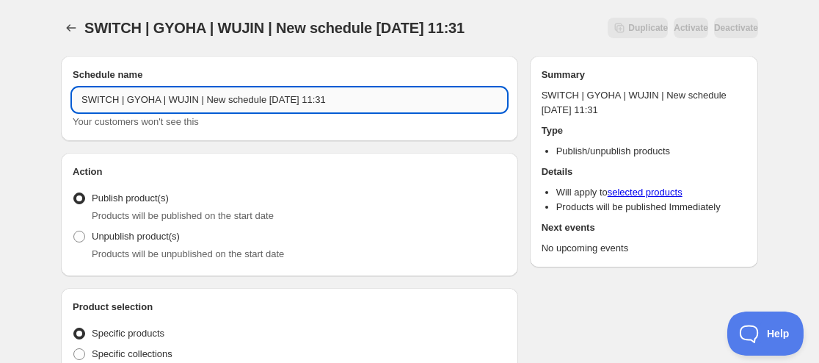
click at [199, 98] on input "SWITCH | GYOHA | WUJIN | New schedule Aug 15 2025 11:31" at bounding box center [290, 99] width 434 height 23
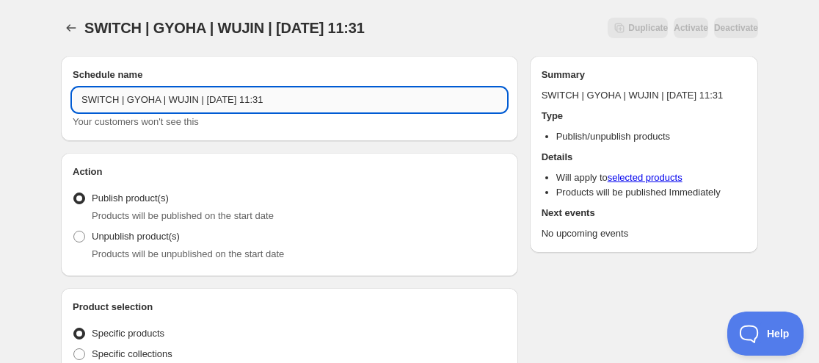
drag, startPoint x: 248, startPoint y: 98, endPoint x: 258, endPoint y: 92, distance: 10.8
click at [258, 92] on input "SWITCH | GYOHA | WUJIN | September 15 2025 11:31" at bounding box center [290, 99] width 434 height 23
drag, startPoint x: 297, startPoint y: 95, endPoint x: 319, endPoint y: 95, distance: 22.0
click at [319, 95] on input "SWITCH | GYOHA | WUJIN | September 07 2025 11:31" at bounding box center [290, 99] width 434 height 23
type input "SWITCH | GYOHA | WUJIN | [DATE] 11:59PM"
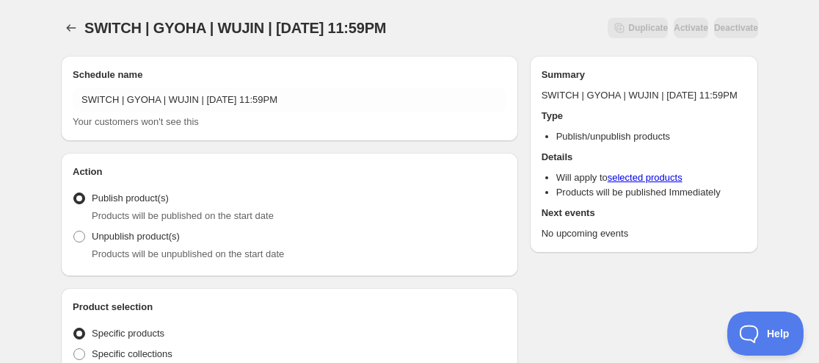
click at [120, 252] on span "Products will be unpublished on the start date" at bounding box center [188, 253] width 192 height 11
click at [140, 239] on span "Unpublish product(s)" at bounding box center [136, 235] width 88 height 11
click at [74, 231] on input "Unpublish product(s)" at bounding box center [73, 230] width 1 height 1
radio input "true"
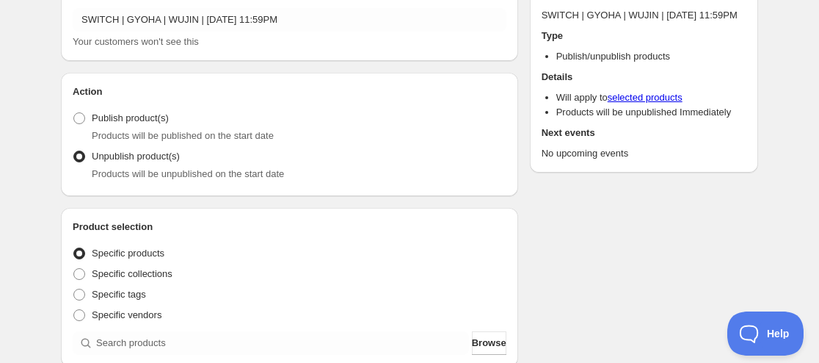
scroll to position [147, 0]
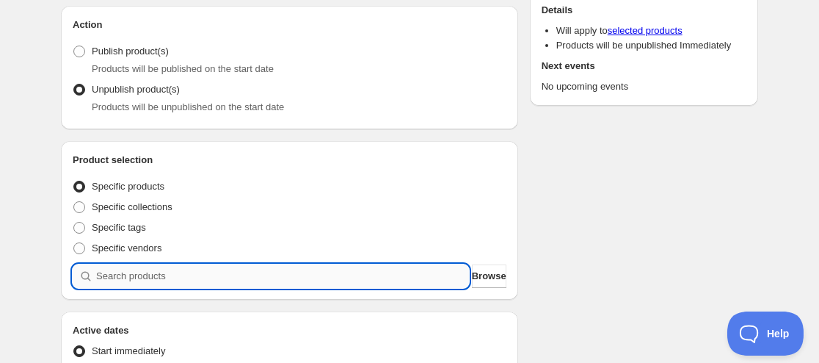
click at [178, 279] on input "search" at bounding box center [282, 275] width 373 height 23
paste input "9186286502131"
type input "9186286502131"
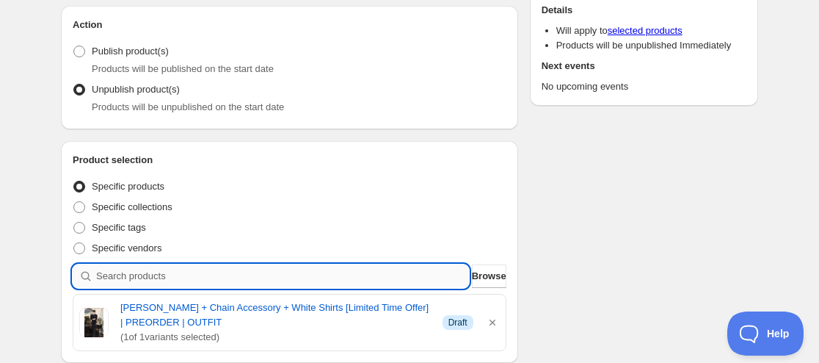
click at [145, 269] on input "search" at bounding box center [282, 275] width 373 height 23
paste input "9186254881011"
type input "9186254881011"
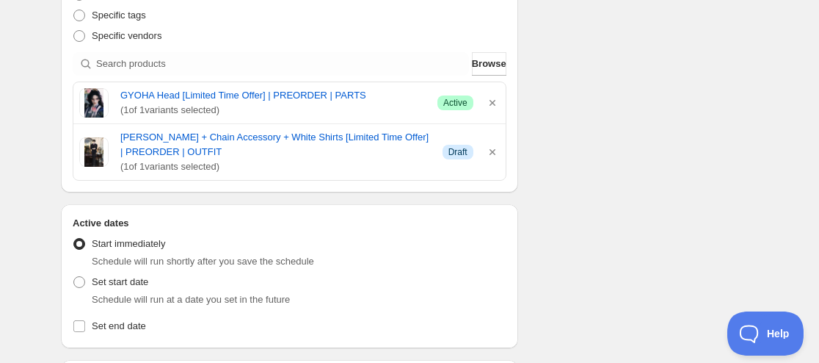
scroll to position [367, 0]
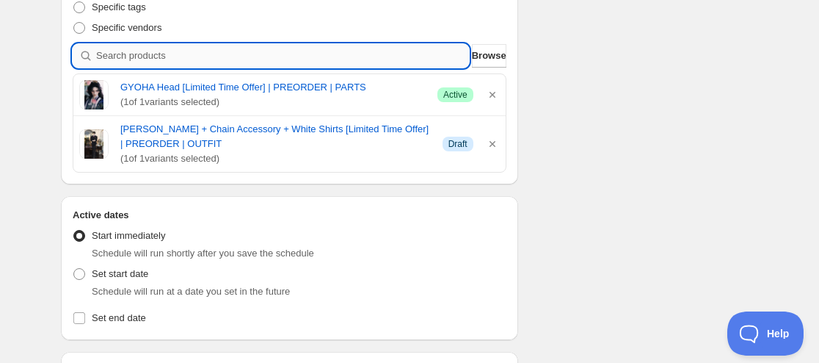
click at [252, 58] on input "search" at bounding box center [282, 55] width 373 height 23
paste input "9186272805107"
type input "9186272805107"
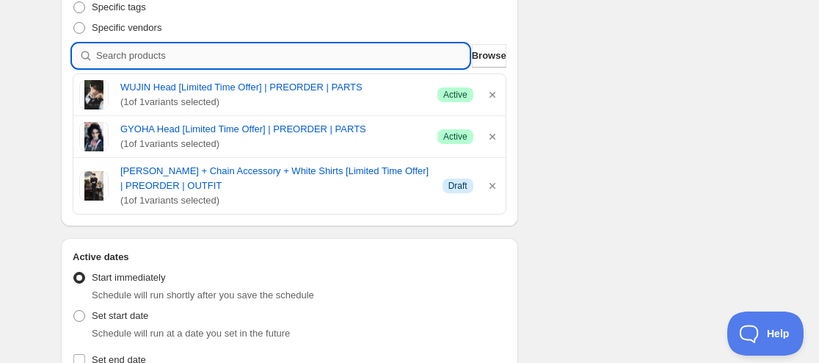
click at [272, 59] on input "search" at bounding box center [282, 55] width 373 height 23
paste input "9186255732979"
type input "9186255732979"
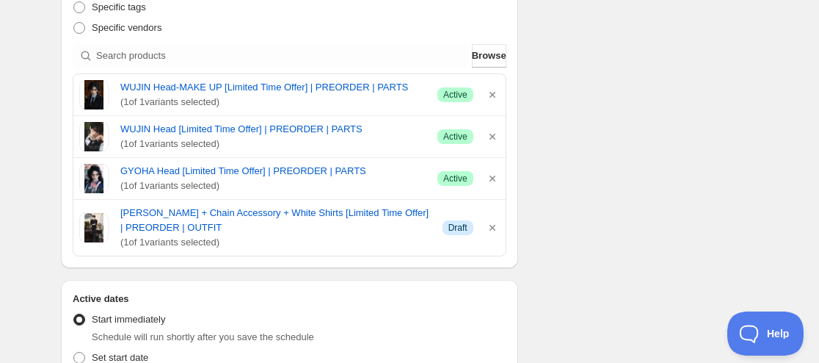
click at [600, 164] on div "Schedule name SWITCH | GYOHA | WUJIN | September 07 2025 11:59PM Your customers…" at bounding box center [403, 292] width 709 height 1231
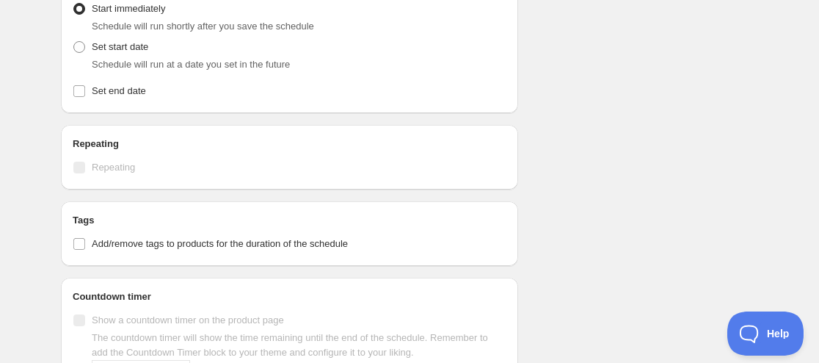
scroll to position [661, 0]
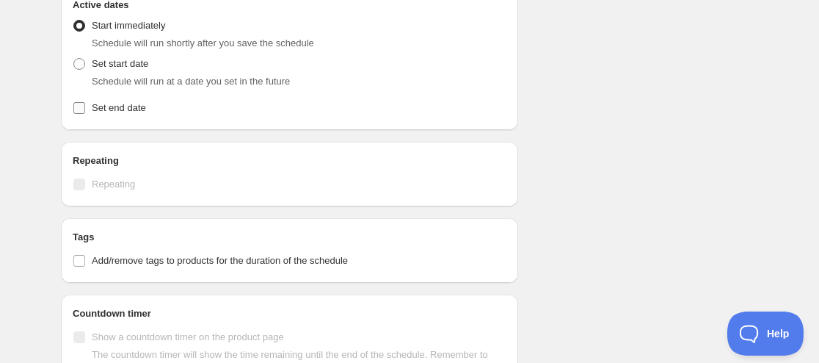
click at [122, 106] on span "Set end date" at bounding box center [119, 107] width 54 height 11
click at [85, 106] on input "Set end date" at bounding box center [79, 108] width 12 height 12
checkbox input "true"
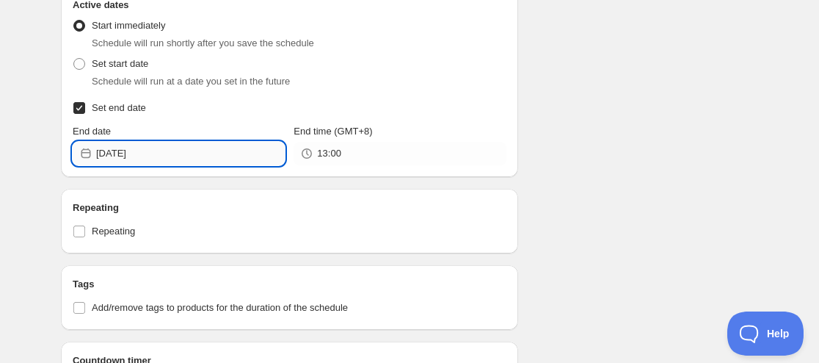
click at [129, 146] on input "2025-08-15" at bounding box center [190, 153] width 189 height 23
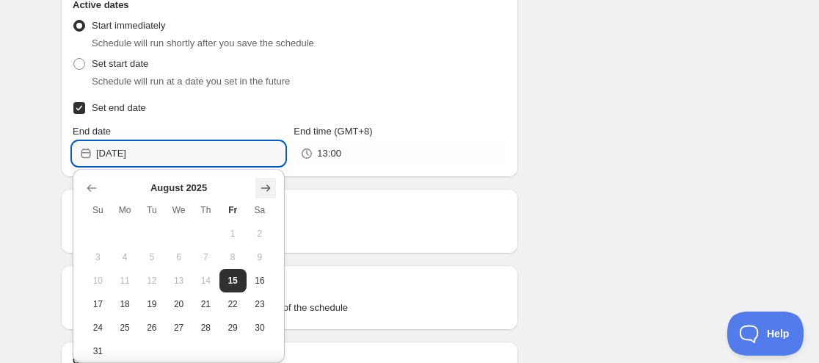
click at [266, 190] on icon "Show next month, September 2025" at bounding box center [265, 188] width 15 height 15
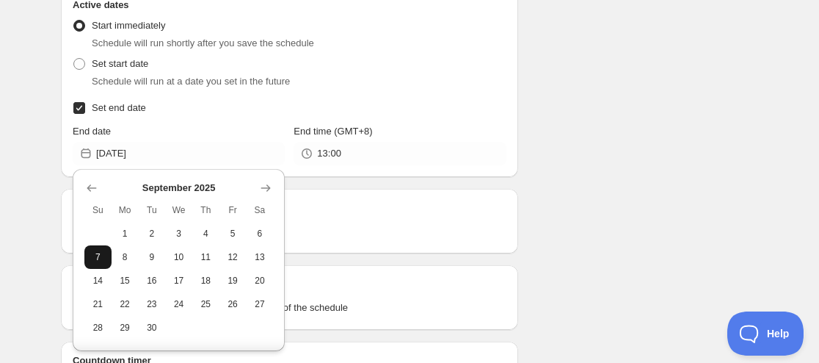
click at [98, 258] on span "7" at bounding box center [97, 257] width 15 height 12
type input "2025-09-07"
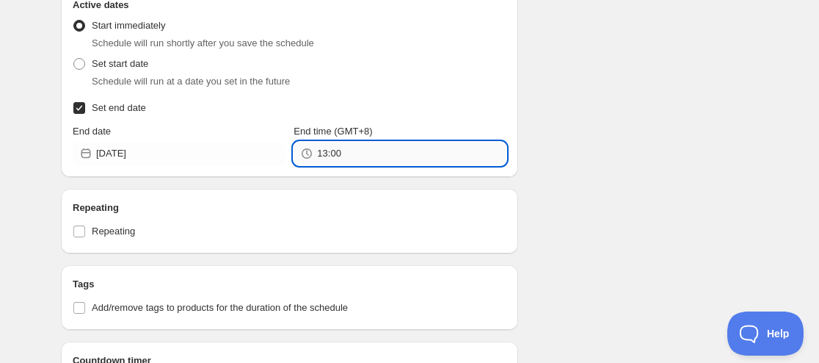
click at [341, 161] on input "13:00" at bounding box center [411, 153] width 189 height 23
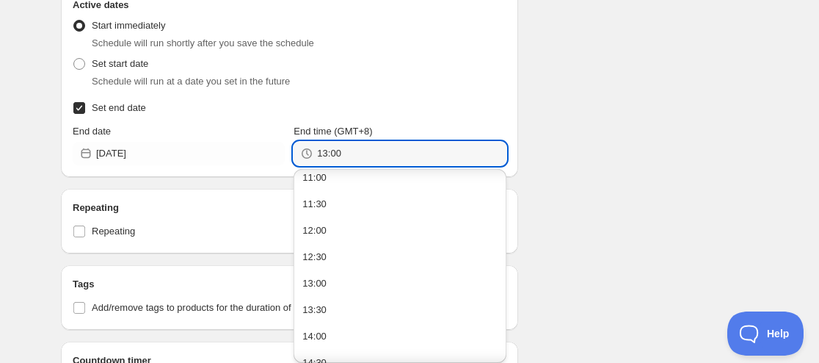
scroll to position [587, 0]
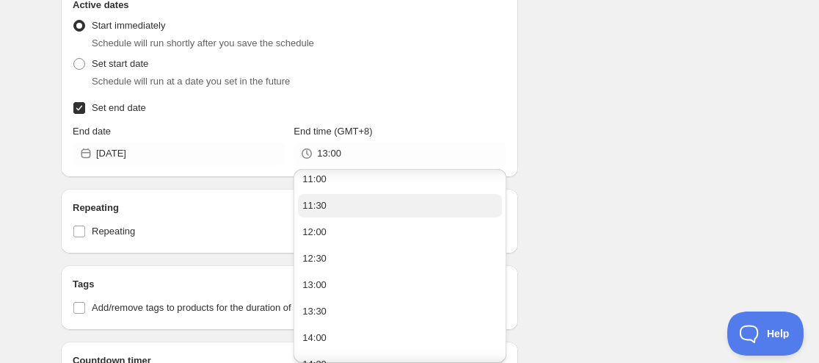
click at [349, 204] on button "11:30" at bounding box center [399, 205] width 203 height 23
type input "11:30"
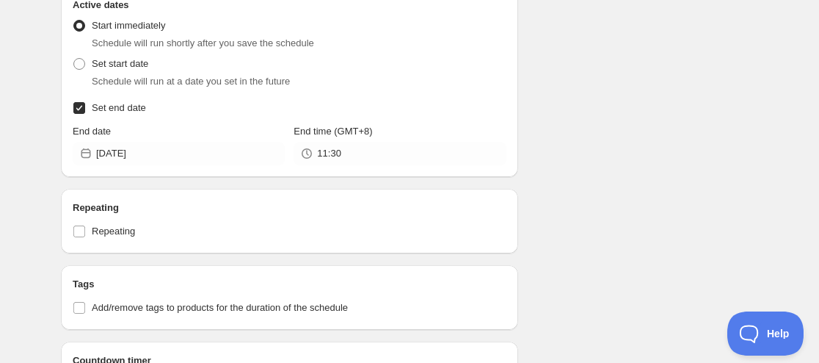
click at [619, 166] on div "Schedule name SWITCH | GYOHA | WUJIN | September 07 2025 11:59PM Your customers…" at bounding box center [403, 22] width 709 height 1278
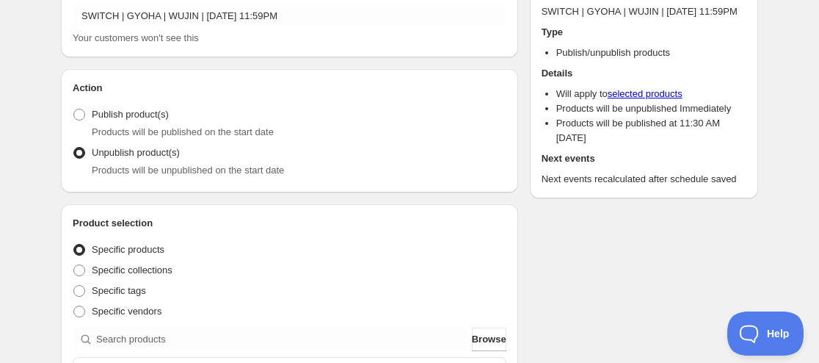
scroll to position [0, 0]
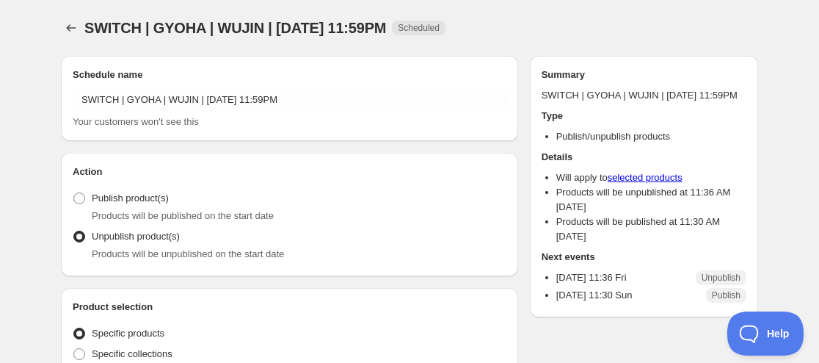
radio input "true"
checkbox input "true"
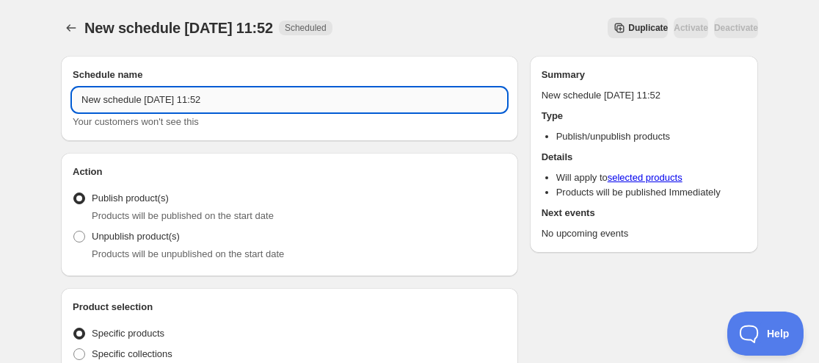
click at [84, 95] on input "New schedule Aug 15 2025 11:52" at bounding box center [290, 99] width 434 height 23
paste input "XAGADOLL"
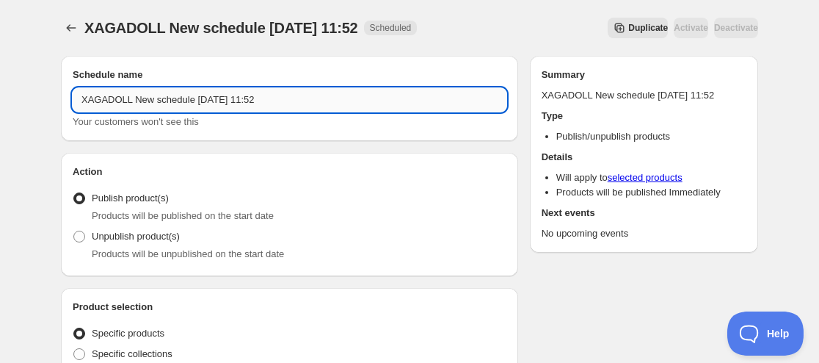
click at [61, 0] on button "Submit" at bounding box center [82, 7] width 42 height 15
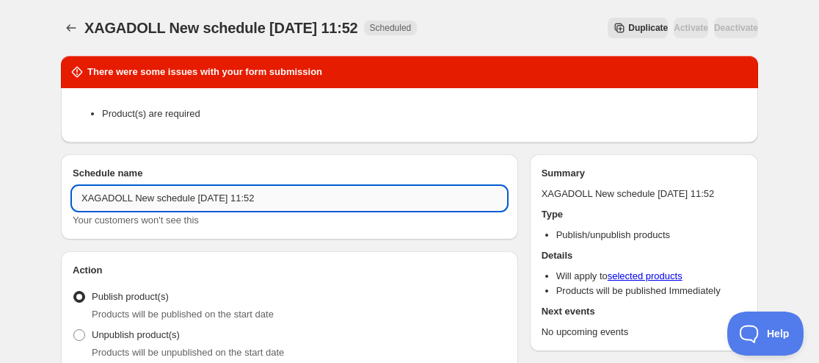
type input "XAGADOLL |New schedule Aug 15 2025 11:52"
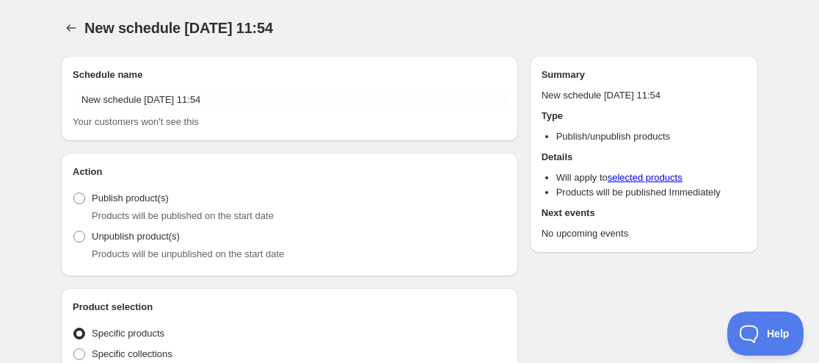
type input "New schedule Aug 15 2025 11:54"
radio input "true"
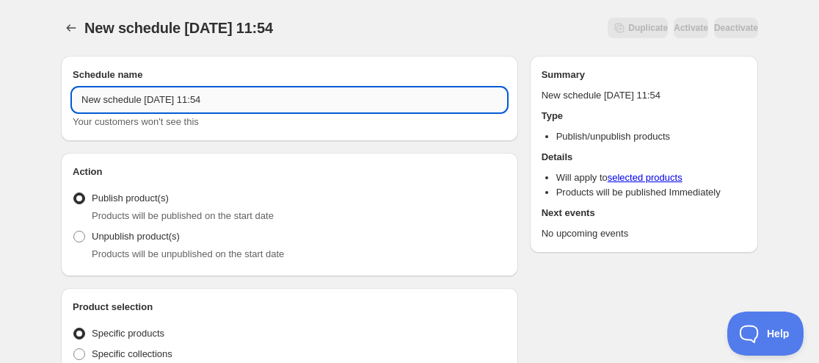
click at [82, 90] on input "New schedule Aug 15 2025 11:54" at bounding box center [290, 99] width 434 height 23
paste input "XAGADOLL"
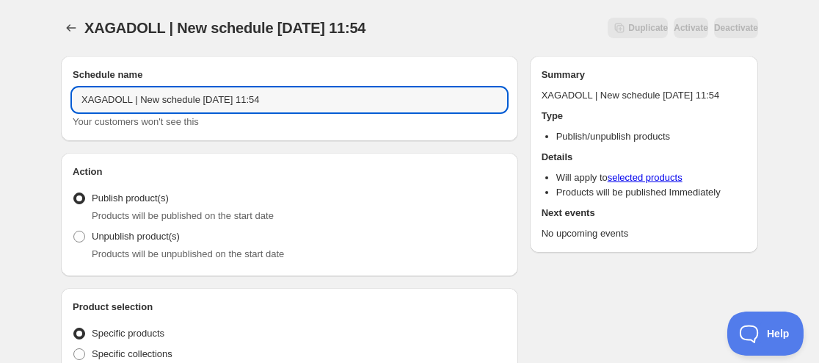
paste input "Sylvie"
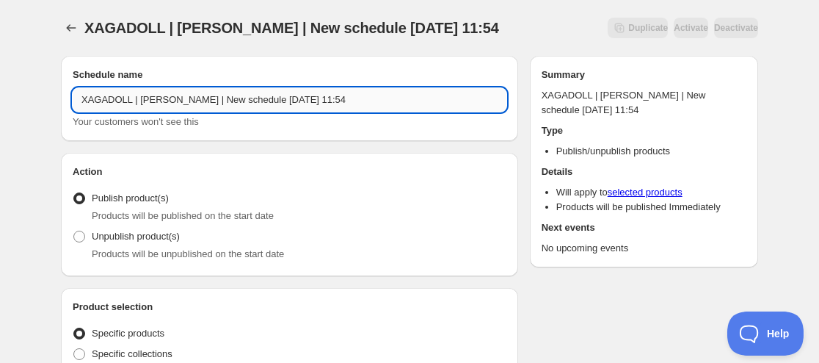
click at [252, 96] on input "XAGADOLL | Sylvie | New schedule Aug 15 2025 11:54" at bounding box center [290, 99] width 434 height 23
drag, startPoint x: 258, startPoint y: 95, endPoint x: 236, endPoint y: 121, distance: 34.4
click at [233, 117] on div "XAGADOLL | Sylvie | New schedule Aug 15 2025 11:54 Your customers won't see this" at bounding box center [290, 108] width 434 height 41
click at [341, 116] on div "Your customers won't see this" at bounding box center [290, 121] width 434 height 15
drag, startPoint x: 258, startPoint y: 92, endPoint x: 167, endPoint y: 98, distance: 91.2
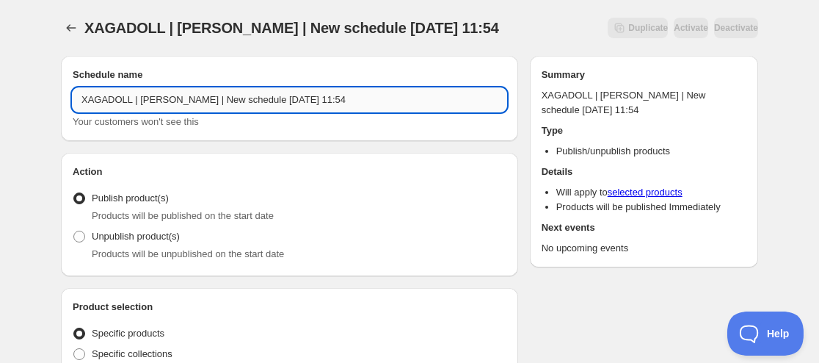
click at [167, 98] on input "XAGADOLL | Sylvie | New schedule Aug 15 2025 11:54" at bounding box center [290, 99] width 434 height 23
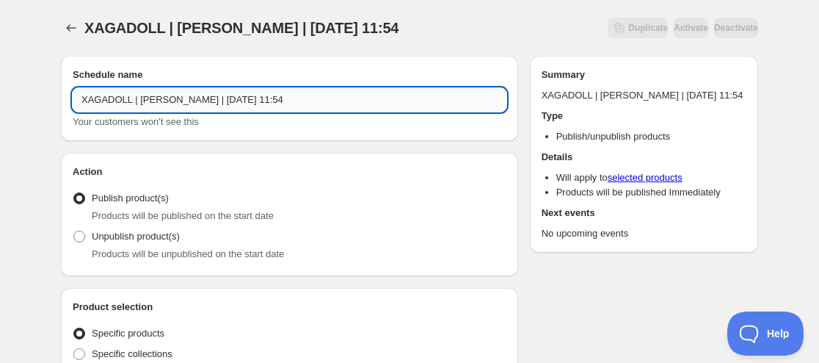
drag, startPoint x: 255, startPoint y: 103, endPoint x: 344, endPoint y: 99, distance: 89.6
click at [344, 101] on input "XAGADOLL | Sylvie | September 30 2025 11:54" at bounding box center [290, 99] width 434 height 23
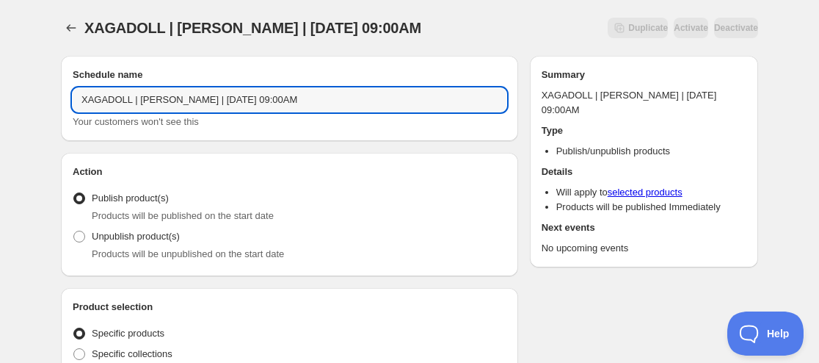
type input "XAGADOLL | [PERSON_NAME] | [DATE] 09:00AM"
click at [245, 242] on div "Unpublish product(s) Products will be unpublished on the start date" at bounding box center [290, 243] width 434 height 35
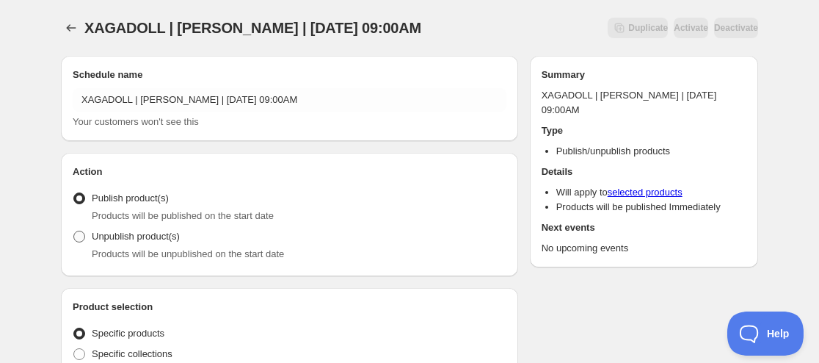
click at [159, 246] on label "Unpublish product(s)" at bounding box center [126, 236] width 107 height 21
click at [74, 231] on input "Unpublish product(s)" at bounding box center [73, 230] width 1 height 1
radio input "true"
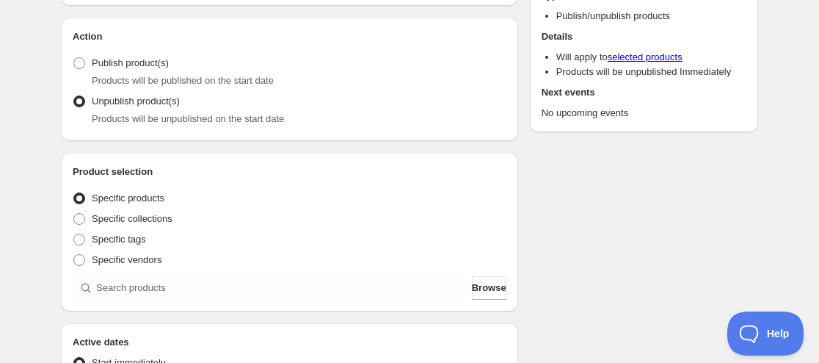
scroll to position [294, 0]
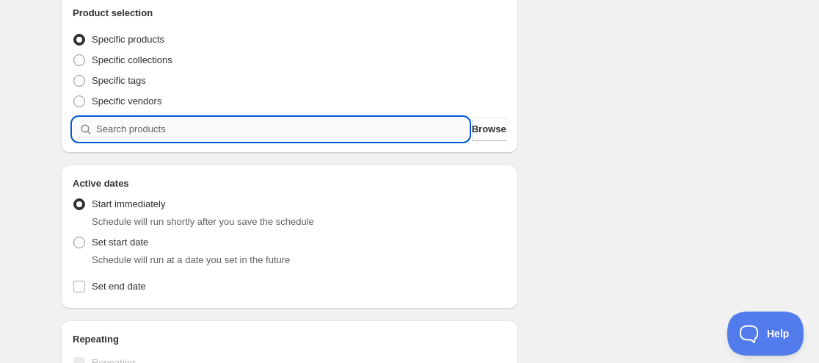
click at [223, 126] on input "search" at bounding box center [282, 128] width 373 height 23
paste input "9186301018355"
type input "9186301018355"
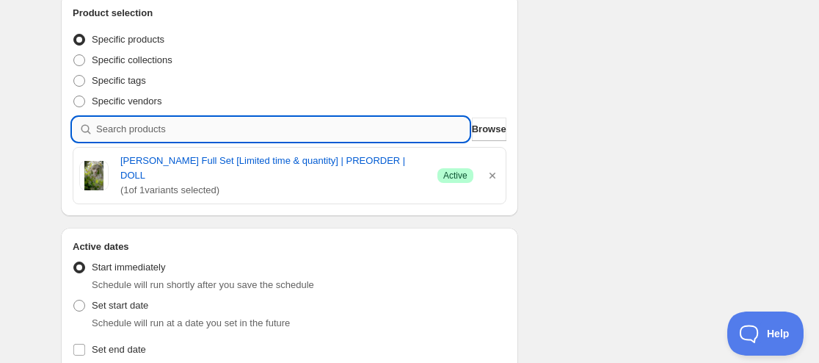
click at [200, 131] on input "search" at bounding box center [282, 128] width 373 height 23
paste input "9186315927795"
type input "9186315927795"
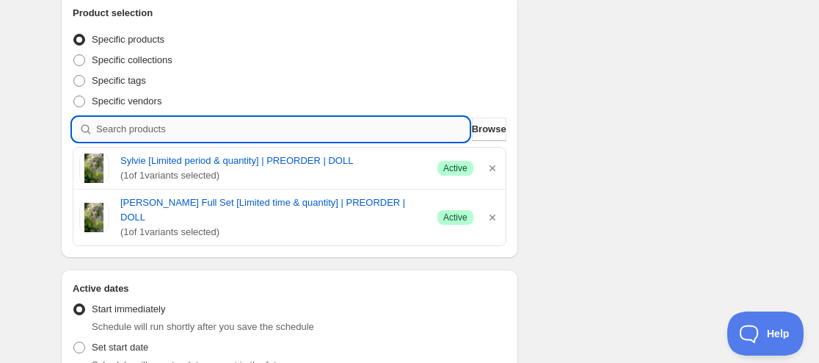
click at [200, 130] on input "search" at bounding box center [282, 128] width 373 height 23
paste input "9186329690355"
type input "9186329690355"
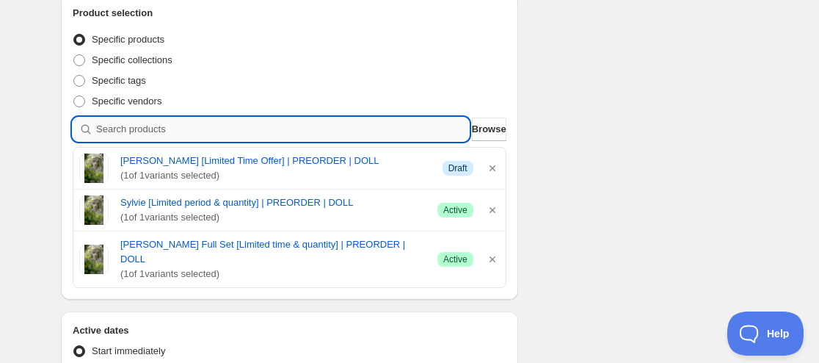
click at [152, 121] on input "search" at bounding box center [282, 128] width 373 height 23
paste input "9186328019187"
type input "9186328019187"
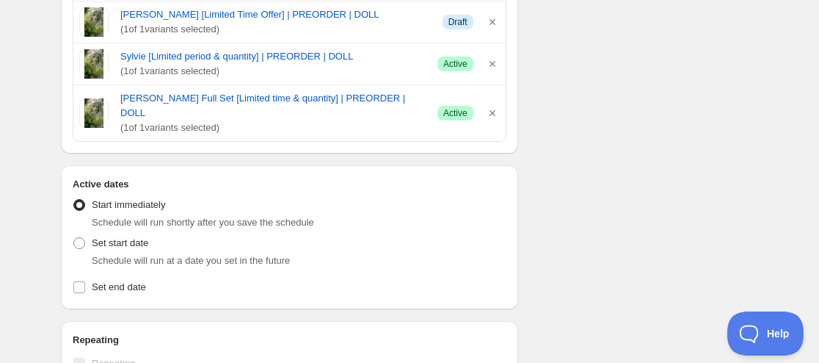
scroll to position [514, 0]
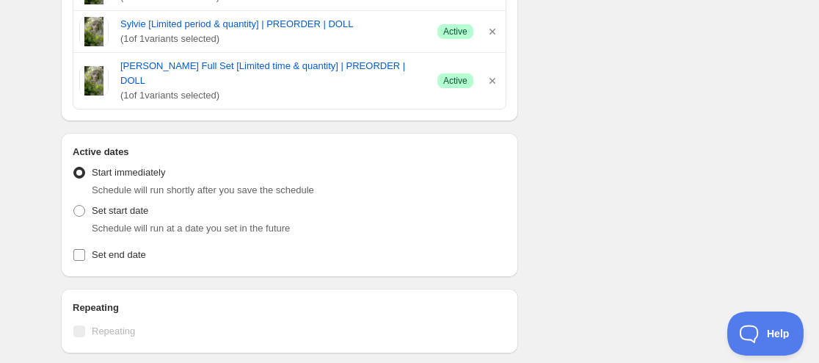
click at [87, 244] on label "Set end date" at bounding box center [290, 254] width 434 height 21
click at [85, 249] on input "Set end date" at bounding box center [79, 255] width 12 height 12
checkbox input "true"
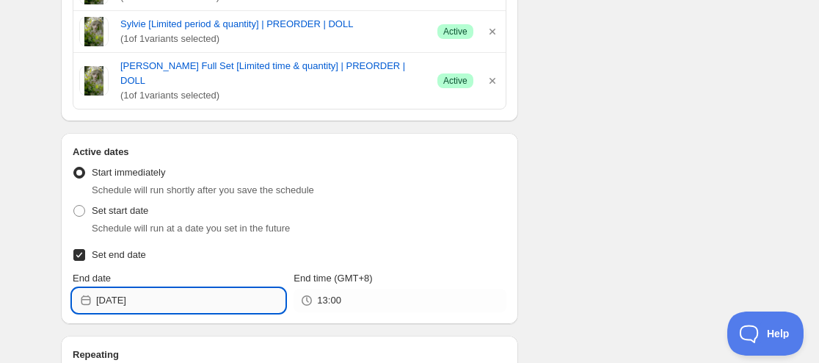
click at [120, 288] on input "2025-08-15" at bounding box center [190, 299] width 189 height 23
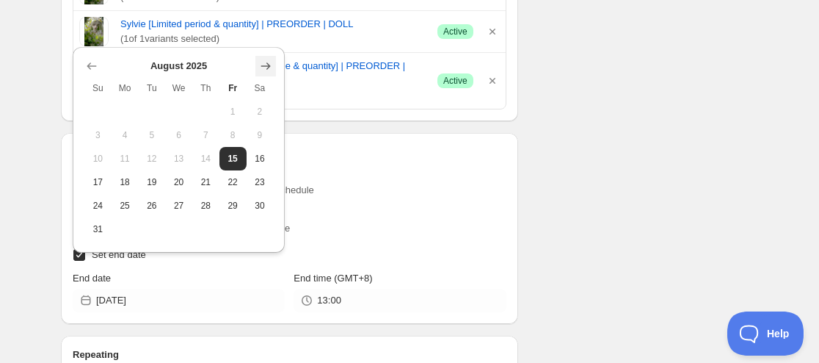
click at [269, 65] on icon "Show next month, September 2025" at bounding box center [266, 65] width 10 height 7
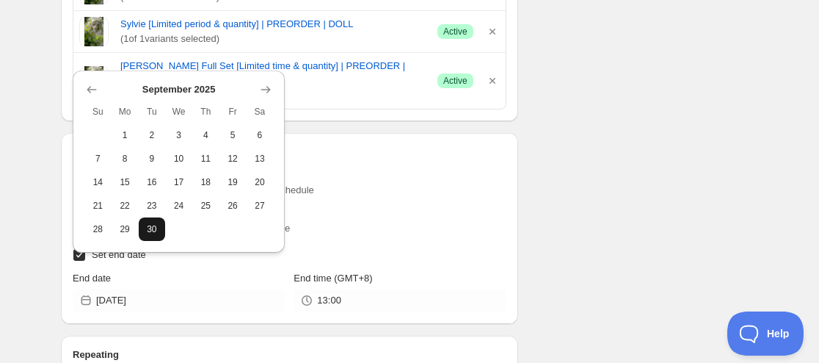
click at [159, 230] on span "30" at bounding box center [152, 229] width 15 height 12
type input "2025-09-30"
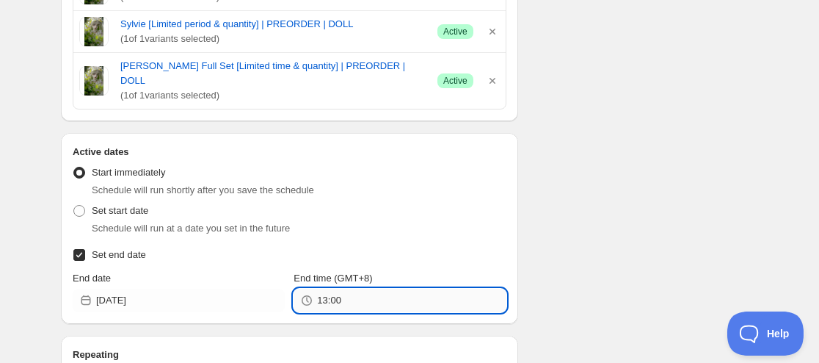
click at [332, 293] on input "13:00" at bounding box center [411, 299] width 189 height 23
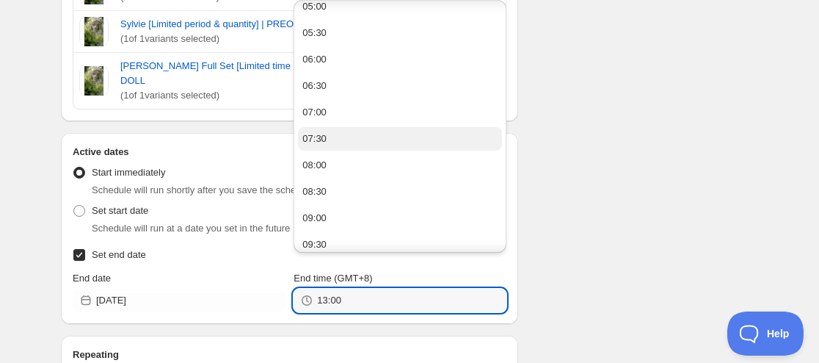
scroll to position [294, 0]
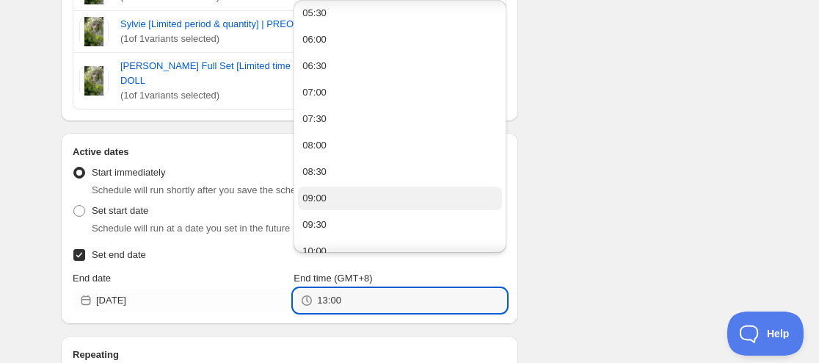
click at [350, 197] on button "09:00" at bounding box center [399, 197] width 203 height 23
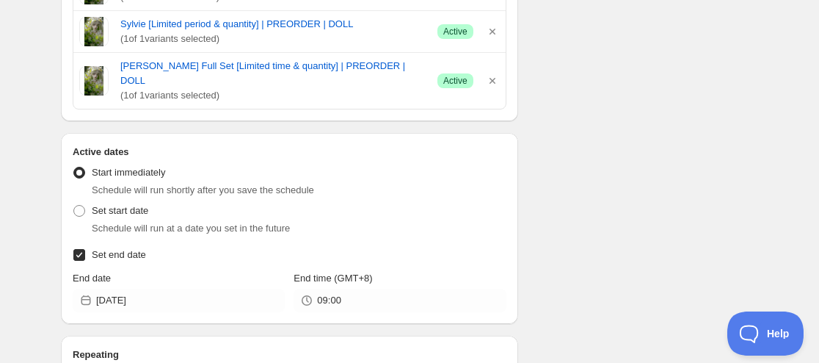
type input "09:00"
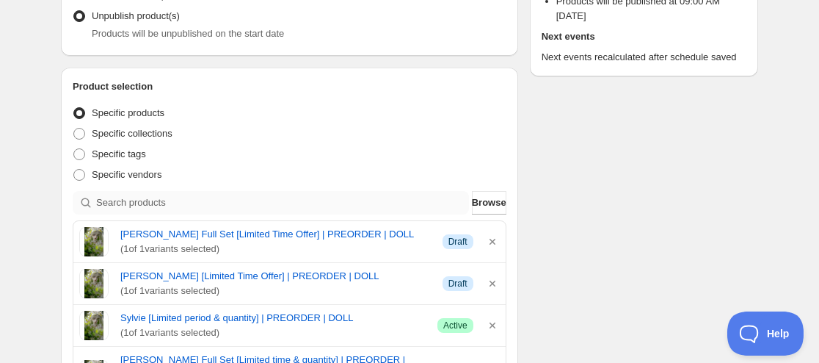
scroll to position [0, 0]
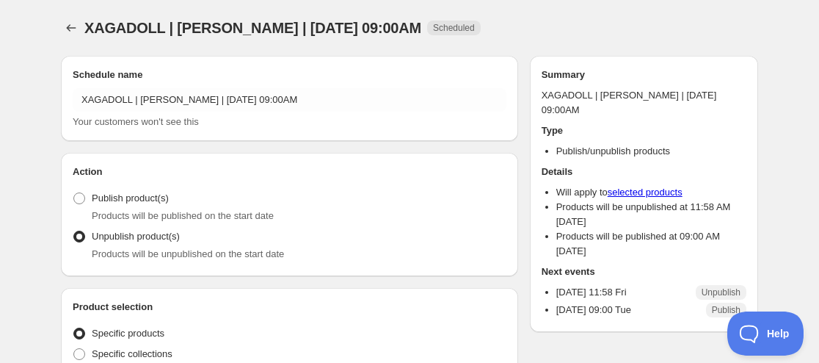
radio input "true"
checkbox input "true"
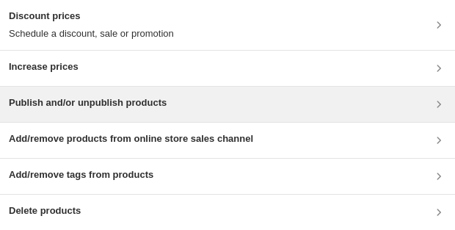
click at [183, 101] on div "Publish and/or unpublish products" at bounding box center [227, 104] width 437 height 18
click at [163, 114] on div "Publish and/or unpublish products" at bounding box center [227, 104] width 455 height 35
click at [169, 105] on div "Publish and/or unpublish products" at bounding box center [227, 104] width 437 height 18
click at [167, 102] on div "Publish and/or unpublish products" at bounding box center [227, 104] width 437 height 18
click at [120, 105] on h3 "Publish and/or unpublish products" at bounding box center [88, 102] width 158 height 15
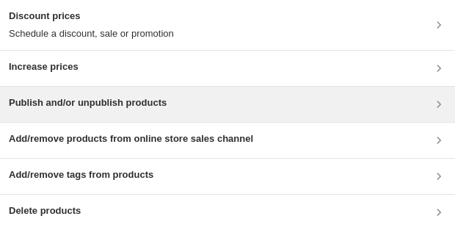
click at [152, 107] on h3 "Publish and/or unpublish products" at bounding box center [88, 102] width 158 height 15
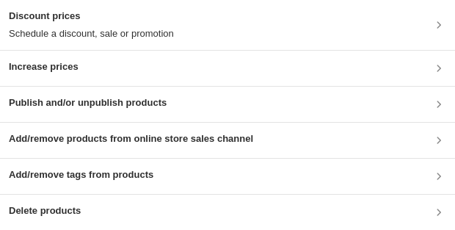
click at [178, 98] on div "Publish and/or unpublish products" at bounding box center [227, 104] width 437 height 18
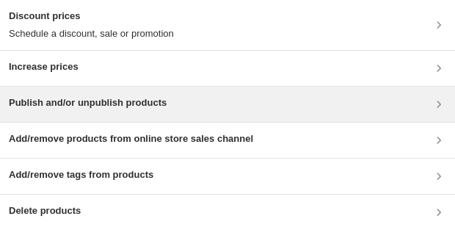
click at [95, 109] on h3 "Publish and/or unpublish products" at bounding box center [88, 102] width 158 height 15
click at [228, 111] on div "Publish and/or unpublish products" at bounding box center [227, 104] width 437 height 18
click at [156, 106] on h3 "Publish and/or unpublish products" at bounding box center [88, 102] width 158 height 15
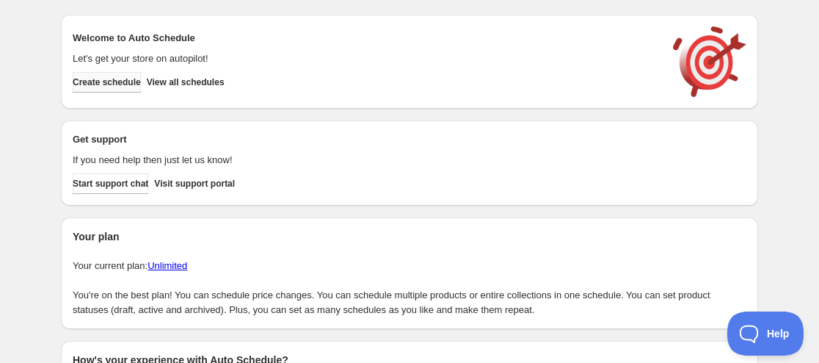
click at [128, 85] on span "Create schedule" at bounding box center [107, 82] width 68 height 12
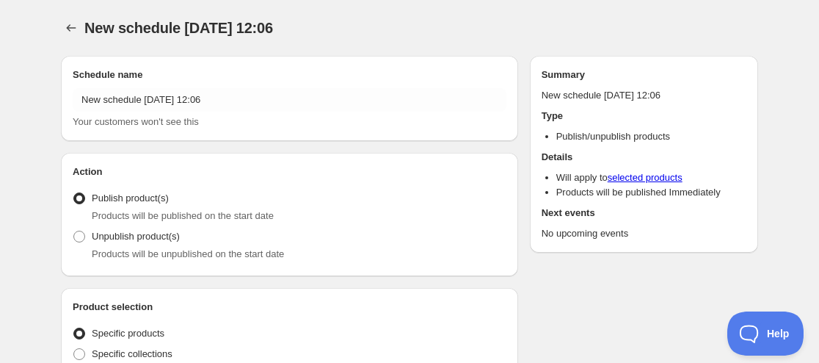
radio input "true"
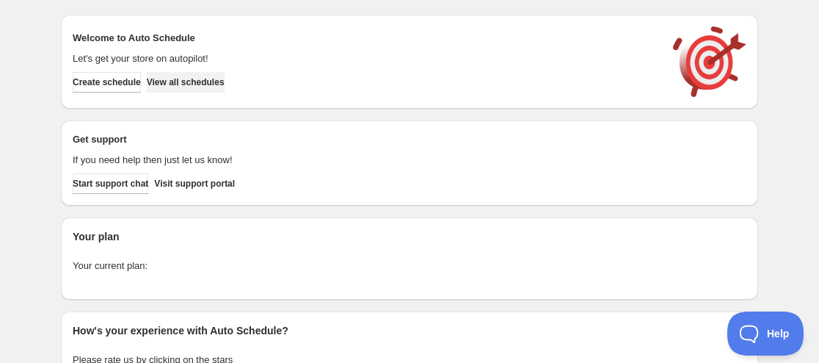
click at [214, 87] on span "View all schedules" at bounding box center [186, 82] width 78 height 12
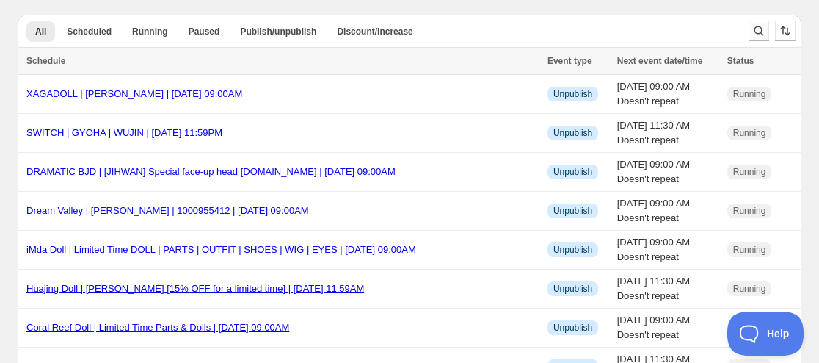
click at [756, 27] on icon "Search and filter results" at bounding box center [759, 30] width 15 height 15
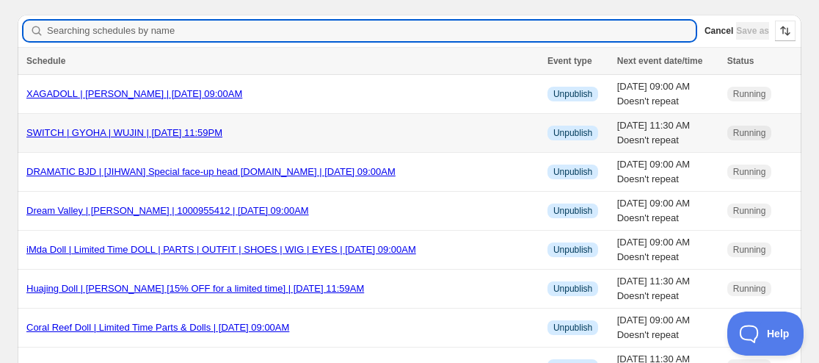
type input "IOS"
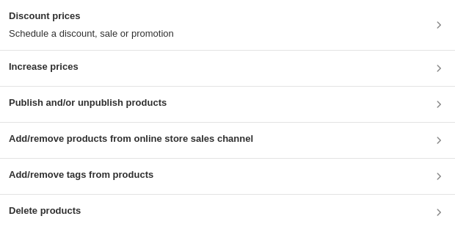
click at [195, 101] on div "Publish and/or unpublish products" at bounding box center [227, 104] width 437 height 18
